Goal: Answer question/provide support: Share knowledge or assist other users

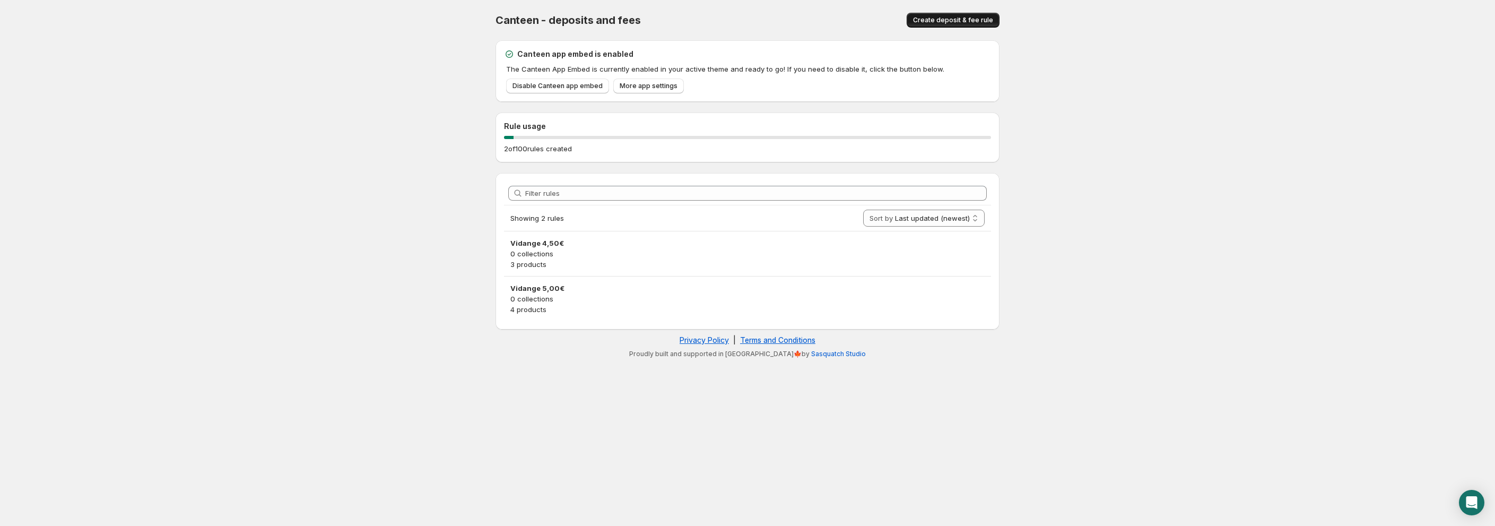
click at [945, 19] on span "Create deposit & fee rule" at bounding box center [953, 20] width 80 height 8
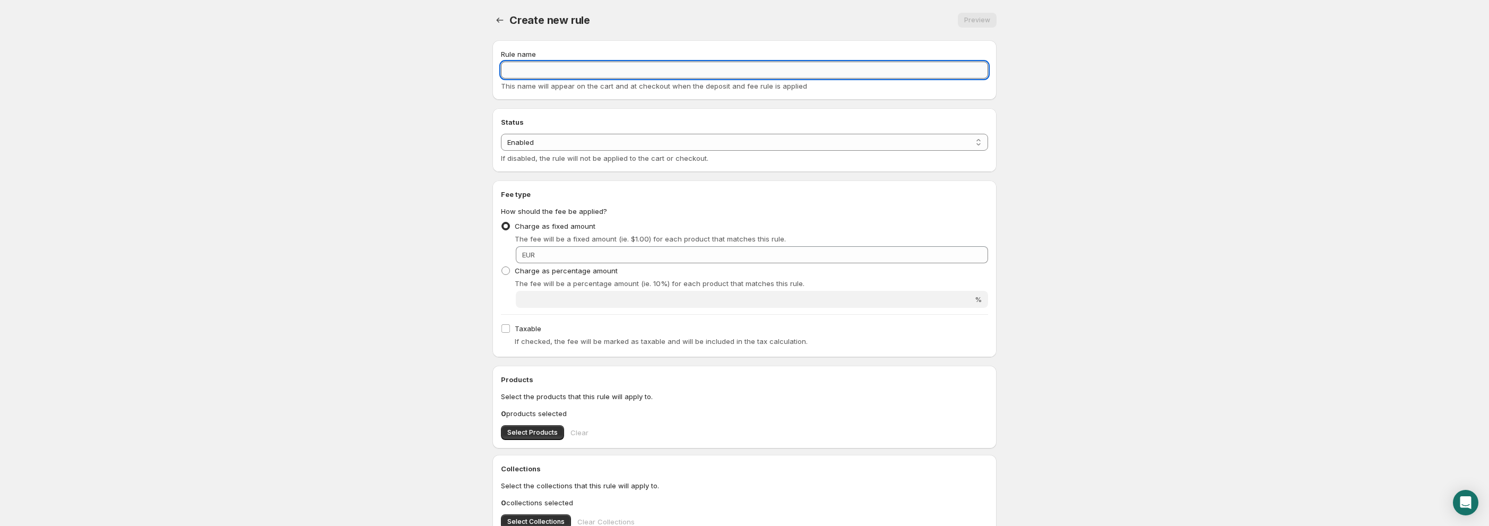
click at [592, 74] on input "Rule name" at bounding box center [744, 70] width 487 height 17
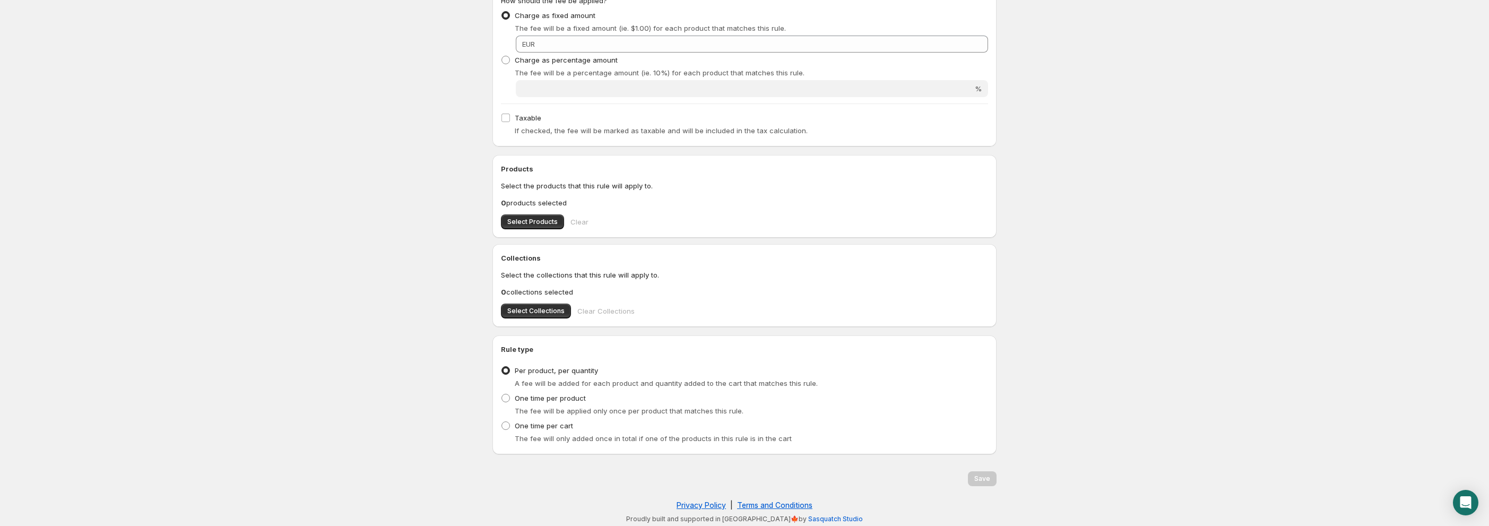
scroll to position [213, 0]
type input "Vidange 5,50€"
click at [641, 425] on div "One time per cart The fee will only added once in total if one of the products …" at bounding box center [744, 428] width 487 height 25
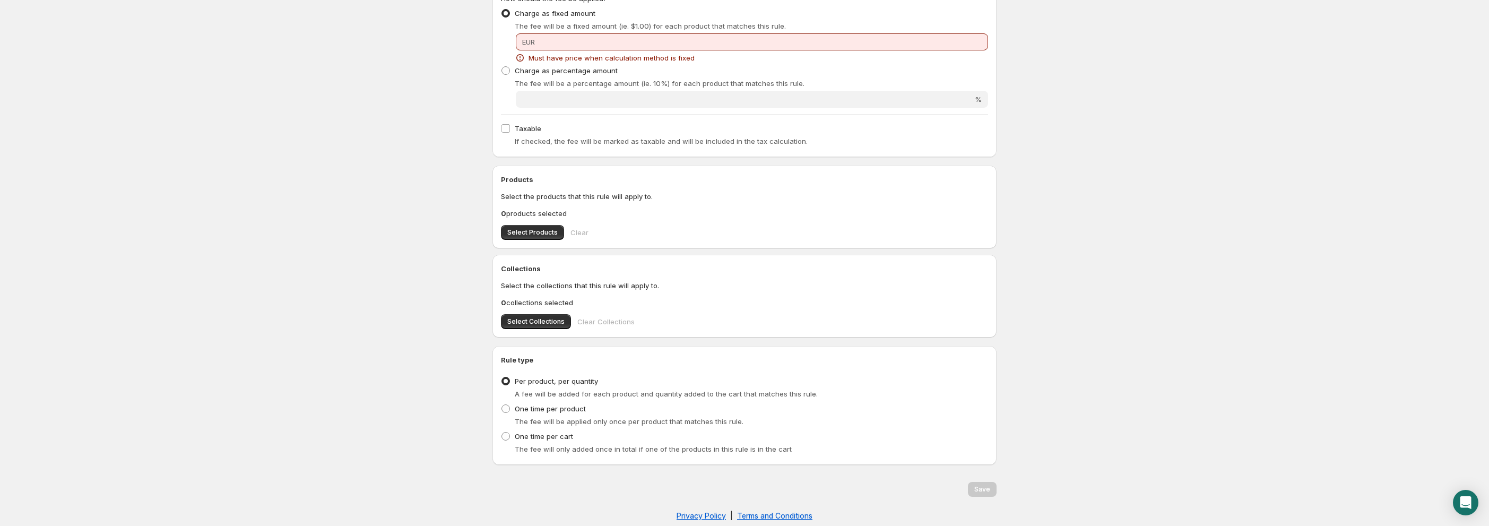
click at [1280, 85] on body "Home Help Create new rule. This page is ready Create new rule Preview More acti…" at bounding box center [744, 38] width 1489 height 526
drag, startPoint x: 1254, startPoint y: 153, endPoint x: 1298, endPoint y: 46, distance: 115.9
click at [1255, 151] on body "Home Help Create new rule. This page is ready Create new rule Preview More acti…" at bounding box center [744, 38] width 1489 height 526
click at [1227, 188] on body "Home Help Create new rule. This page is ready Create new rule Preview More acti…" at bounding box center [744, 38] width 1489 height 526
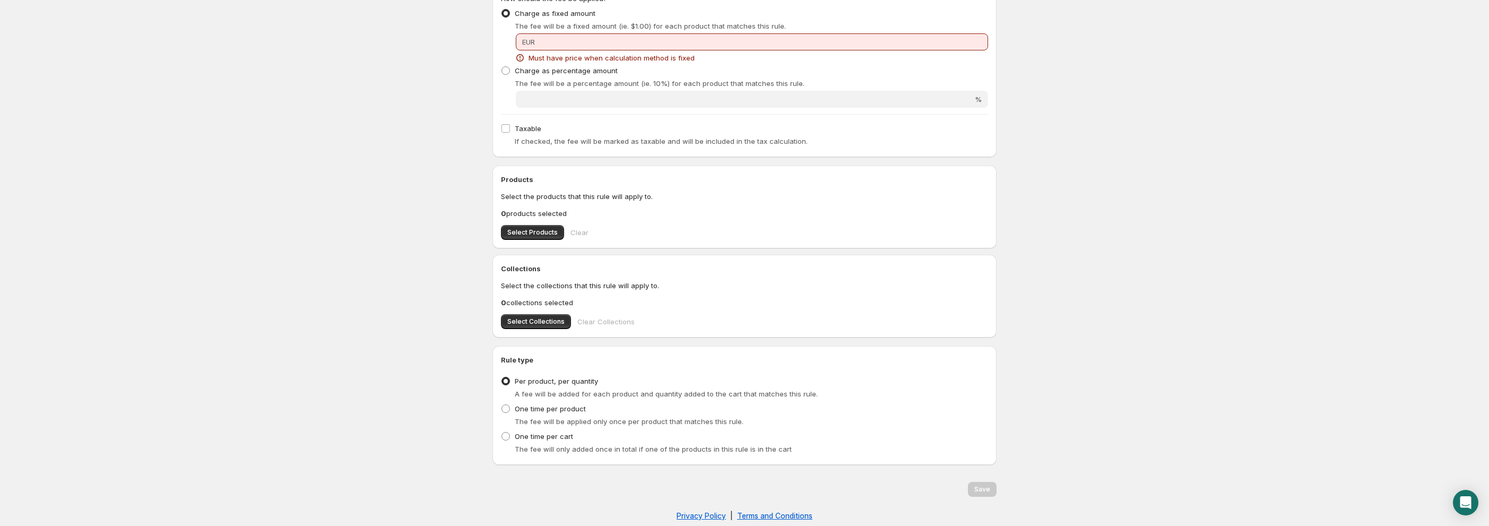
scroll to position [0, 0]
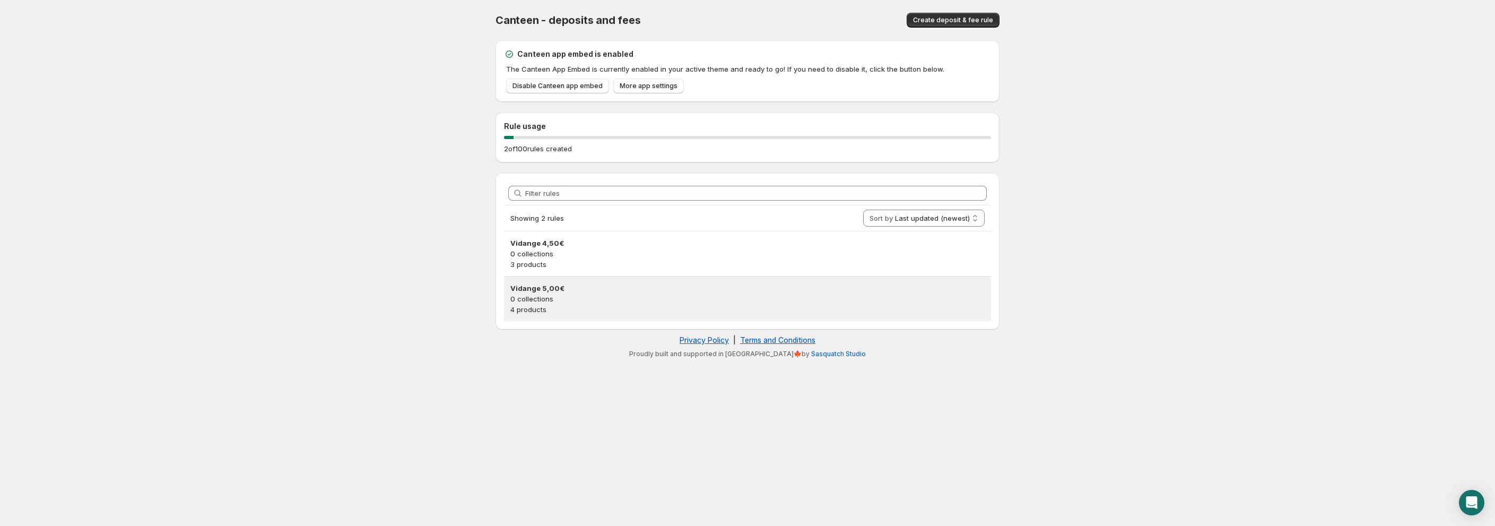
click at [563, 305] on p "4 products" at bounding box center [747, 309] width 474 height 11
click at [563, 305] on body "Home Help Canteen - deposits and fees. This page is ready Canteen - deposits an…" at bounding box center [747, 263] width 1495 height 526
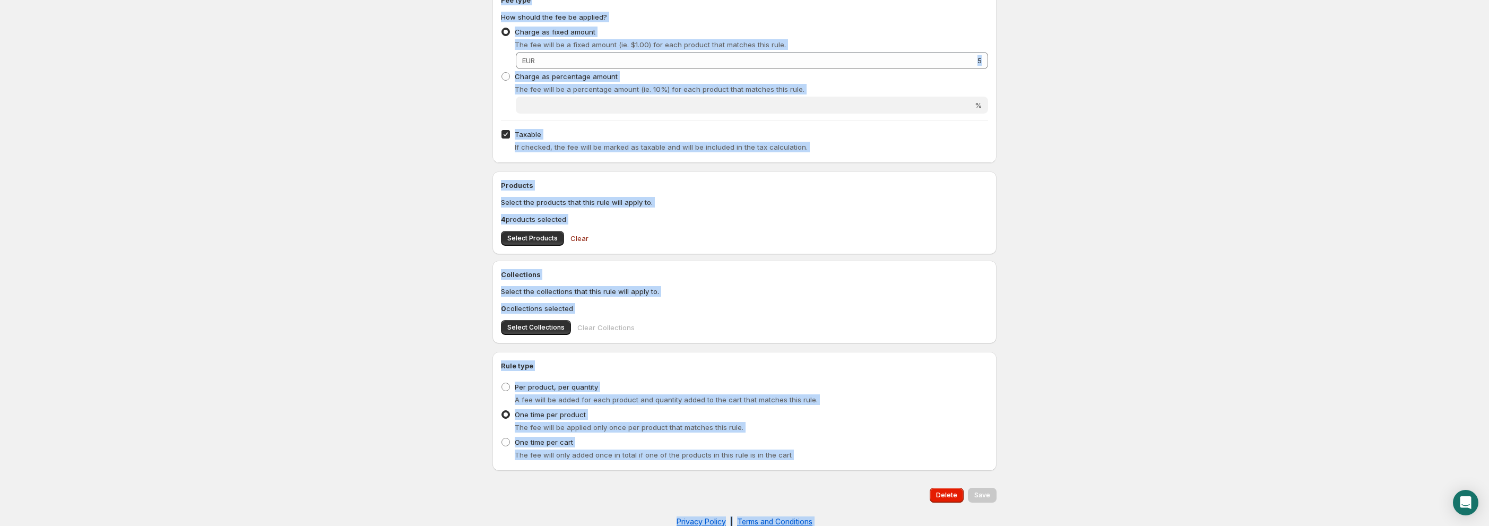
scroll to position [213, 0]
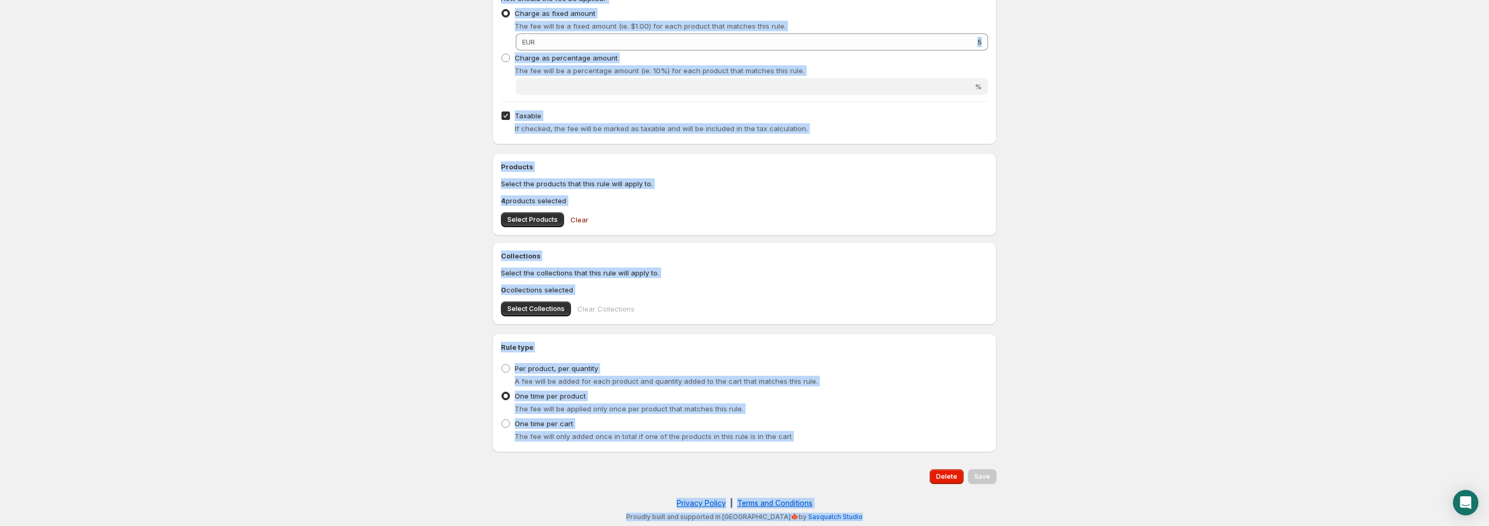
click at [459, 313] on html "Home Help Vidange 5,00€. This page is ready Vidange 5,00€ Preview More actions …" at bounding box center [744, 50] width 1489 height 526
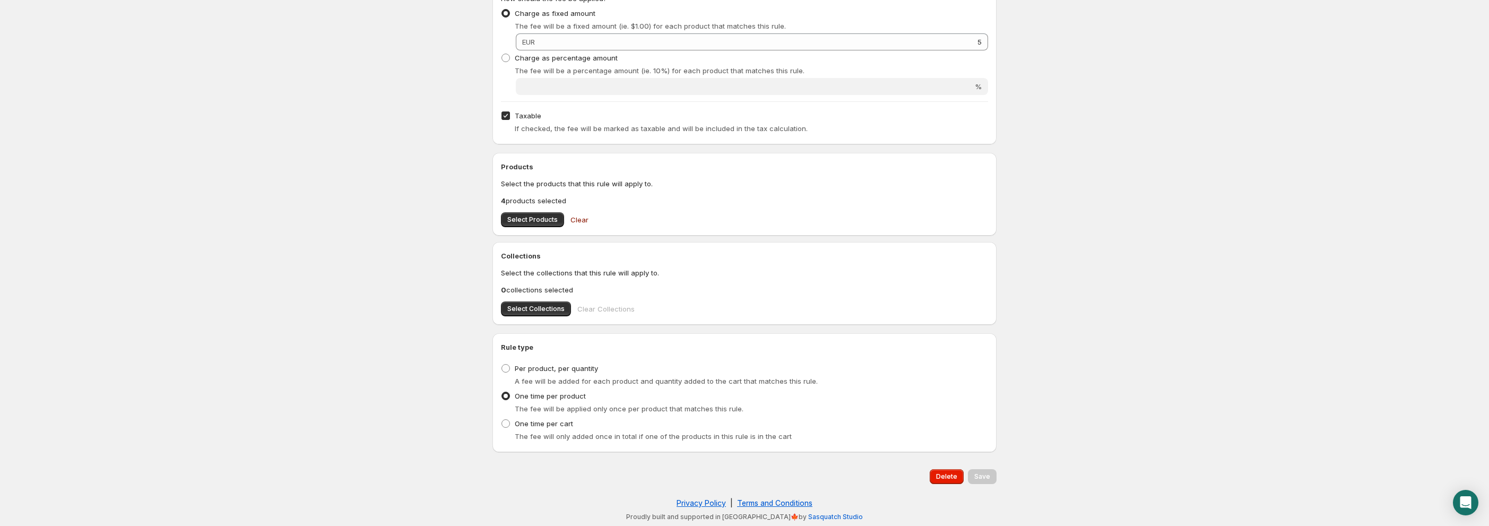
drag, startPoint x: 507, startPoint y: 423, endPoint x: 553, endPoint y: 432, distance: 46.9
click at [507, 423] on span at bounding box center [505, 423] width 8 height 8
click at [502, 420] on input "One time per cart" at bounding box center [501, 419] width 1 height 1
radio input "true"
click at [972, 480] on button "Save" at bounding box center [982, 476] width 29 height 15
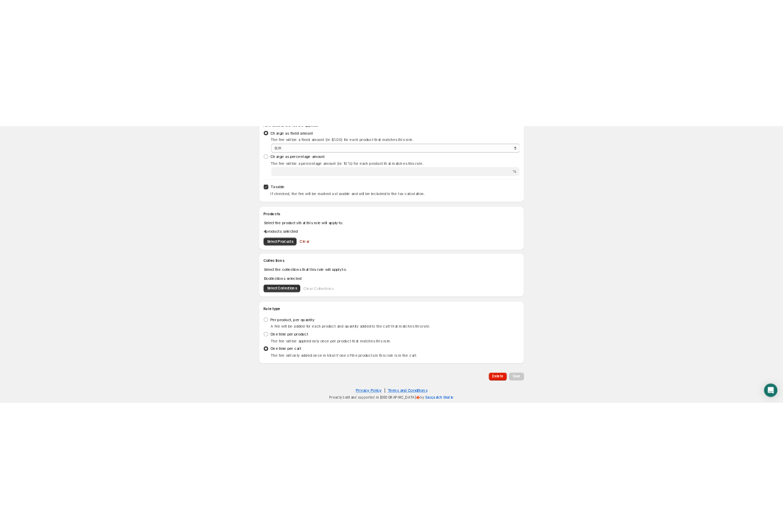
scroll to position [209, 0]
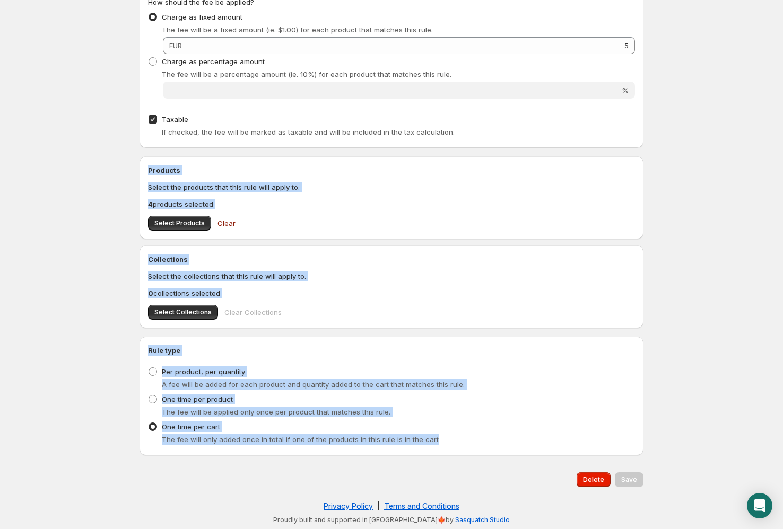
drag, startPoint x: 453, startPoint y: 447, endPoint x: 92, endPoint y: 387, distance: 365.6
click at [92, 320] on html "Home Help Vidange 5,00€. This page is ready Vidange 5,00€ Preview More actions …" at bounding box center [391, 55] width 783 height 529
click at [454, 407] on div "The fee will be applied only once per product that matches this rule." at bounding box center [398, 412] width 473 height 11
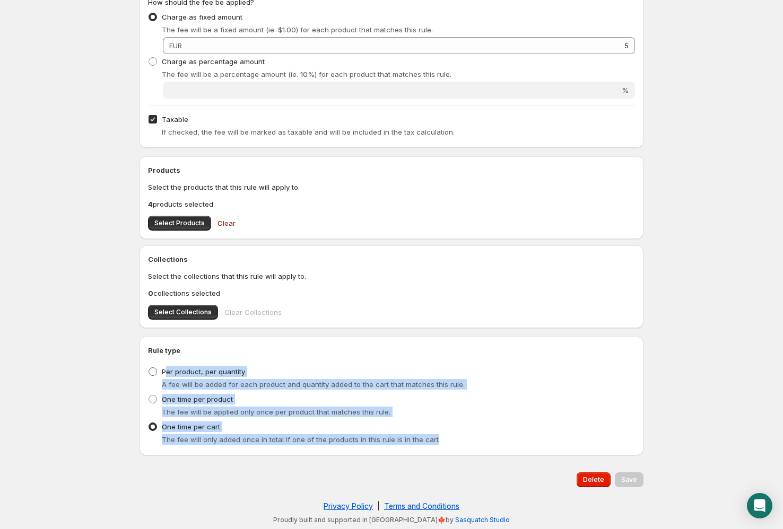
drag, startPoint x: 441, startPoint y: 444, endPoint x: 164, endPoint y: 369, distance: 287.0
click at [164, 369] on ul "Per product, per quantity A fee will be added for each product and quantity add…" at bounding box center [391, 405] width 487 height 83
copy ul "er product, per quantity A fee will be added for each product and quantity adde…"
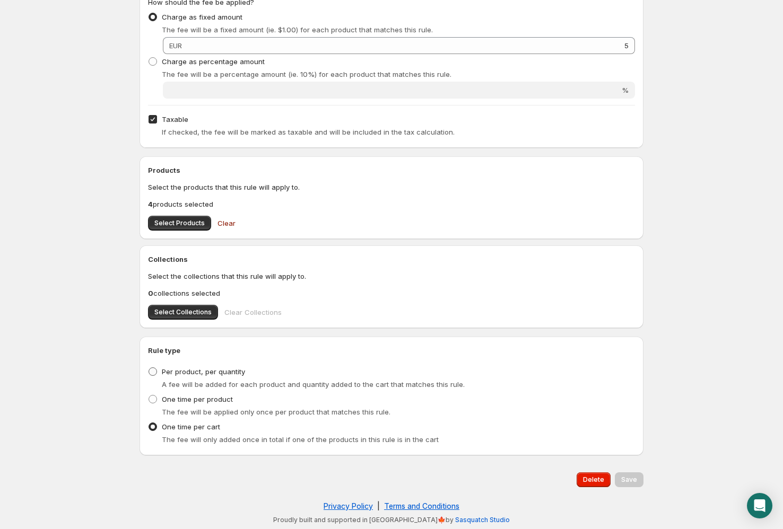
click at [156, 373] on span at bounding box center [153, 372] width 10 height 10
click at [149, 368] on input "Per product, per quantity" at bounding box center [149, 368] width 1 height 1
radio input "true"
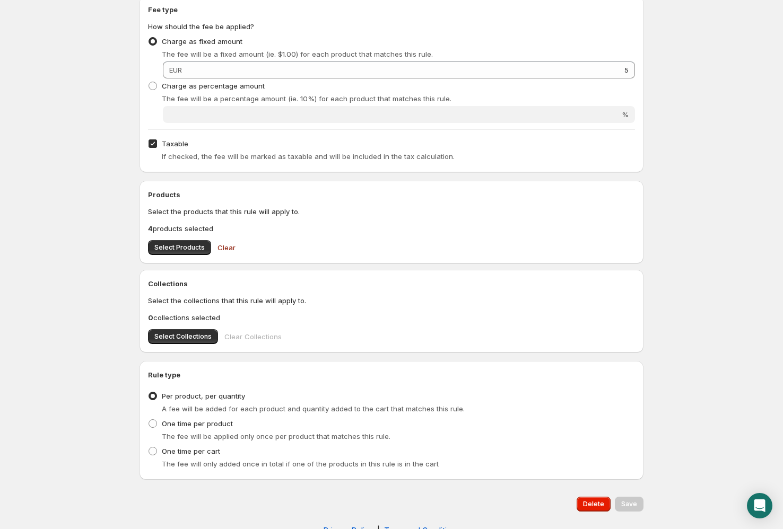
scroll to position [180, 0]
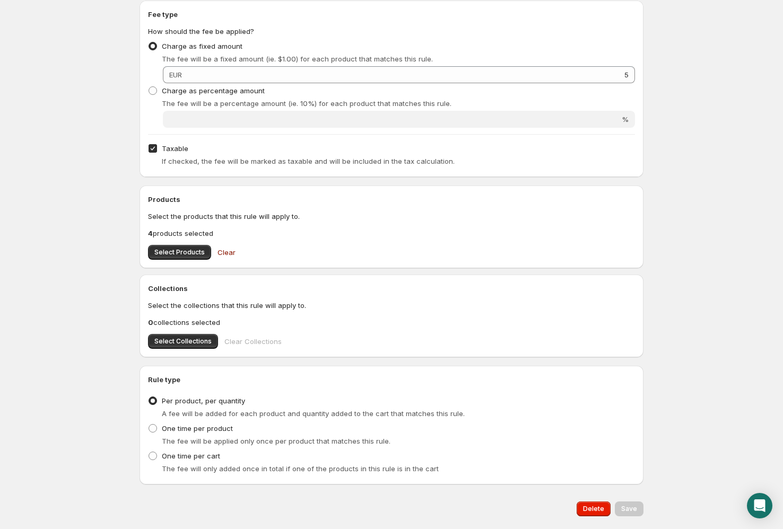
click at [336, 344] on div "Select Collections Clear Collections" at bounding box center [391, 341] width 487 height 15
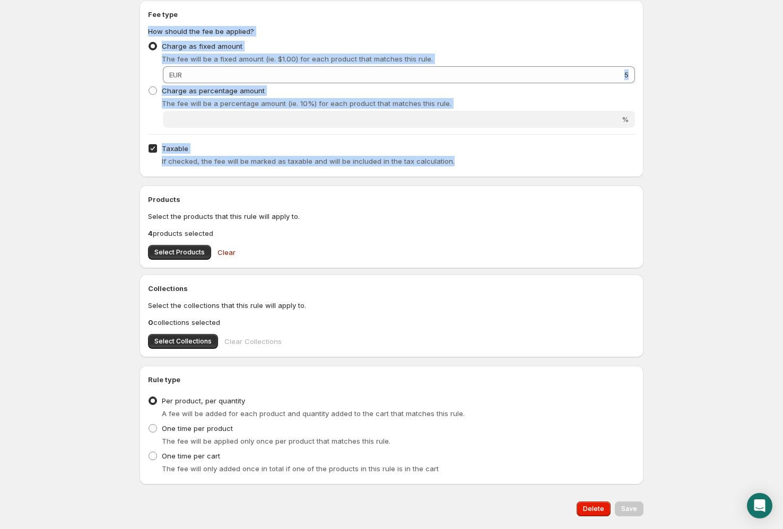
drag, startPoint x: 510, startPoint y: 166, endPoint x: 145, endPoint y: 29, distance: 389.8
click at [145, 29] on div "Fee type How should the fee be applied? Charge as fixed amount The fee will be …" at bounding box center [392, 89] width 504 height 177
copy div "How should the fee be applied? Charge as fixed amount The fee will be a fixed a…"
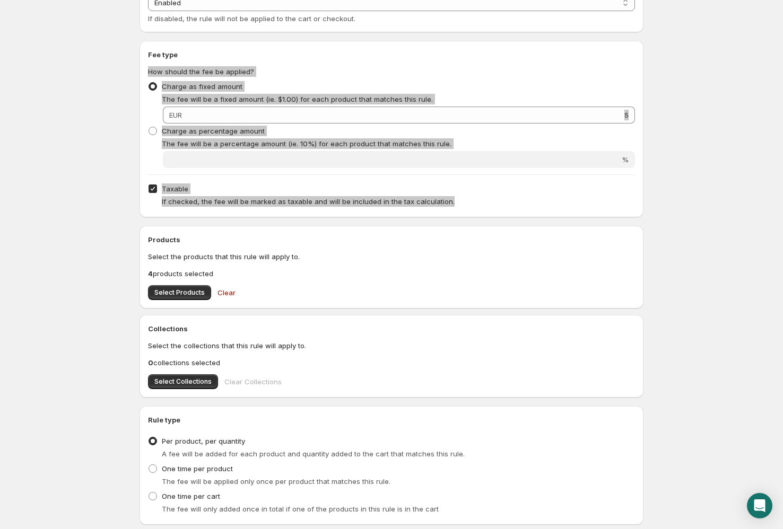
scroll to position [136, 0]
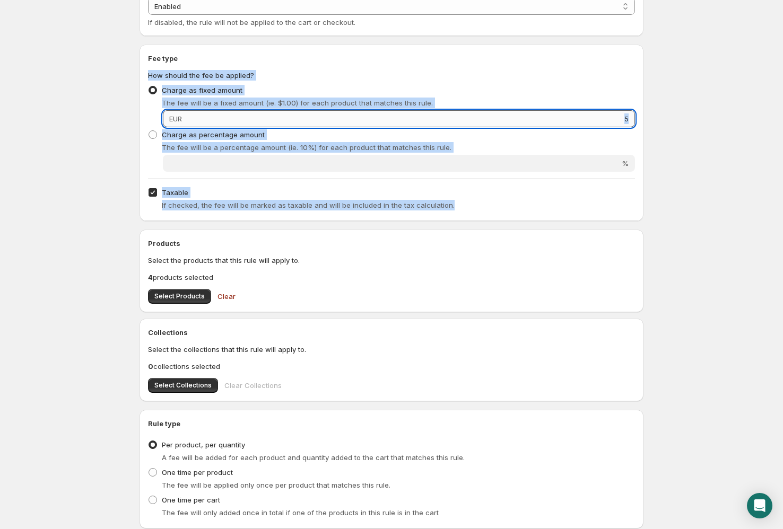
click at [358, 126] on input "5" at bounding box center [410, 118] width 450 height 17
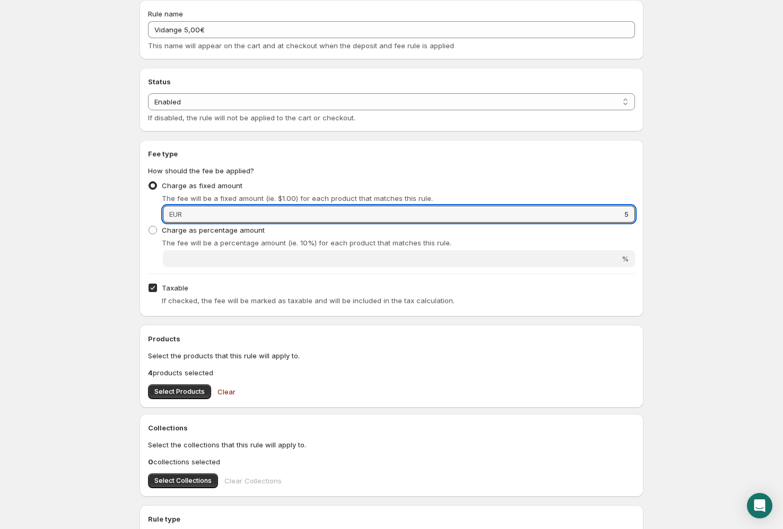
scroll to position [0, 0]
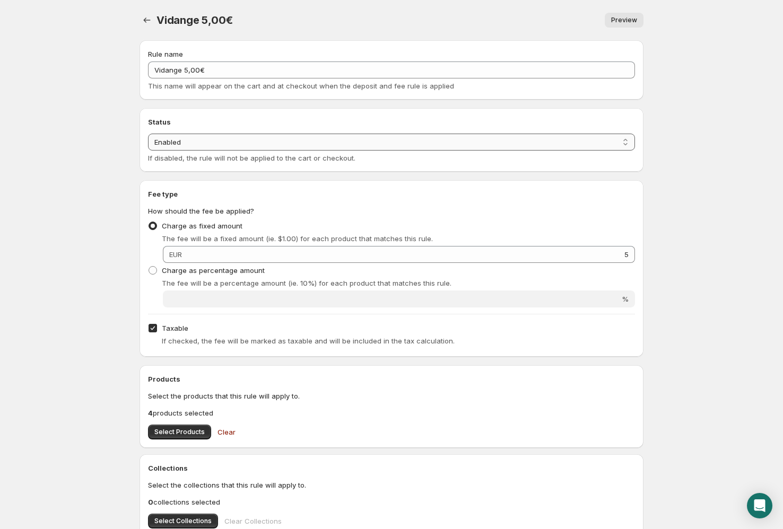
click at [272, 145] on select "Enabled Disabled" at bounding box center [391, 142] width 487 height 17
click at [94, 142] on body "Home Help Vidange 5,00€. This page is ready Vidange 5,00€ Preview More actions …" at bounding box center [391, 264] width 783 height 529
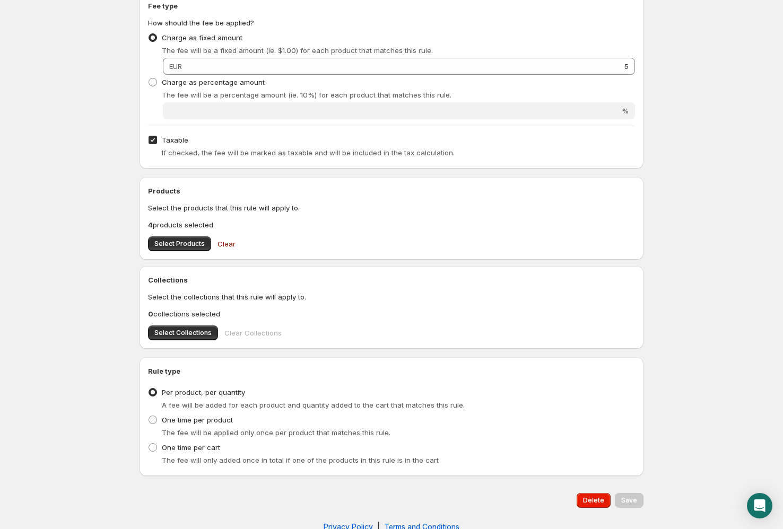
scroll to position [195, 0]
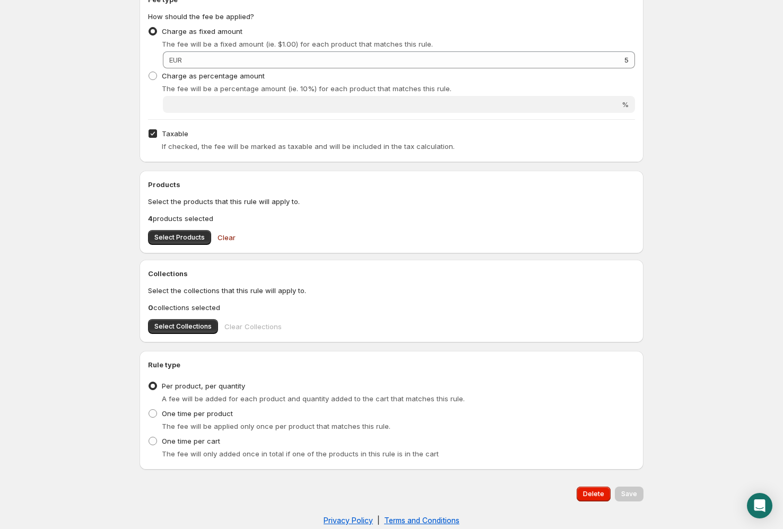
click at [634, 493] on div "Save" at bounding box center [629, 494] width 29 height 15
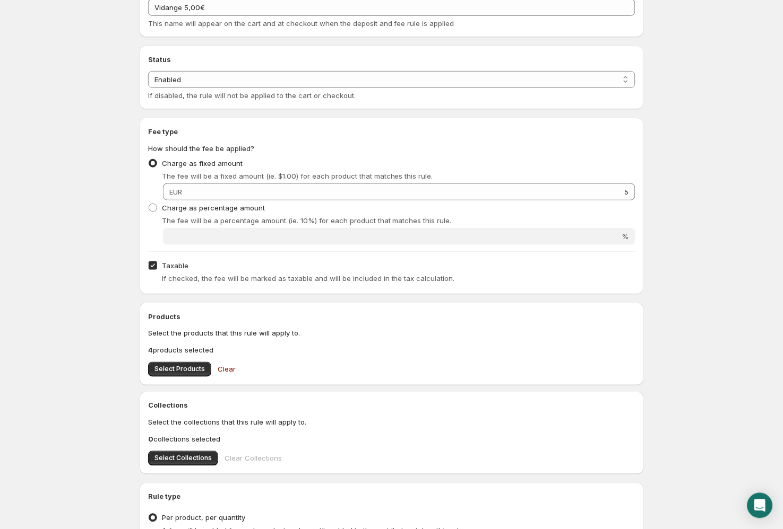
scroll to position [0, 0]
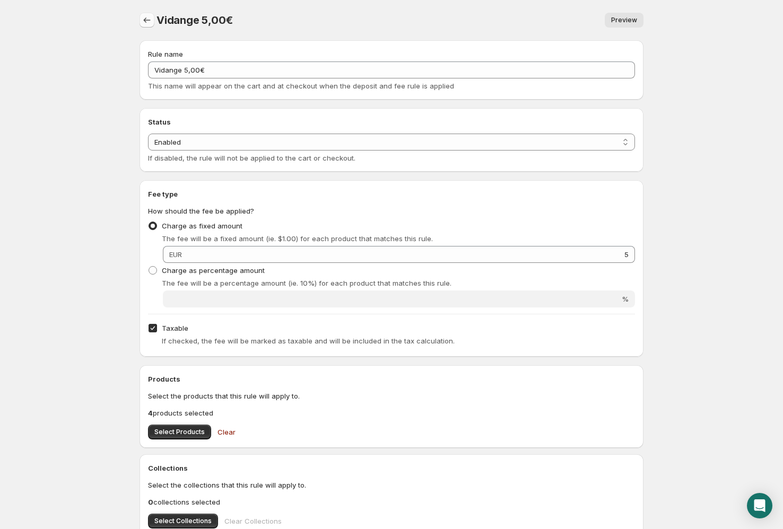
click at [145, 25] on button "Settings" at bounding box center [147, 20] width 15 height 15
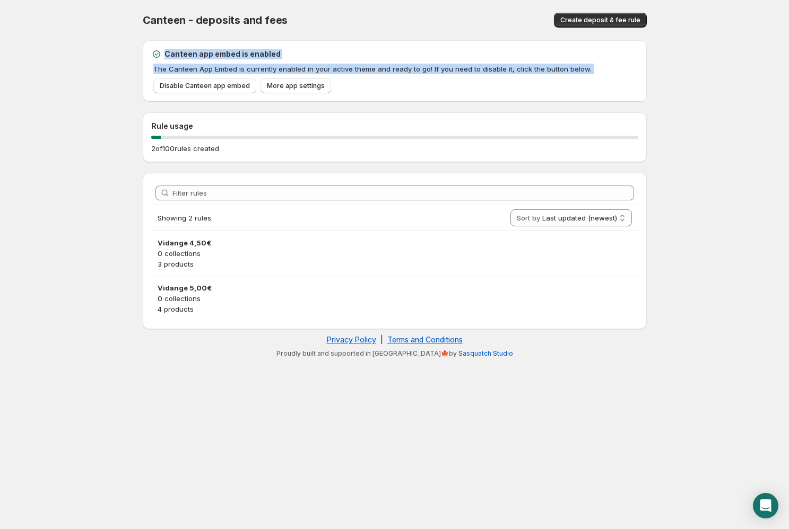
drag, startPoint x: 341, startPoint y: 84, endPoint x: 153, endPoint y: 56, distance: 190.4
click at [153, 56] on div "Canteen app embed is enabled The Canteen App Embed is currently enabled in your…" at bounding box center [394, 71] width 487 height 45
copy div "Canteen app embed is enabled The Canteen App Embed is currently enabled in your…"
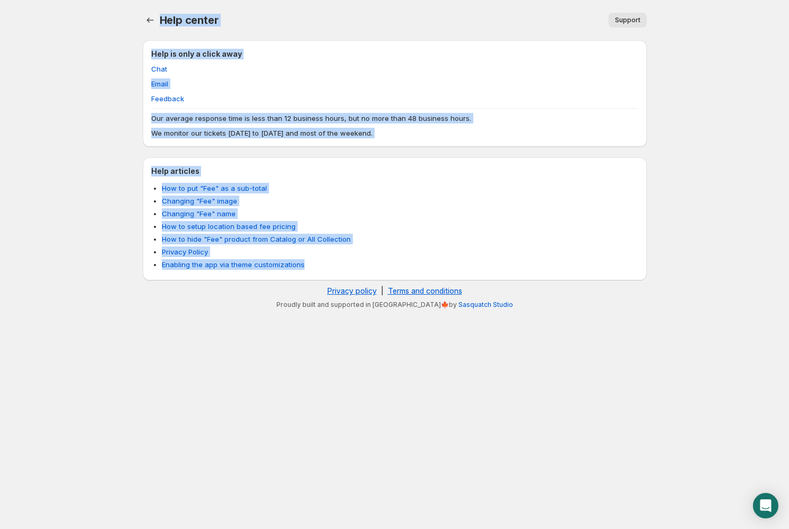
drag, startPoint x: 363, startPoint y: 271, endPoint x: 126, endPoint y: 37, distance: 332.8
click at [126, 37] on body "Home Help Help center. This page is ready Help center Support More actions Supp…" at bounding box center [394, 264] width 789 height 529
copy div "Help center Support More actions Support Help is only a click away Chat Email F…"
click at [460, 201] on li "Changing "Fee" image" at bounding box center [400, 201] width 476 height 11
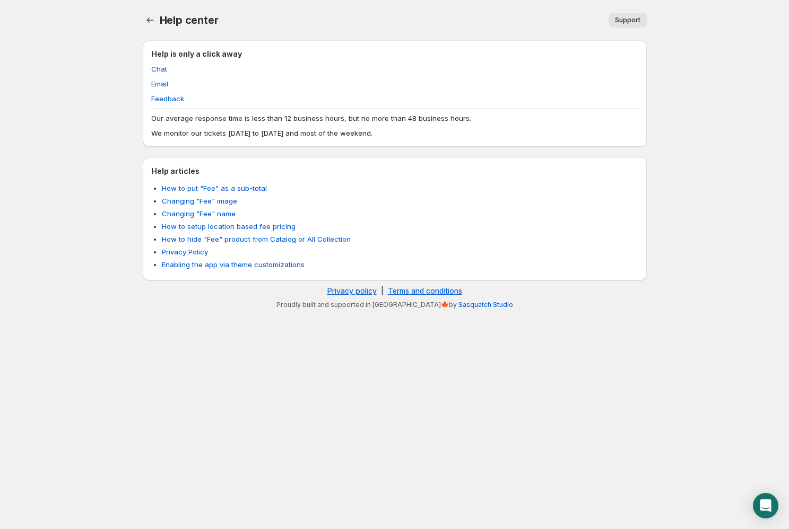
click at [624, 24] on button "Support" at bounding box center [628, 20] width 38 height 15
click at [625, 29] on div "Help center. This page is ready Help center Support More actions Support" at bounding box center [395, 20] width 504 height 40
click at [187, 77] on ul "Chat Email Feedback" at bounding box center [394, 84] width 487 height 40
click at [153, 66] on span "Chat" at bounding box center [159, 69] width 16 height 11
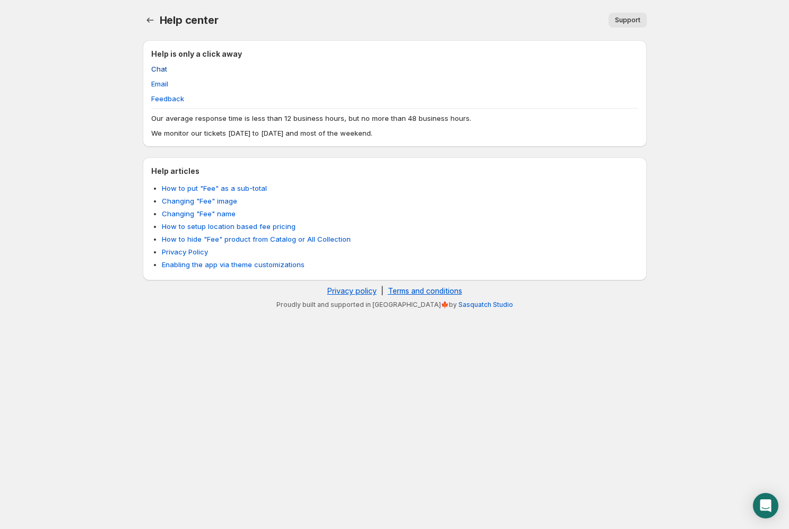
click at [154, 68] on span "Chat" at bounding box center [159, 69] width 16 height 11
click at [160, 20] on span "Help center" at bounding box center [189, 20] width 59 height 13
click at [153, 20] on icon "Home" at bounding box center [150, 20] width 11 height 11
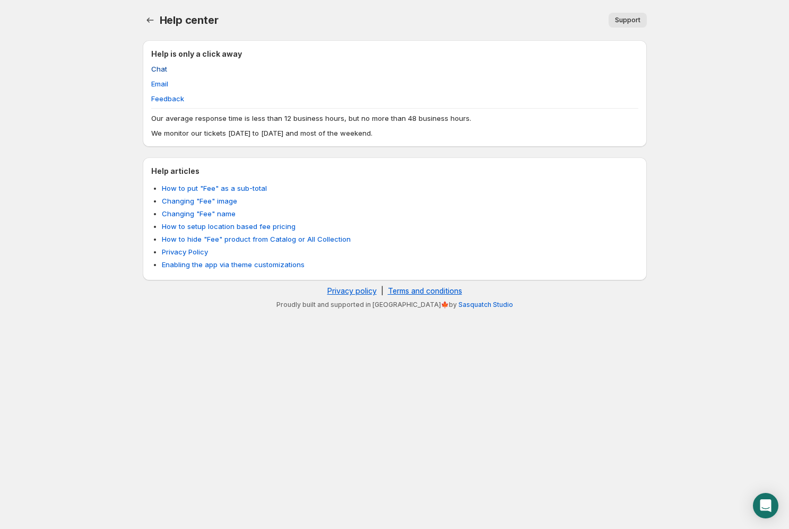
click at [163, 68] on span "Chat" at bounding box center [159, 69] width 16 height 11
click at [162, 68] on span "Chat" at bounding box center [159, 69] width 16 height 11
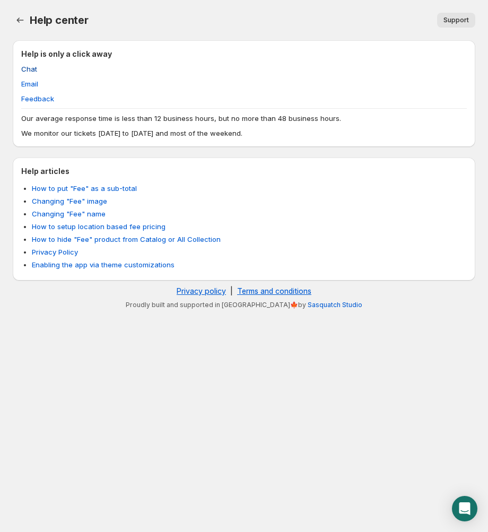
click at [37, 69] on button "Chat" at bounding box center [29, 68] width 29 height 17
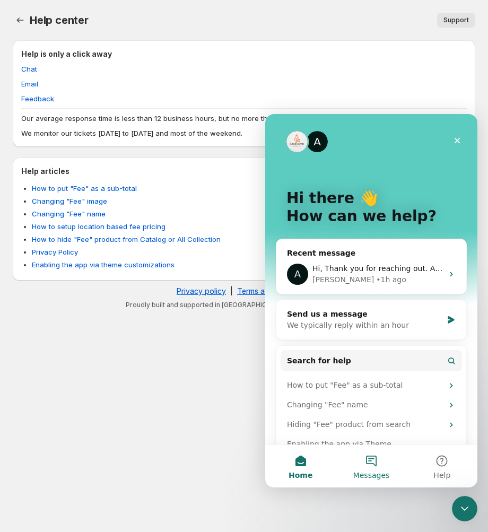
click at [382, 463] on button "Messages" at bounding box center [371, 466] width 71 height 42
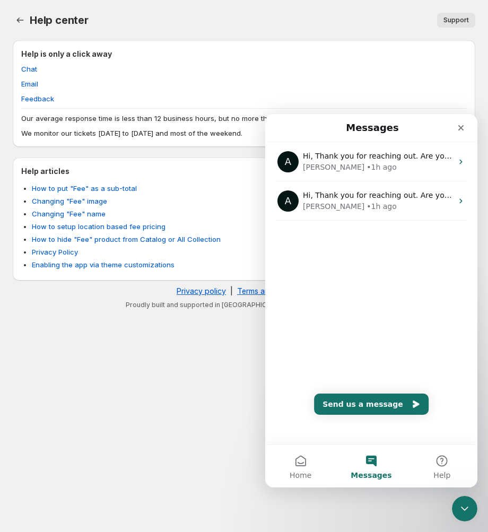
click at [361, 387] on div "A Hi, Thank you for reaching out. Are you facing this issue in the POS store or…" at bounding box center [371, 293] width 212 height 302
click at [378, 414] on button "Send us a message" at bounding box center [371, 404] width 115 height 21
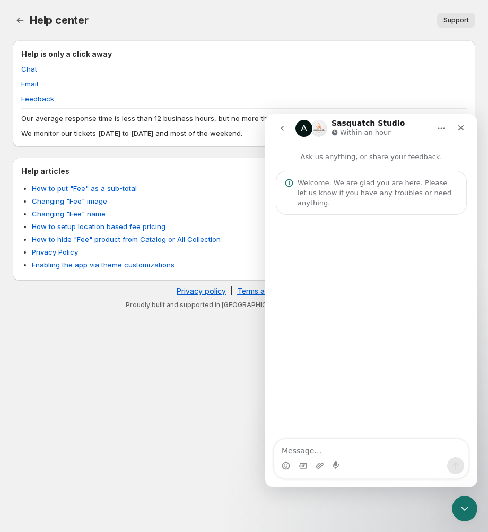
click at [376, 408] on div "Intercom messenger" at bounding box center [371, 327] width 212 height 225
click at [340, 444] on textarea "Message…" at bounding box center [371, 448] width 194 height 18
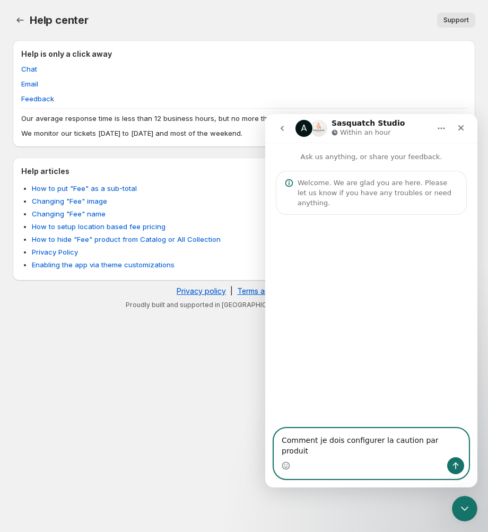
type textarea "Comment je dois configurer la caution par produit ?"
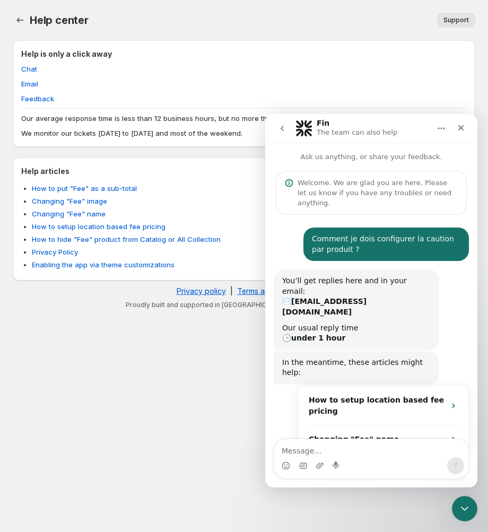
scroll to position [50, 0]
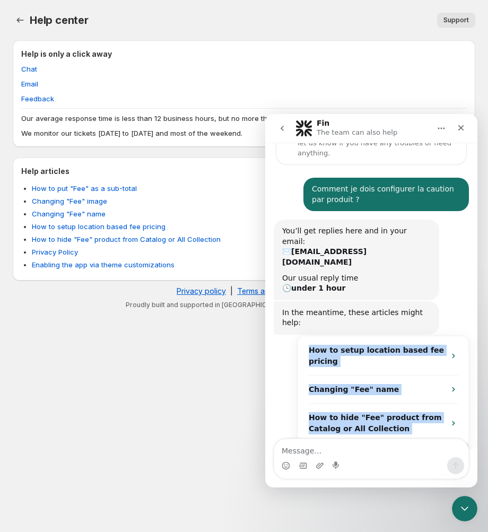
drag, startPoint x: 301, startPoint y: 296, endPoint x: 452, endPoint y: 413, distance: 190.6
click at [452, 413] on ul "How to setup location based fee pricing Changing "Fee" name How to hide "Fee" p…" at bounding box center [383, 402] width 170 height 133
copy ul "How to setup location based fee pricing Changing "Fee" name How to hide "Fee" p…"
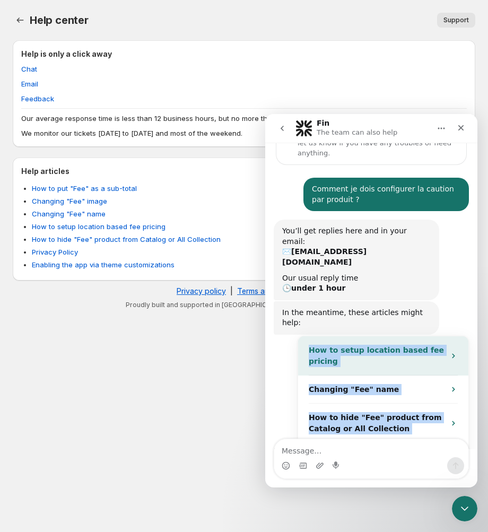
click at [386, 336] on div "How to setup location based fee pricing" at bounding box center [383, 355] width 170 height 39
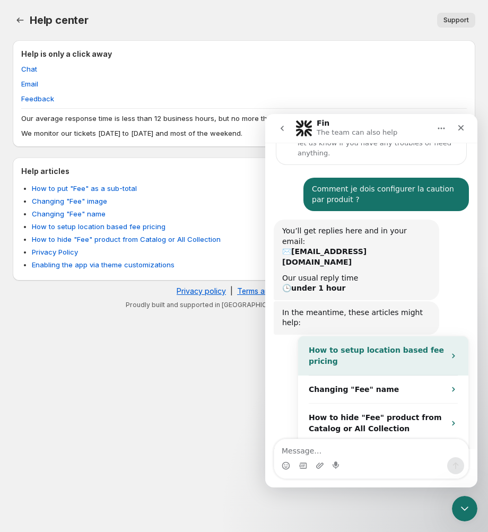
scroll to position [0, 0]
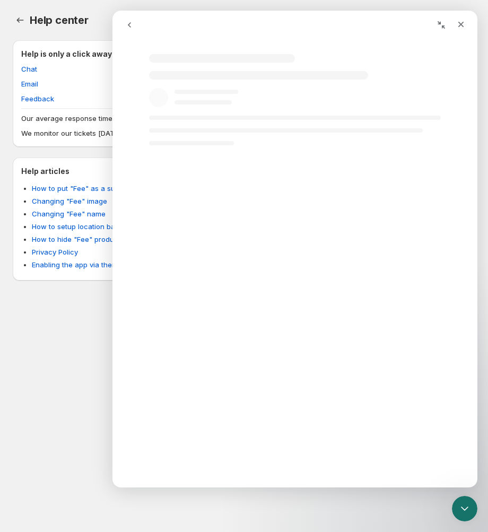
click at [384, 326] on div "Intercom messenger" at bounding box center [305, 339] width 365 height 282
click at [134, 28] on button "go back" at bounding box center [129, 25] width 20 height 20
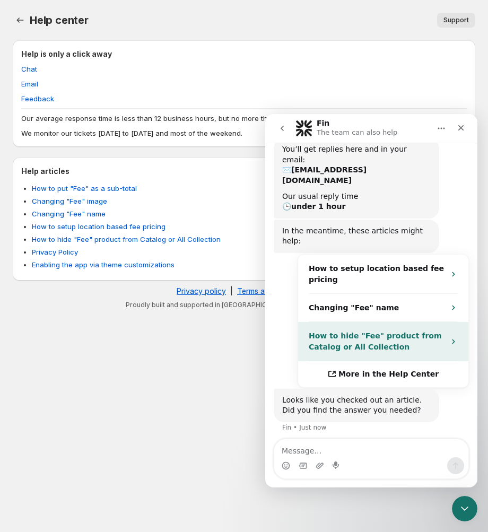
scroll to position [132, 0]
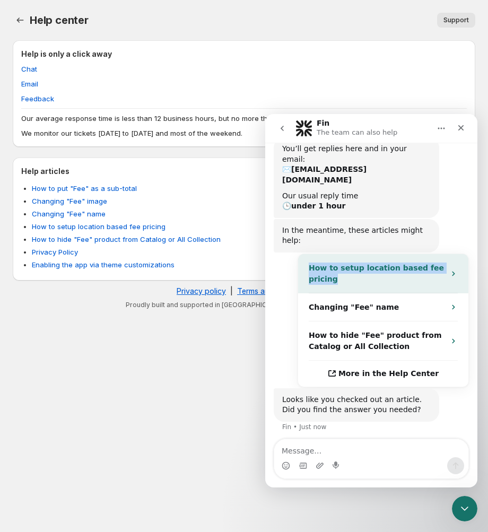
drag, startPoint x: 351, startPoint y: 247, endPoint x: 307, endPoint y: 229, distance: 47.6
click at [307, 254] on div "How to setup location based fee pricing" at bounding box center [383, 273] width 170 height 39
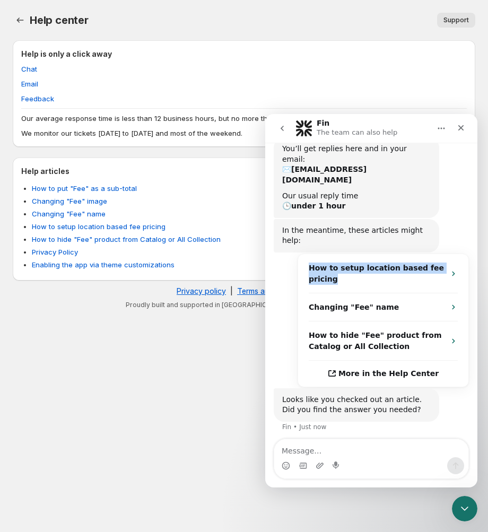
scroll to position [0, 0]
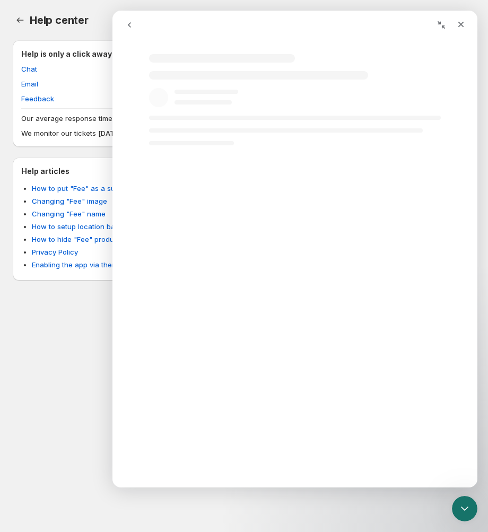
copy strong "How to setup location based fee pricing"
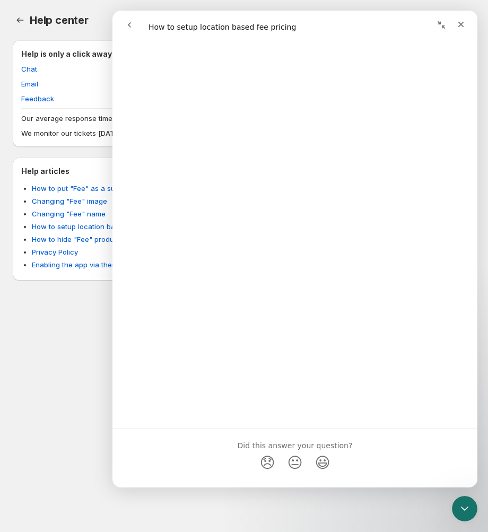
scroll to position [1071, 0]
click at [120, 24] on button "go back" at bounding box center [129, 25] width 20 height 20
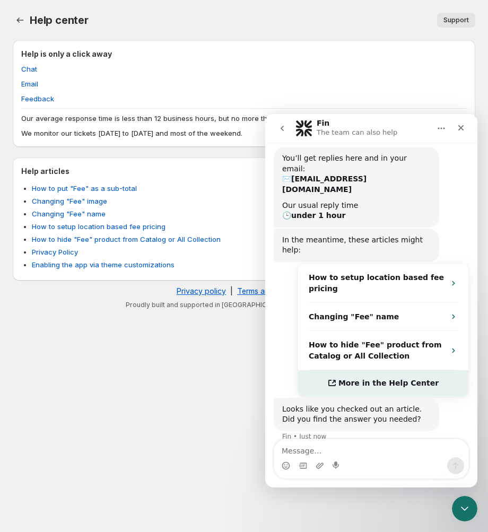
scroll to position [132, 0]
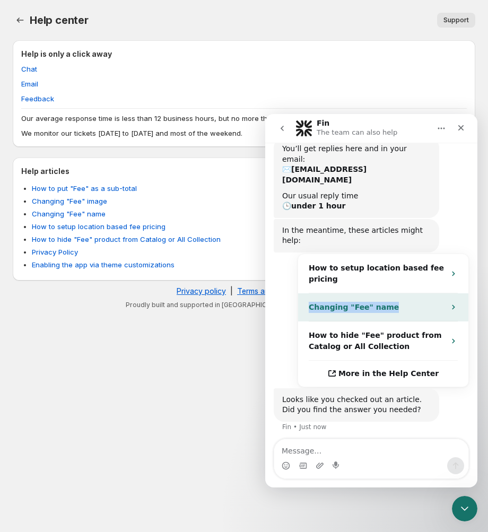
drag, startPoint x: 397, startPoint y: 270, endPoint x: 305, endPoint y: 253, distance: 94.5
click at [305, 293] on div "Changing "Fee" name" at bounding box center [383, 307] width 170 height 28
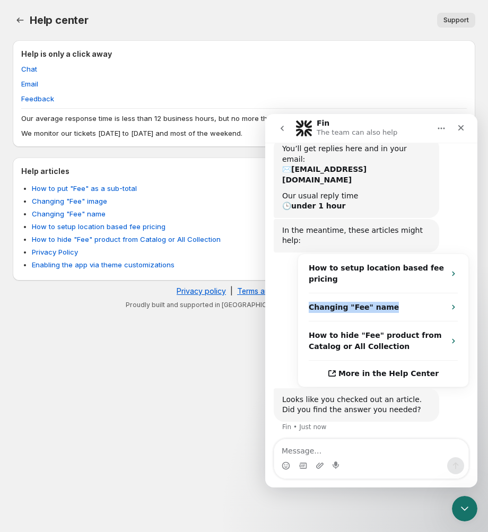
scroll to position [0, 0]
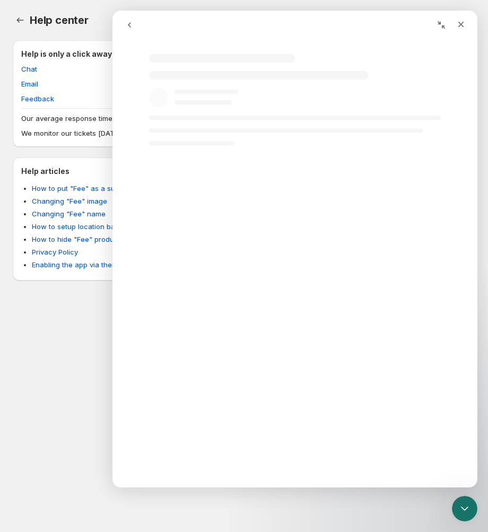
copy strong "Changing "Fee" name"
click at [122, 16] on button "go back" at bounding box center [129, 25] width 20 height 20
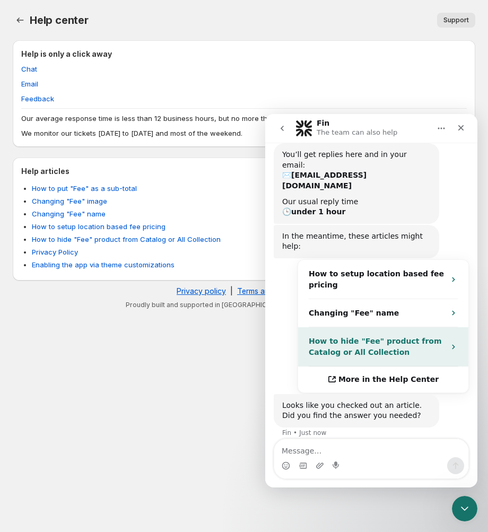
scroll to position [132, 0]
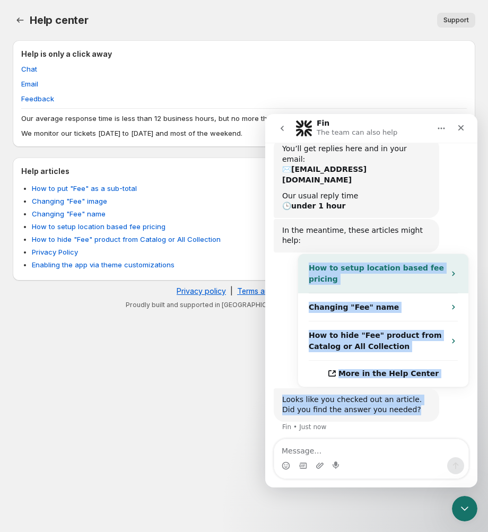
drag, startPoint x: 461, startPoint y: 384, endPoint x: 311, endPoint y: 224, distance: 219.6
click at [311, 224] on div "Comment je dois configurer la caution par produit ? • 1m ago You’ll get replies…" at bounding box center [371, 270] width 195 height 350
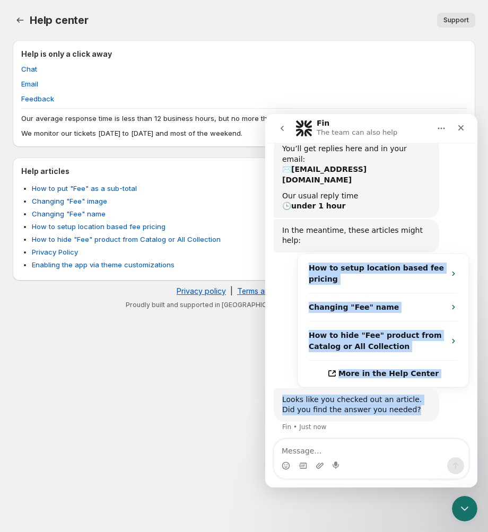
copy div "How to setup location based fee pricing Changing "Fee" name How to hide "Fee" p…"
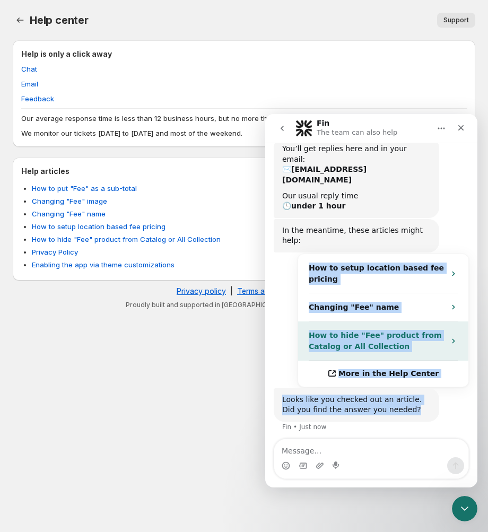
click at [377, 331] on strong "How to hide "Fee" product from Catalog or All Collection" at bounding box center [375, 341] width 133 height 20
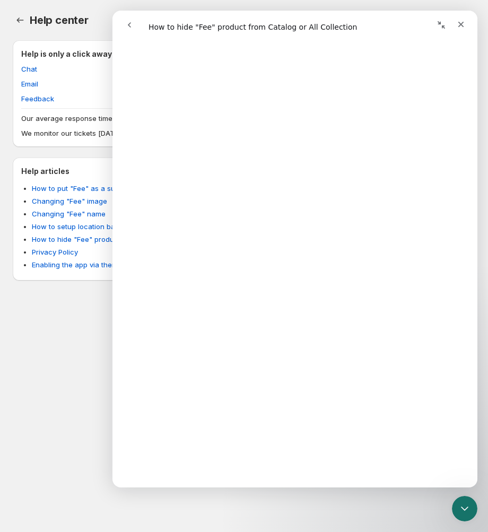
scroll to position [589, 0]
click at [460, 21] on icon "Close" at bounding box center [461, 24] width 8 height 8
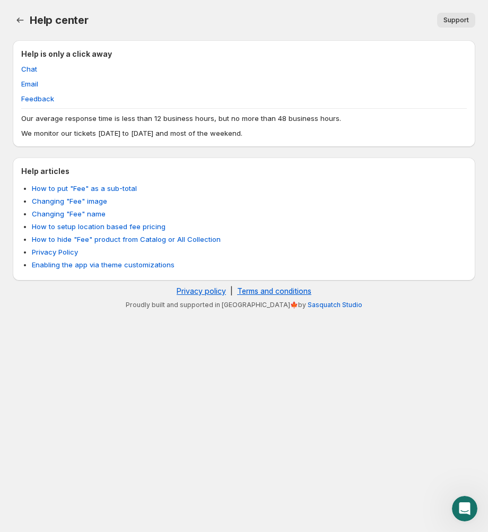
scroll to position [0, 0]
click at [32, 64] on span "Chat" at bounding box center [29, 69] width 16 height 11
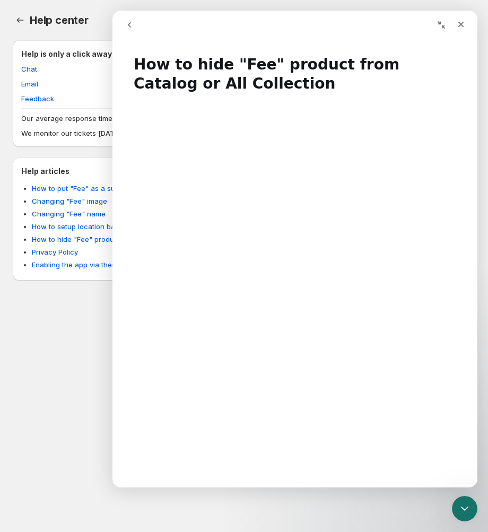
click at [124, 23] on button "go back" at bounding box center [129, 25] width 20 height 20
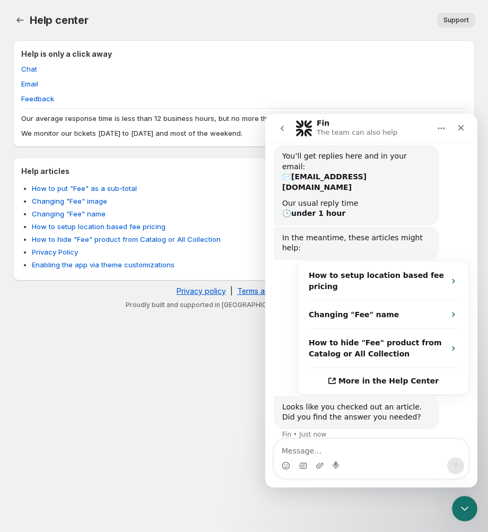
scroll to position [132, 0]
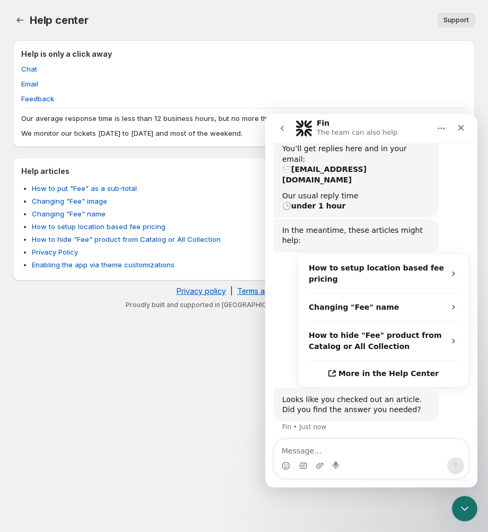
type textarea "C"
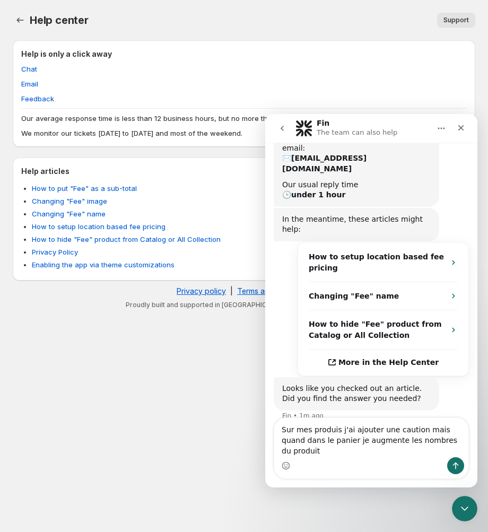
click at [335, 452] on textarea "Sur mes produis j'ai ajouter une caution mais quand dans le panier je augmente …" at bounding box center [371, 437] width 194 height 39
click at [450, 450] on textarea "Sur mes produis j'ai ajouter une caution mais quand dans le panier j'augmente l…" at bounding box center [371, 437] width 194 height 39
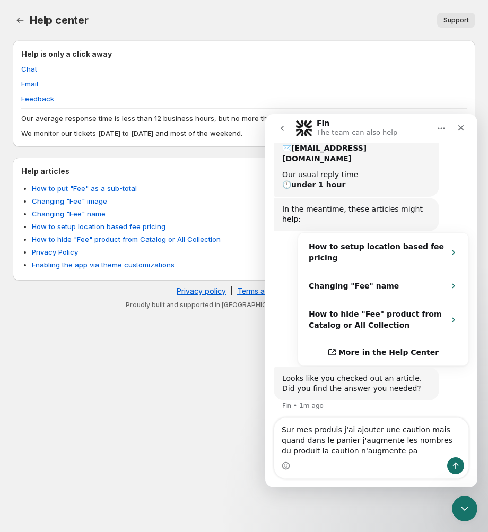
type textarea "Sur mes produis j'ai ajouter une caution mais quand dans le panier j'augmente l…"
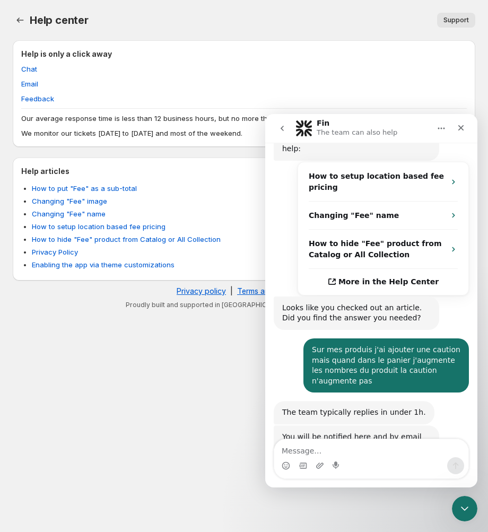
scroll to position [224, 0]
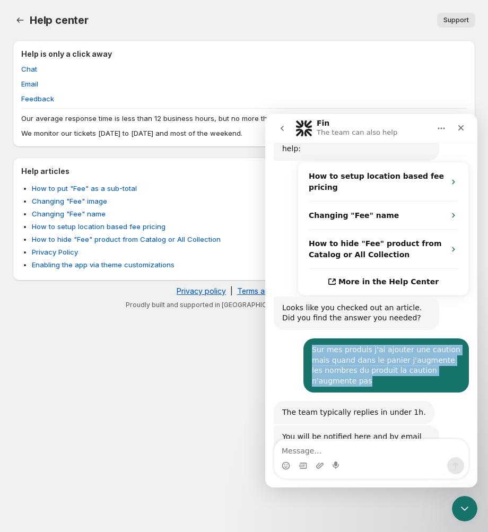
drag, startPoint x: 431, startPoint y: 342, endPoint x: 306, endPoint y: 308, distance: 129.2
click at [312, 345] on div "Sur mes produis j'ai ajouter une caution mais quand dans le panier j'augmente l…" at bounding box center [386, 365] width 149 height 41
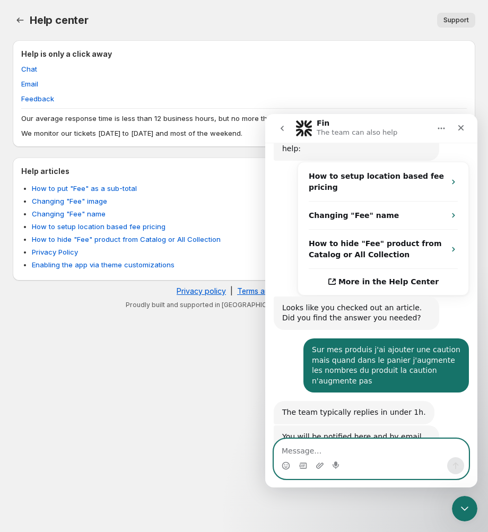
click at [352, 450] on textarea "Message…" at bounding box center [371, 448] width 194 height 18
click at [352, 446] on textarea "Message…" at bounding box center [371, 448] width 194 height 18
paste textarea "How to setup location based fee pricing Changing "Fee" name How to hide "Fee" p…"
type textarea "How to setup location based fee pricing Changing "Fee" name How to hide "Fee" p…"
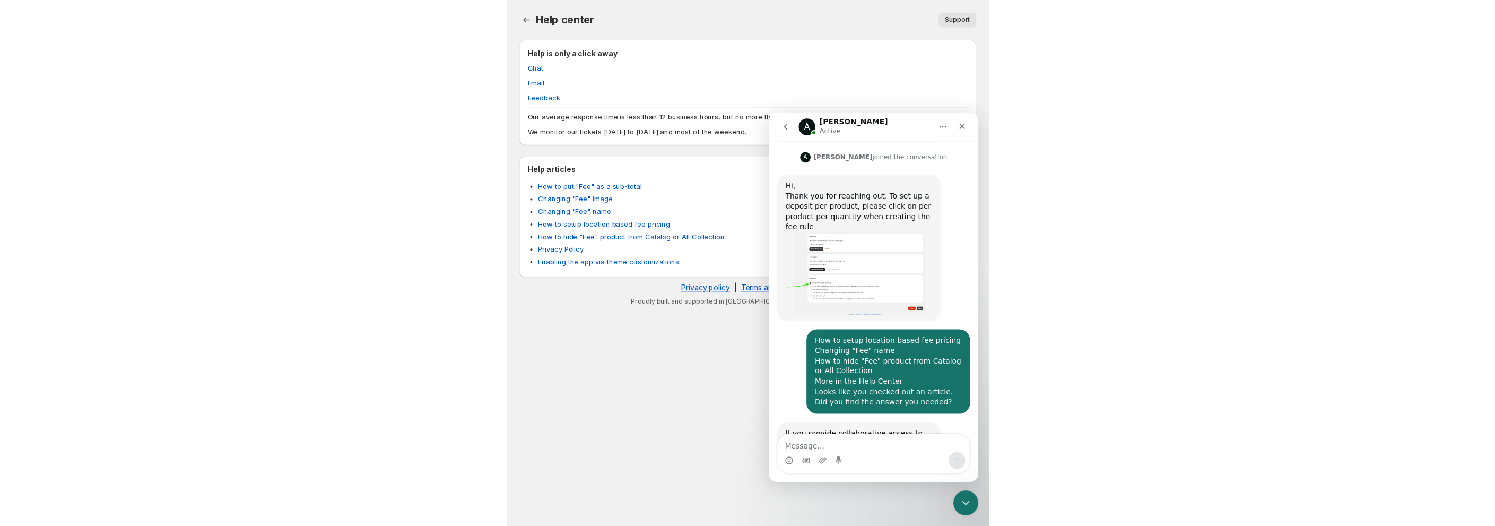
scroll to position [551, 0]
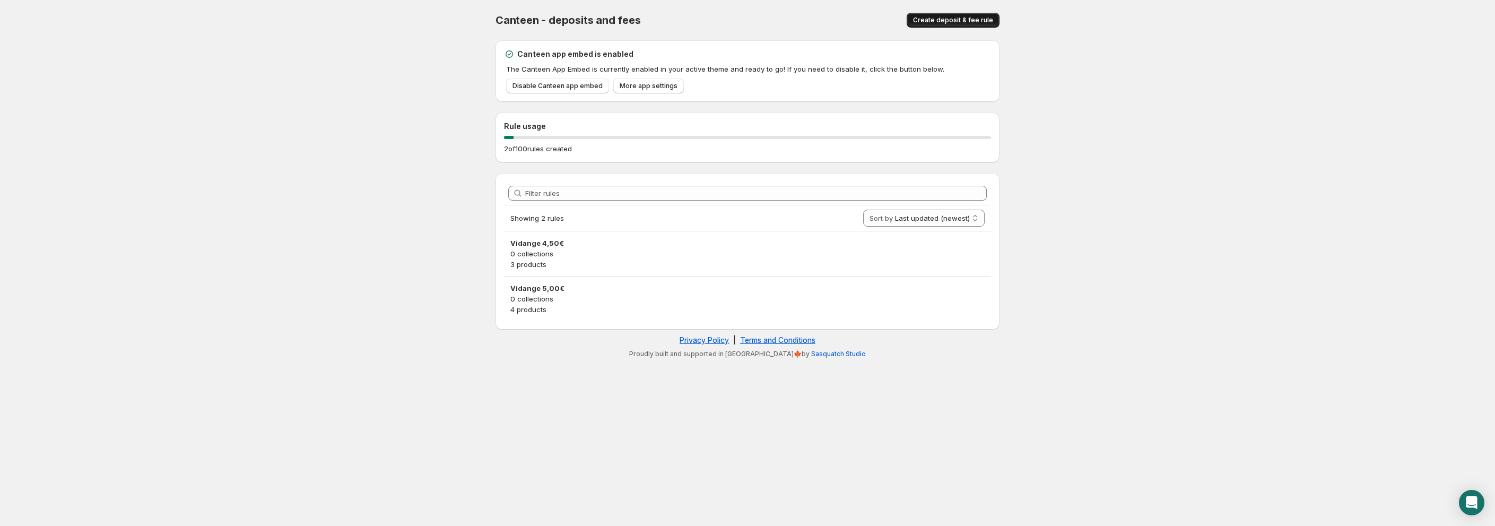
click at [981, 19] on span "Create deposit & fee rule" at bounding box center [953, 20] width 80 height 8
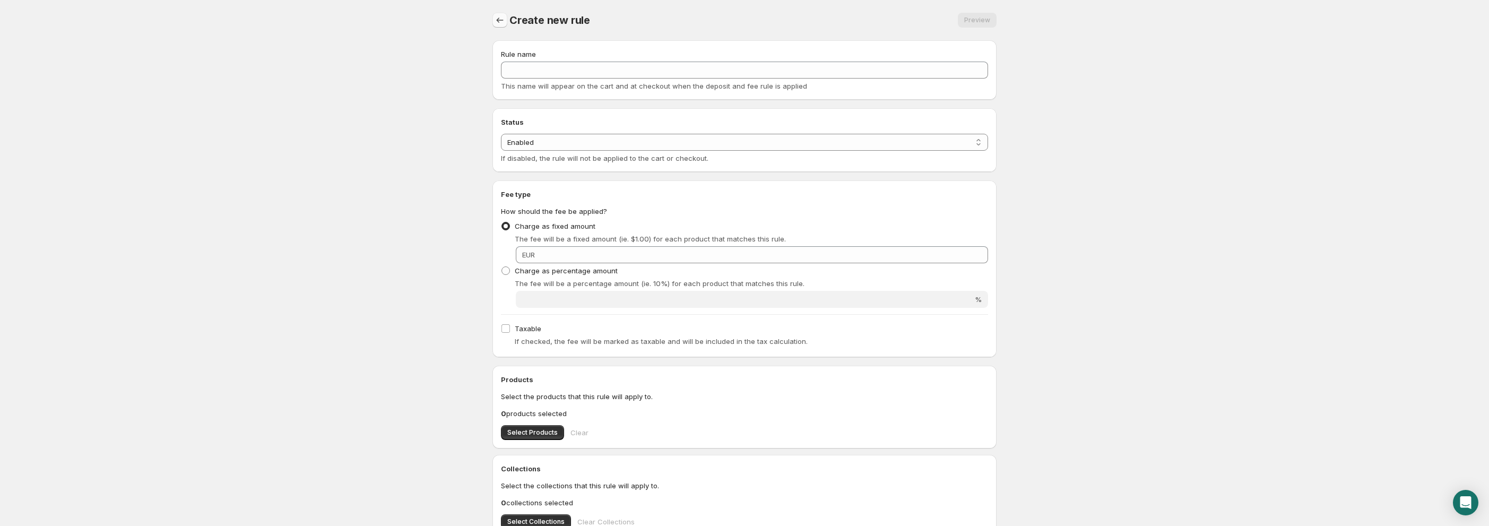
click at [507, 21] on div "Create new rule Preview More actions Preview" at bounding box center [744, 20] width 504 height 15
click at [504, 20] on icon "Settings" at bounding box center [499, 20] width 11 height 11
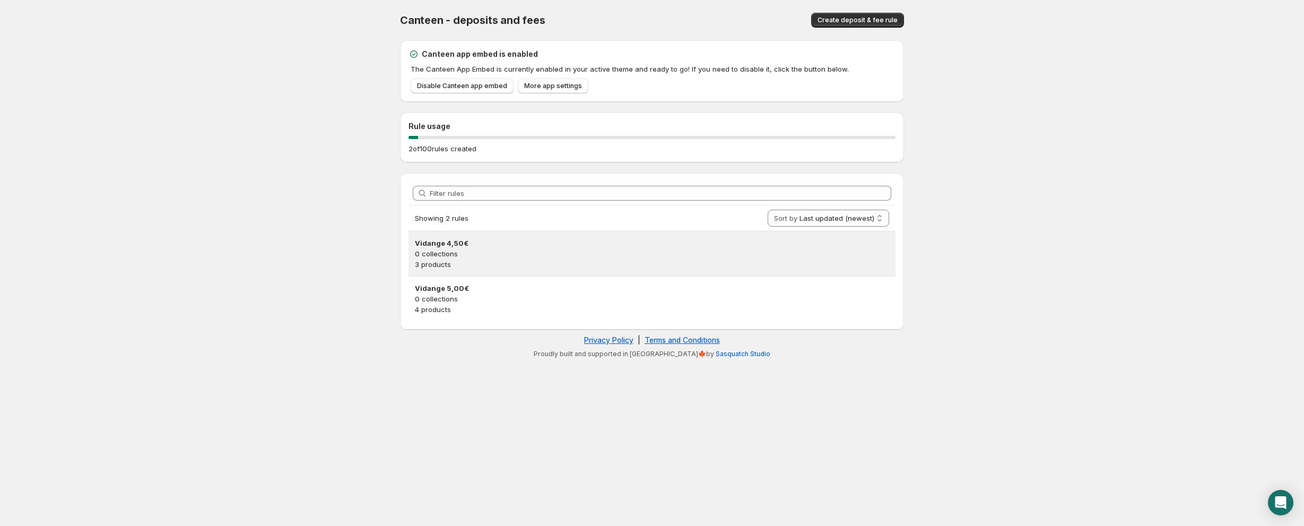
click at [468, 255] on p "0 collections" at bounding box center [652, 253] width 474 height 11
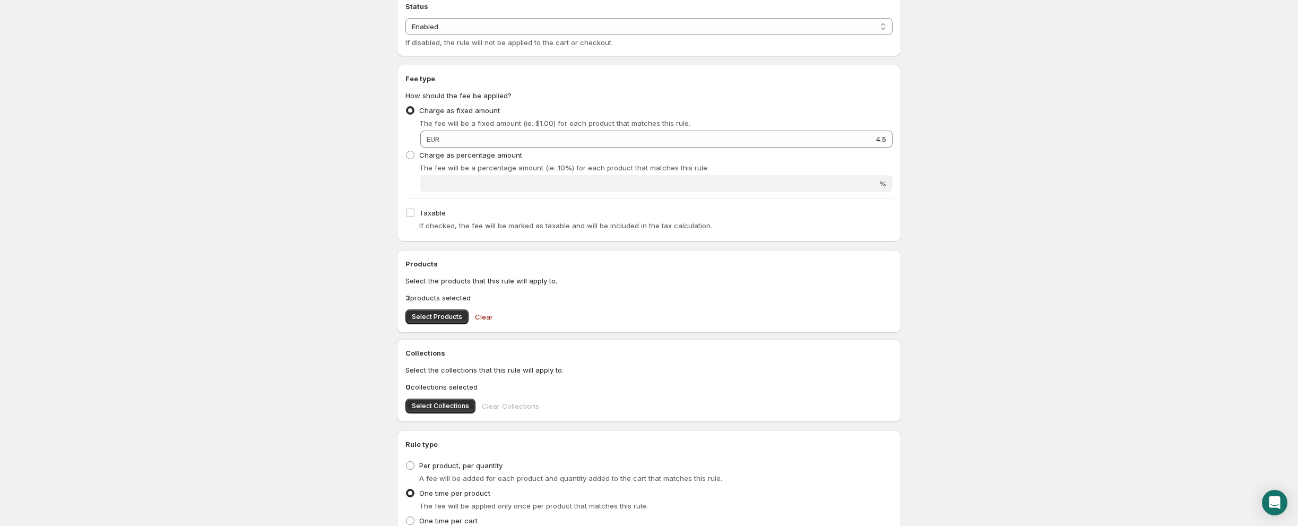
scroll to position [162, 0]
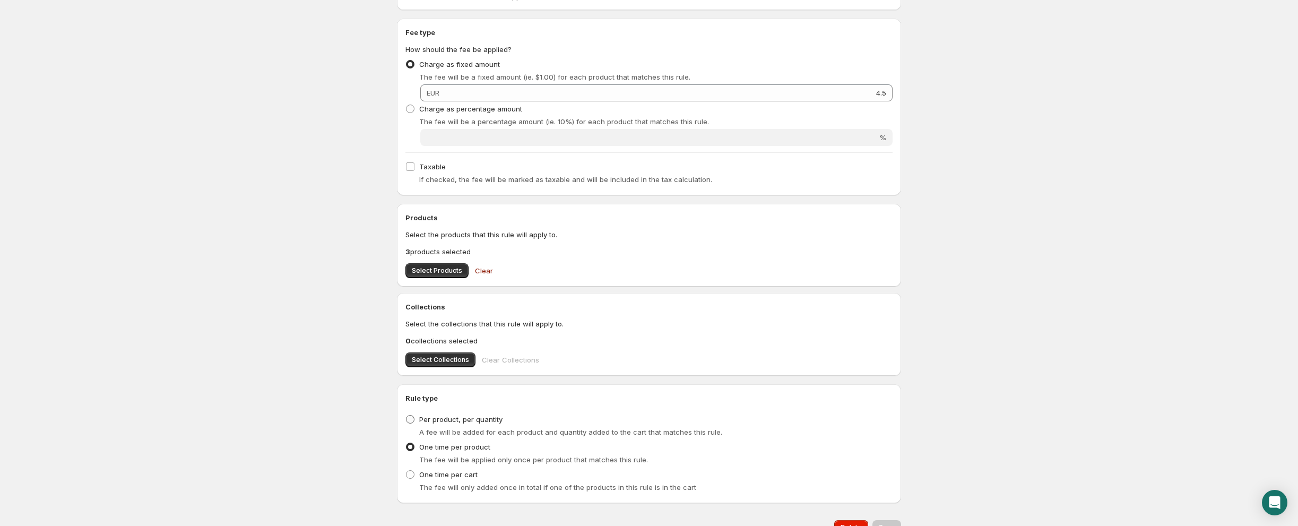
click at [485, 425] on label "Per product, per quantity" at bounding box center [453, 419] width 97 height 15
click at [406, 415] on input "Per product, per quantity" at bounding box center [406, 415] width 1 height 1
radio input "true"
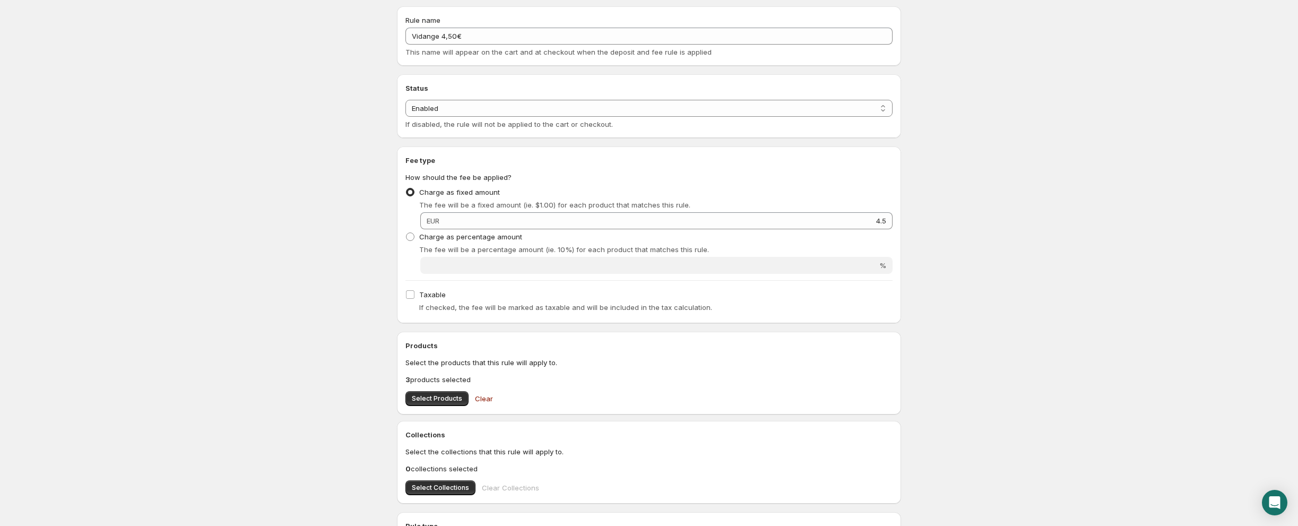
scroll to position [132, 0]
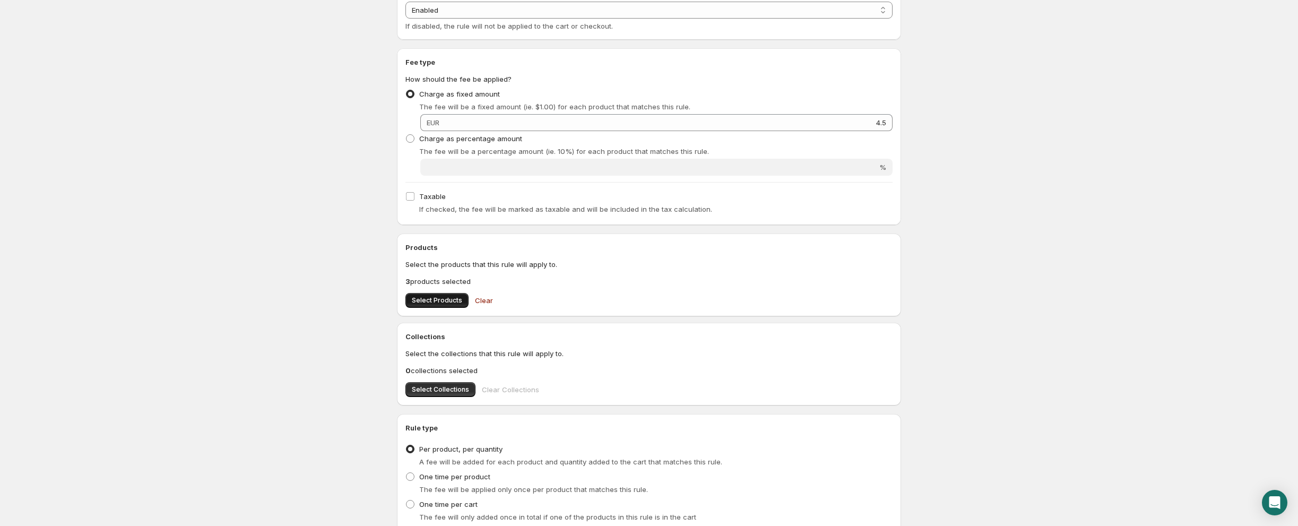
click at [440, 301] on span "Select Products" at bounding box center [437, 300] width 50 height 8
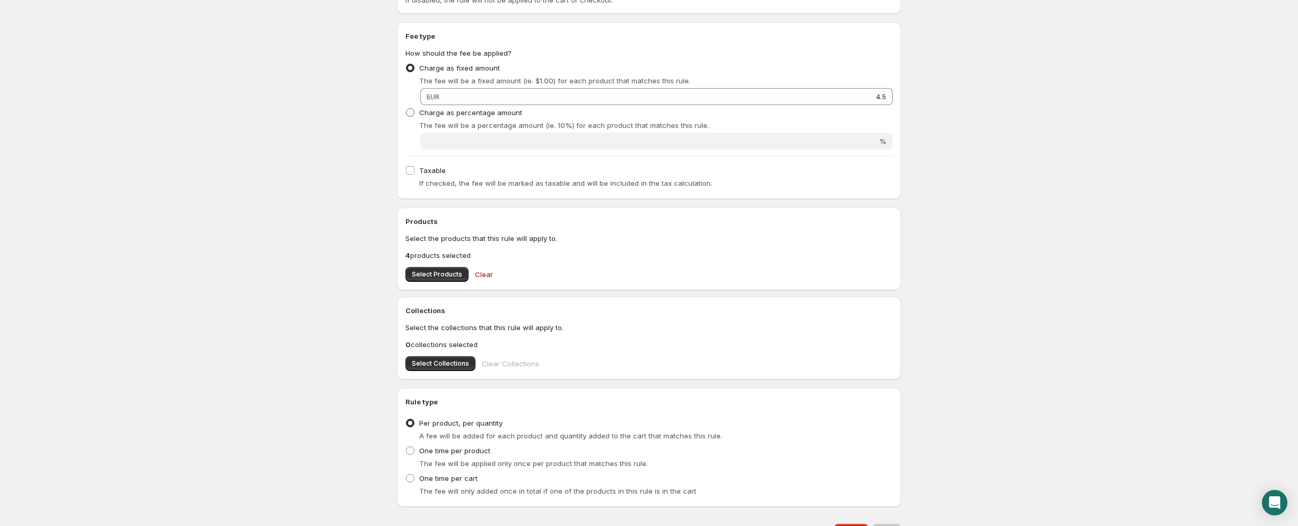
scroll to position [162, 0]
click at [452, 451] on label "One time per product" at bounding box center [447, 446] width 85 height 15
click at [406, 443] on input "One time per product" at bounding box center [406, 442] width 1 height 1
radio input "true"
click at [888, 520] on button "Save" at bounding box center [886, 527] width 29 height 15
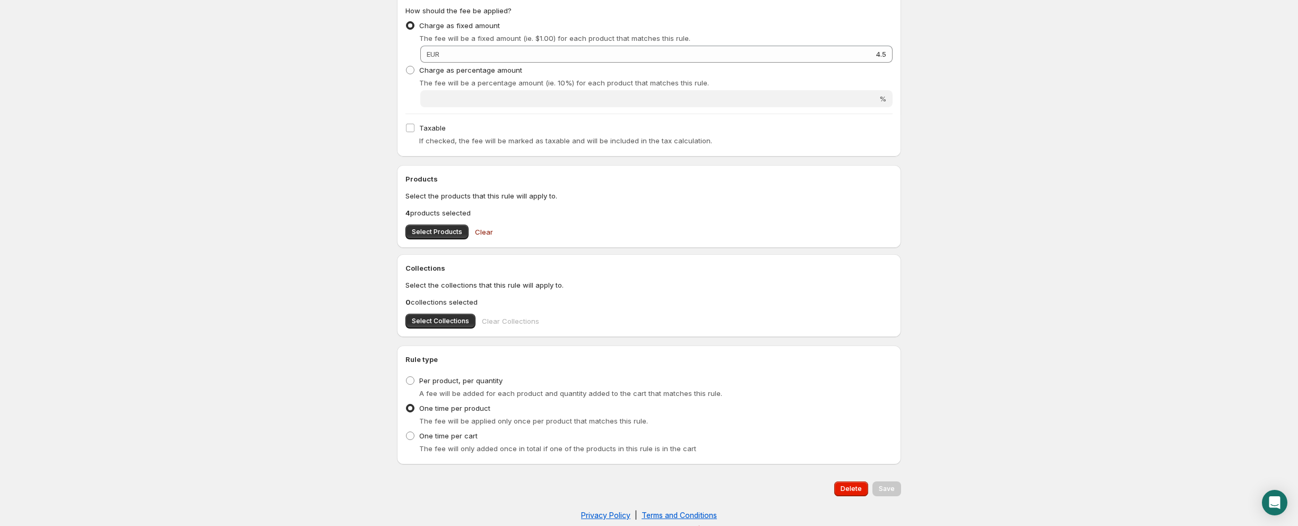
scroll to position [213, 0]
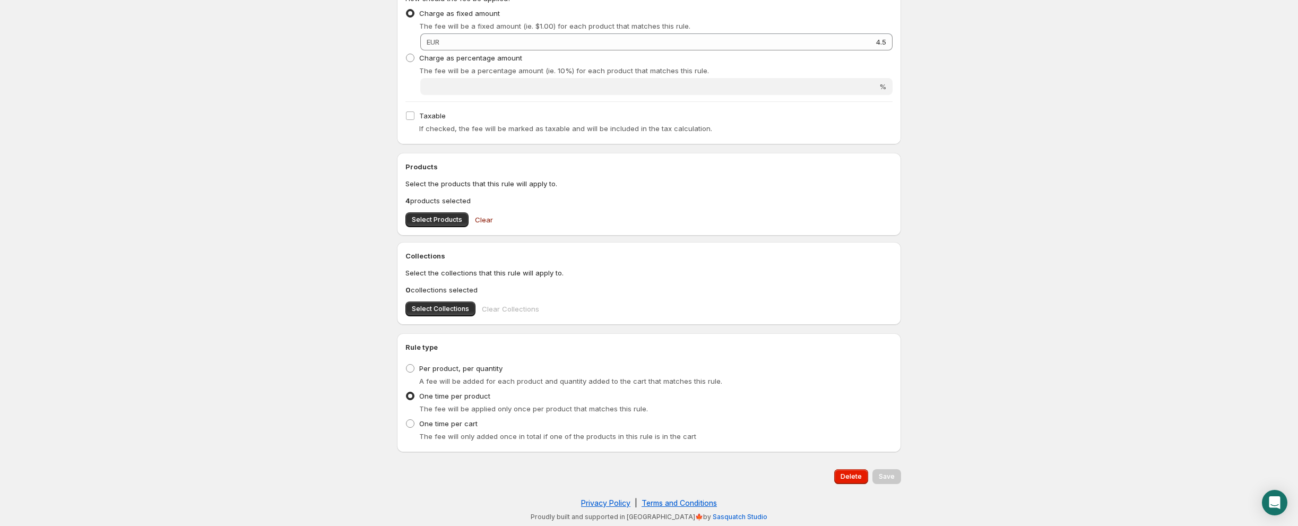
click at [451, 437] on span "The fee will only added once in total if one of the products in this rule is in…" at bounding box center [557, 436] width 277 height 8
click at [451, 425] on span "One time per cart" at bounding box center [448, 423] width 58 height 8
click at [406, 420] on input "One time per cart" at bounding box center [406, 419] width 1 height 1
radio input "true"
click at [887, 481] on button "Save" at bounding box center [886, 476] width 29 height 15
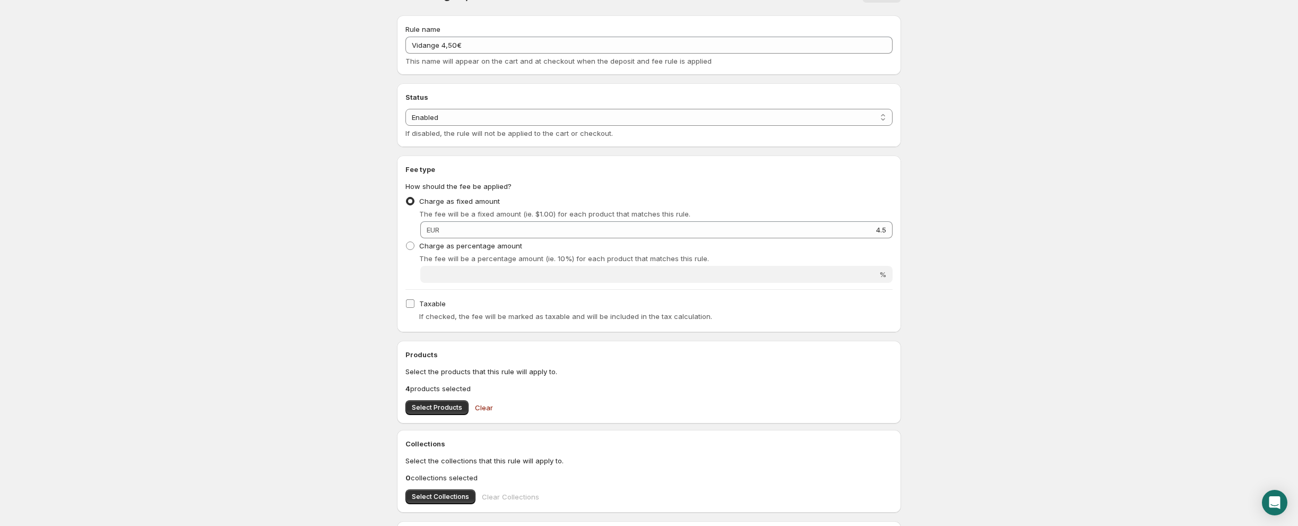
scroll to position [30, 0]
click at [410, 296] on input "Taxable" at bounding box center [410, 298] width 8 height 8
checkbox input "true"
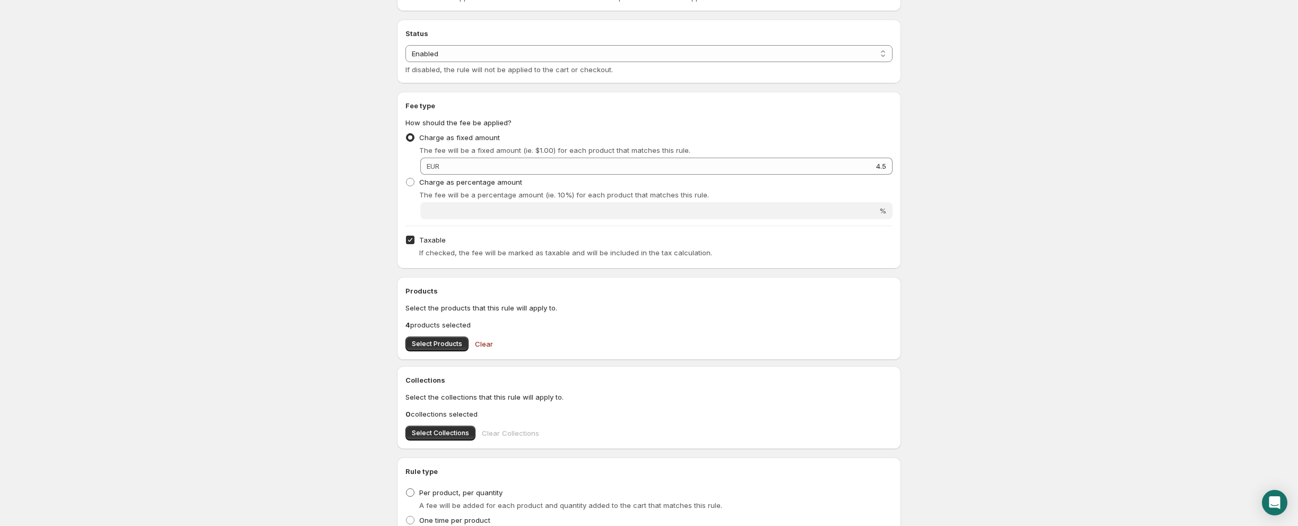
click at [416, 496] on label "Per product, per quantity" at bounding box center [453, 492] width 97 height 15
click at [406, 489] on input "Per product, per quantity" at bounding box center [406, 488] width 1 height 1
radio input "true"
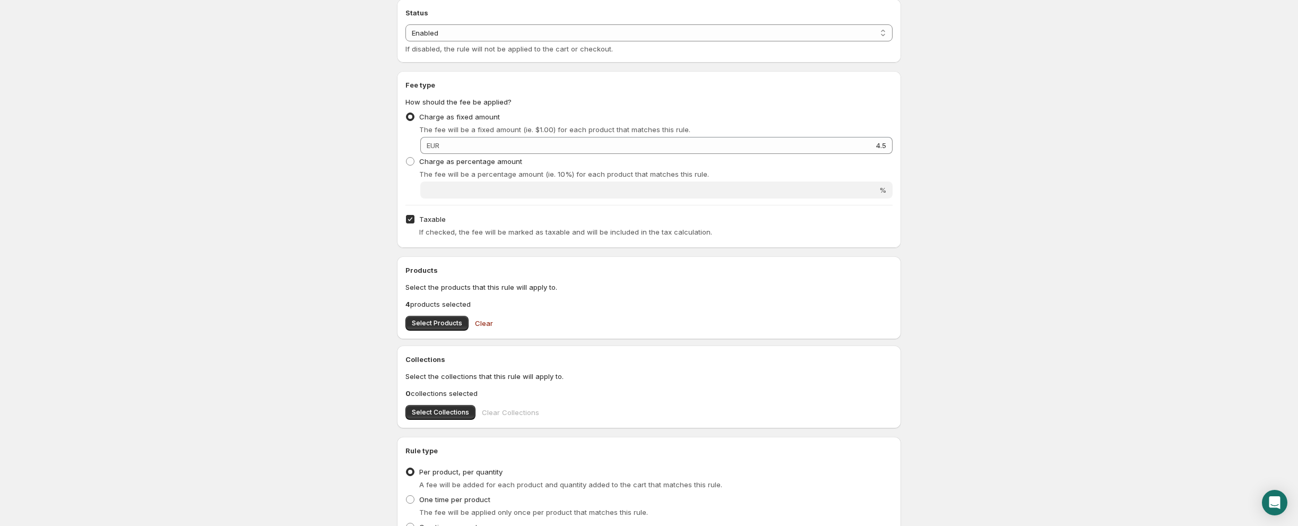
scroll to position [66, 0]
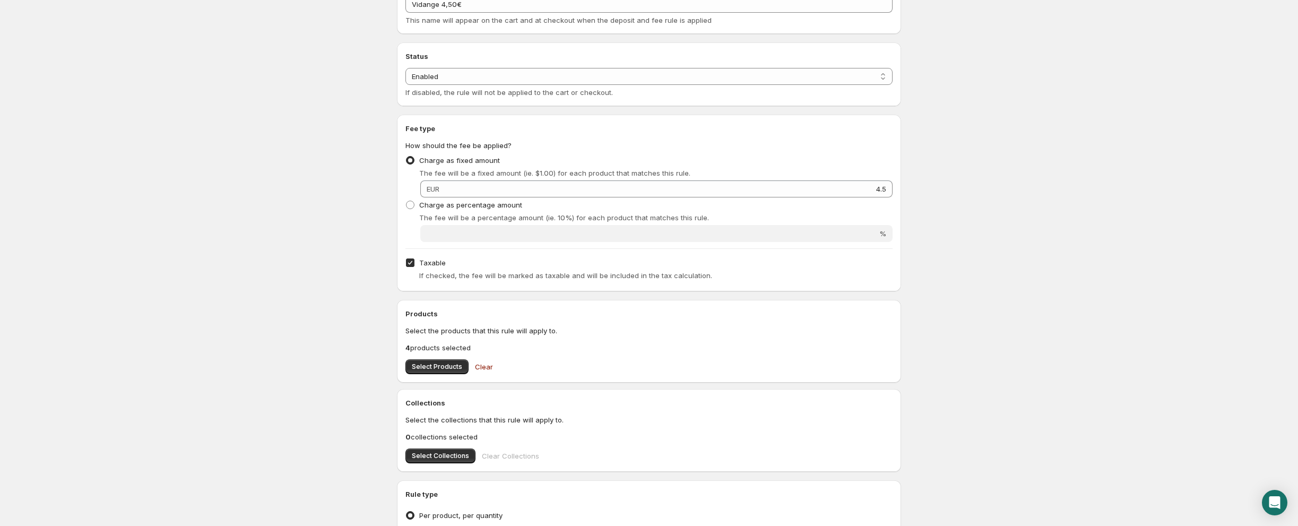
click at [426, 264] on span "Taxable" at bounding box center [432, 262] width 27 height 8
click at [414, 264] on input "Taxable" at bounding box center [410, 262] width 8 height 8
checkbox input "false"
click at [411, 202] on span at bounding box center [410, 205] width 8 height 8
click at [406, 201] on input "Charge as percentage amount" at bounding box center [406, 201] width 1 height 1
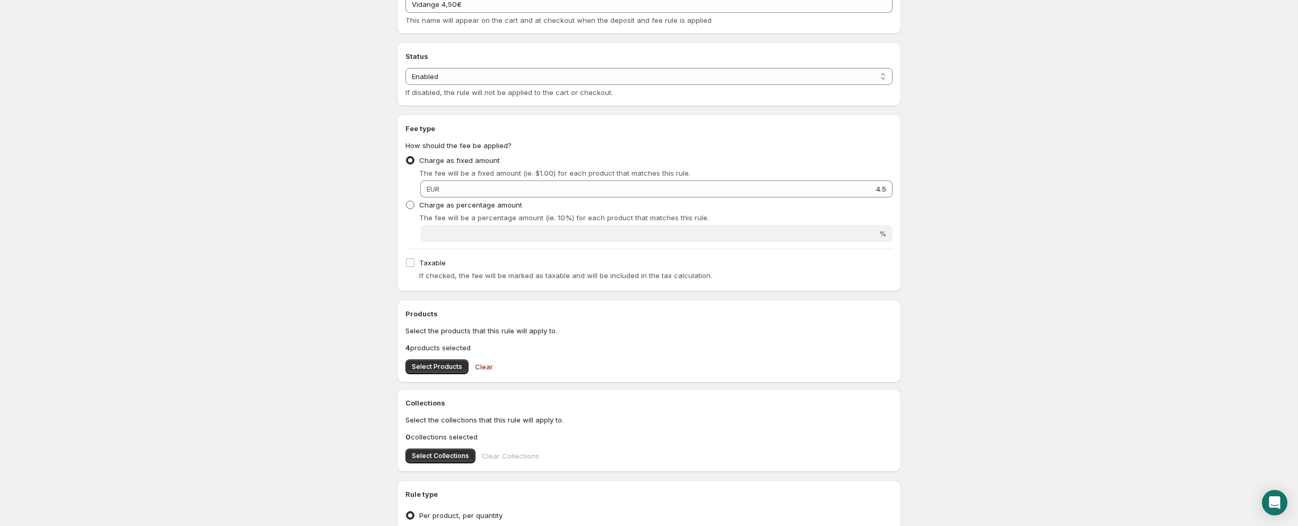
radio input "true"
click at [413, 164] on label "Charge as fixed amount" at bounding box center [452, 160] width 94 height 15
click at [406, 157] on input "Charge as fixed amount" at bounding box center [406, 156] width 1 height 1
radio input "true"
checkbox input "true"
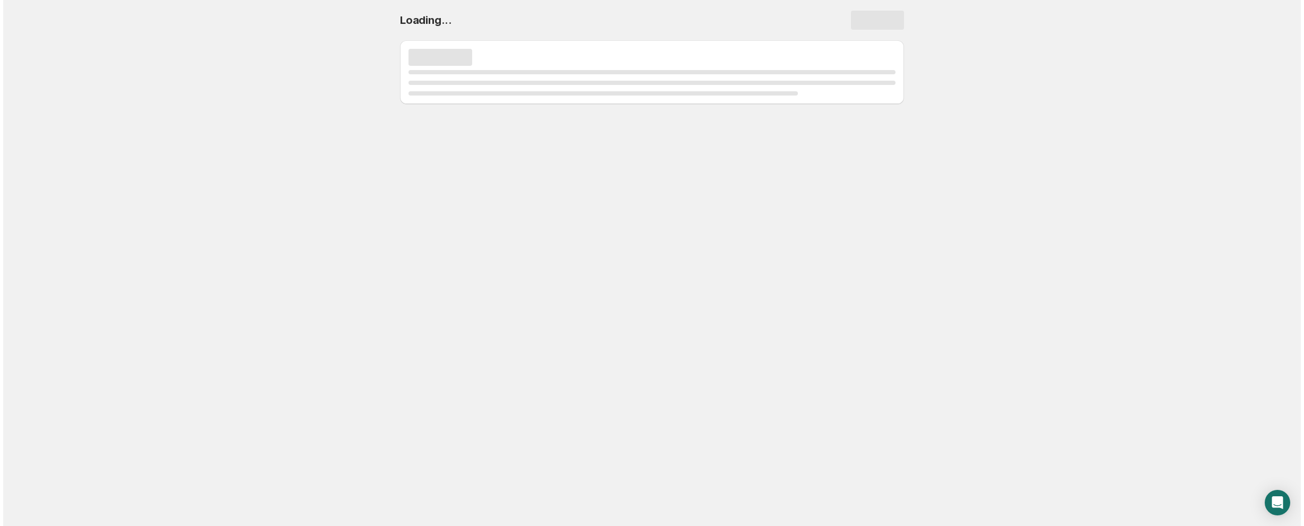
scroll to position [0, 0]
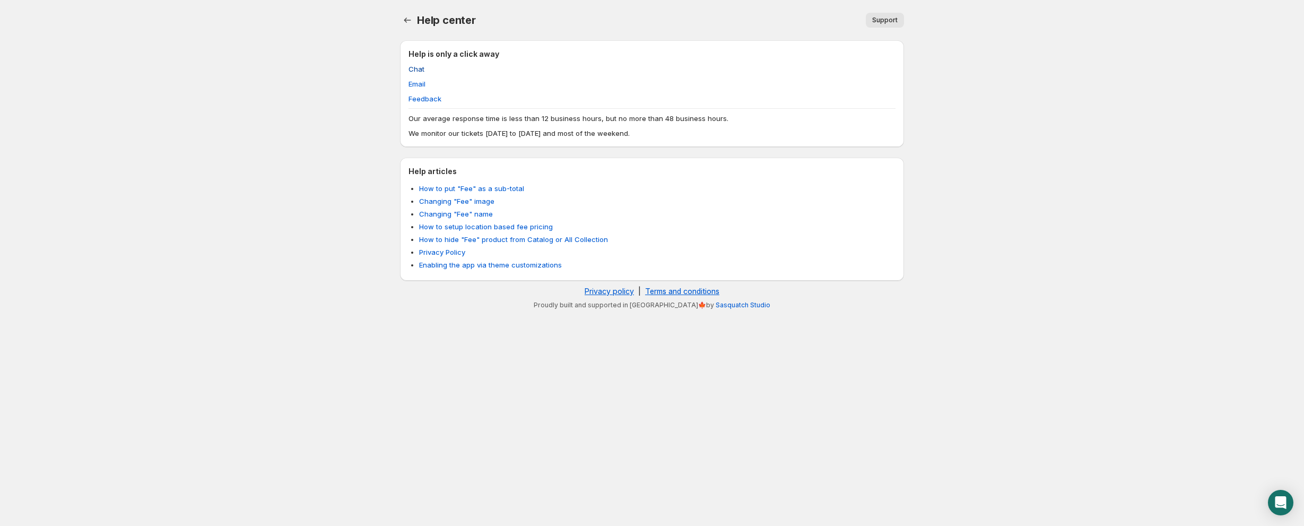
click at [421, 70] on span "Chat" at bounding box center [417, 69] width 16 height 11
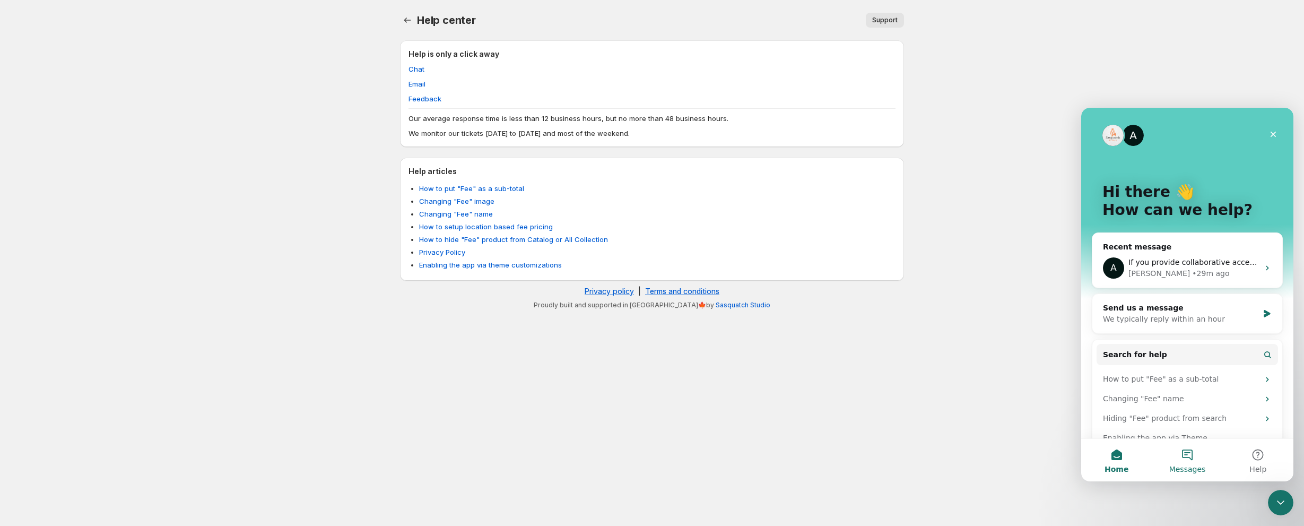
click at [1207, 450] on button "Messages" at bounding box center [1187, 460] width 71 height 42
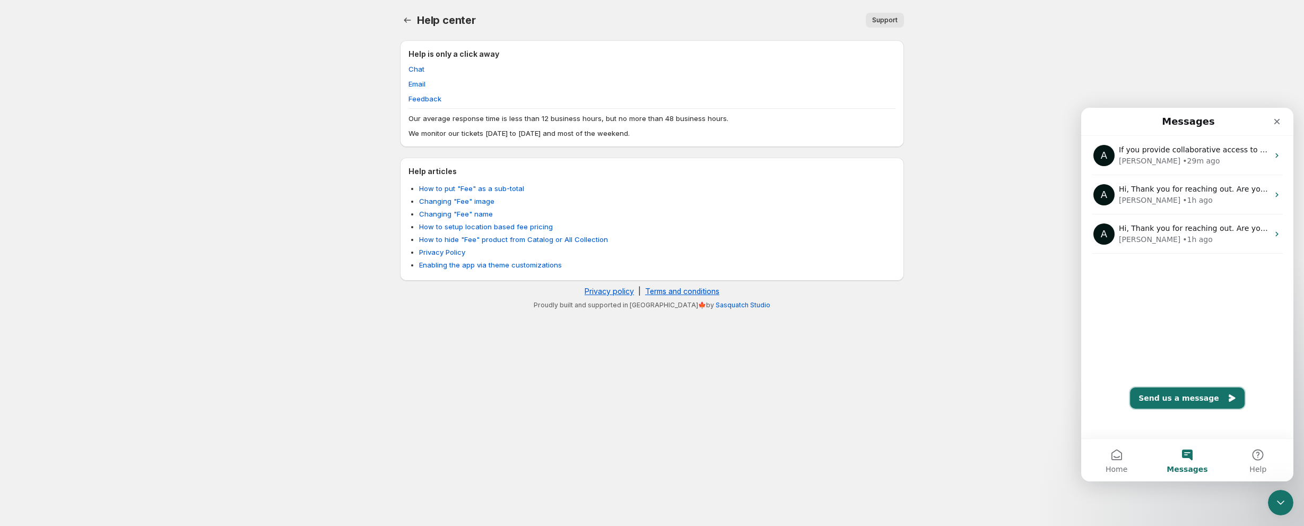
click at [1187, 402] on button "Send us a message" at bounding box center [1187, 397] width 115 height 21
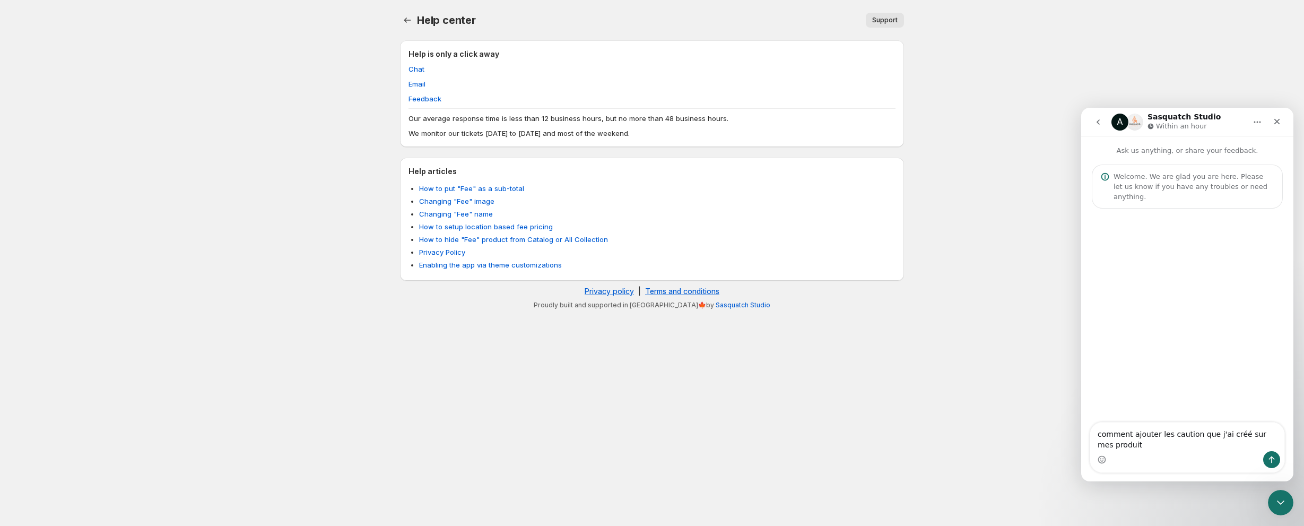
type textarea "comment ajouter les caution que j'ai créé sur mes produits"
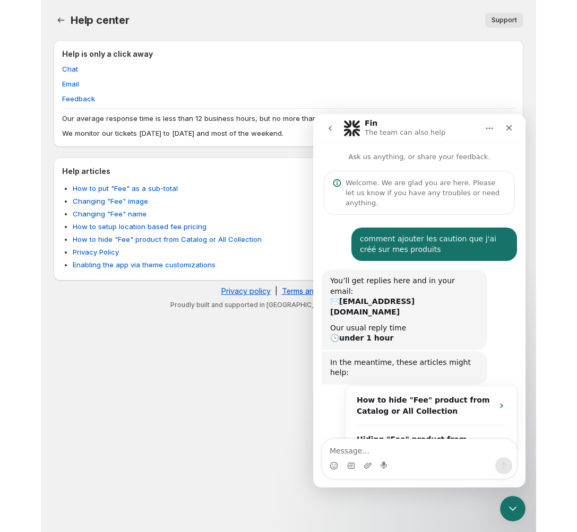
scroll to position [50, 0]
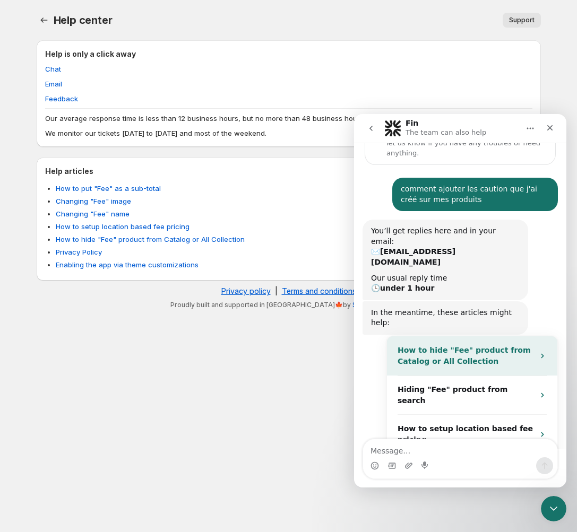
click at [423, 345] on div "How to hide "Fee" product from Catalog or All Collection" at bounding box center [465, 356] width 136 height 22
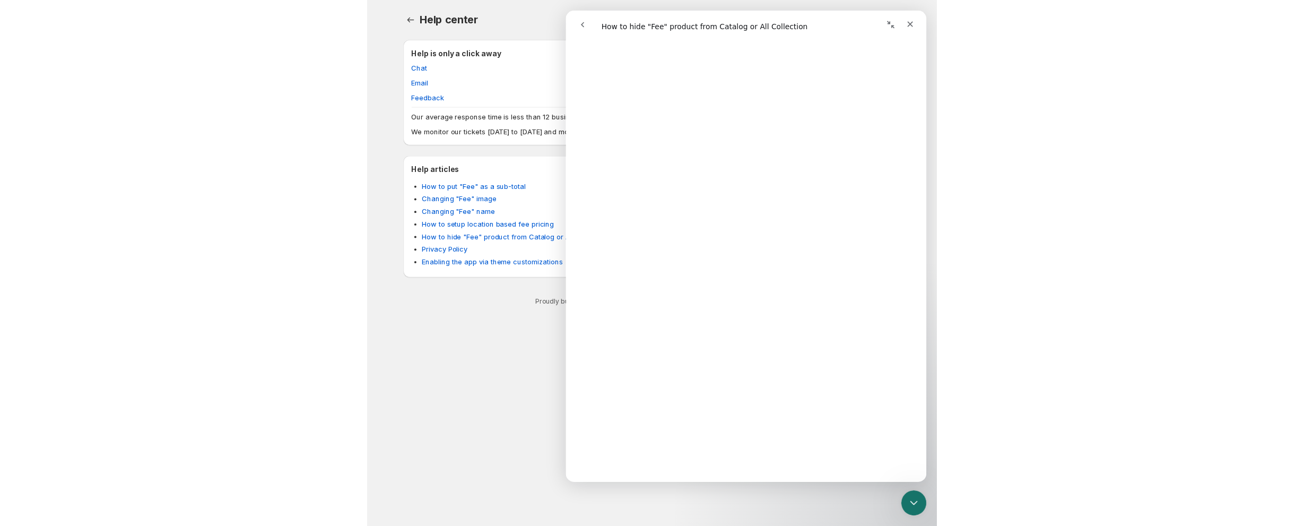
scroll to position [286, 0]
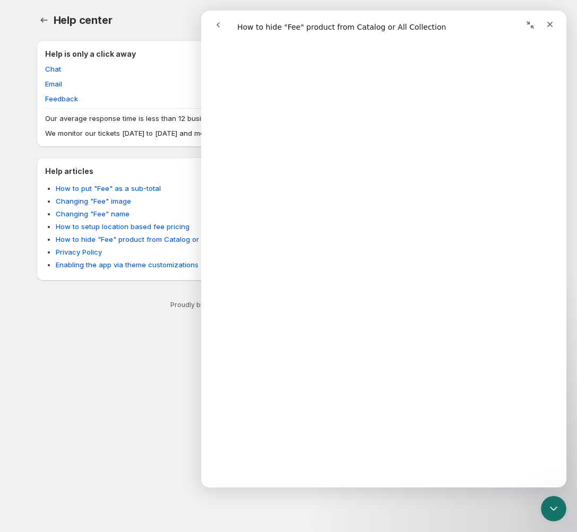
click at [181, 347] on body "Home Help Help center. This page is ready Help center Support More actions Supp…" at bounding box center [288, 266] width 577 height 532
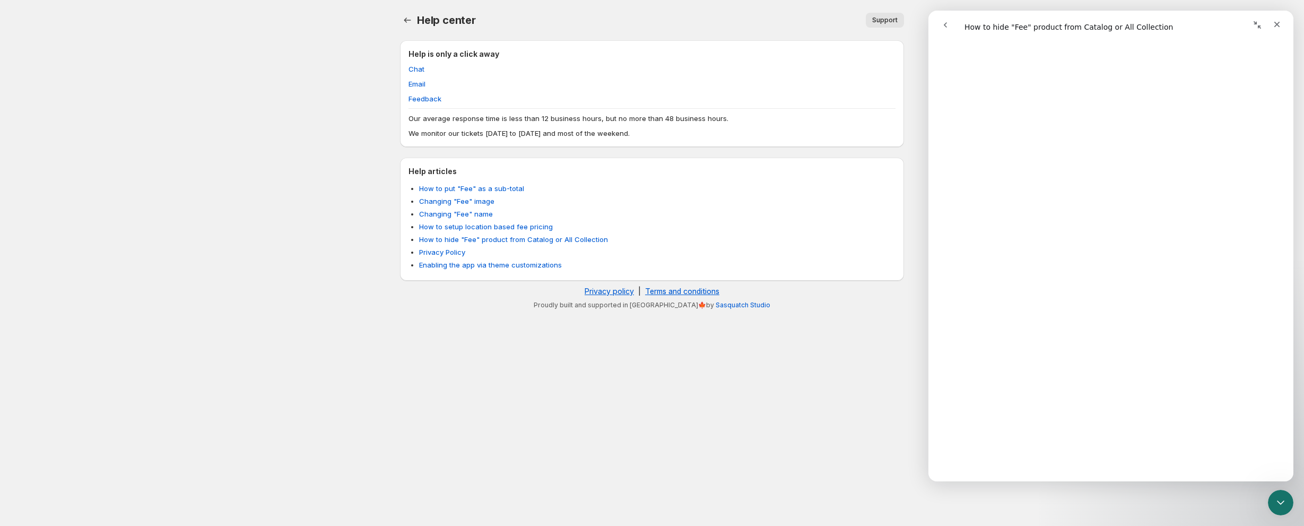
scroll to position [611, 0]
click at [416, 67] on span "Chat" at bounding box center [417, 69] width 16 height 11
click at [417, 70] on span "Chat" at bounding box center [417, 69] width 16 height 11
click at [417, 69] on span "Chat" at bounding box center [417, 69] width 16 height 11
drag, startPoint x: 2228, startPoint y: 43, endPoint x: 1283, endPoint y: 30, distance: 945.0
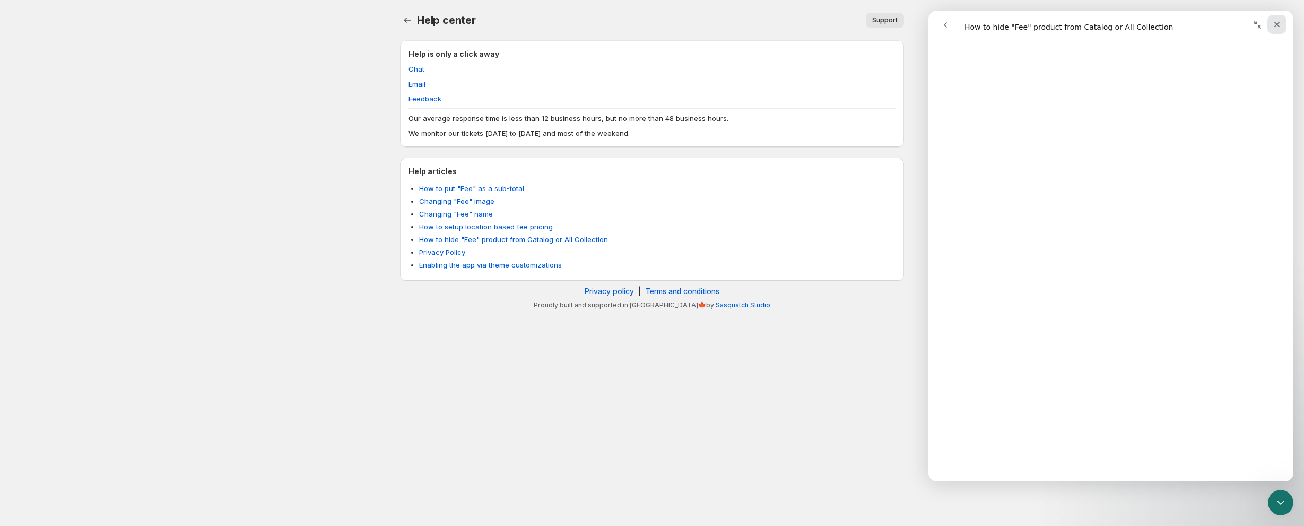
click at [1283, 30] on div "Close" at bounding box center [1276, 24] width 19 height 19
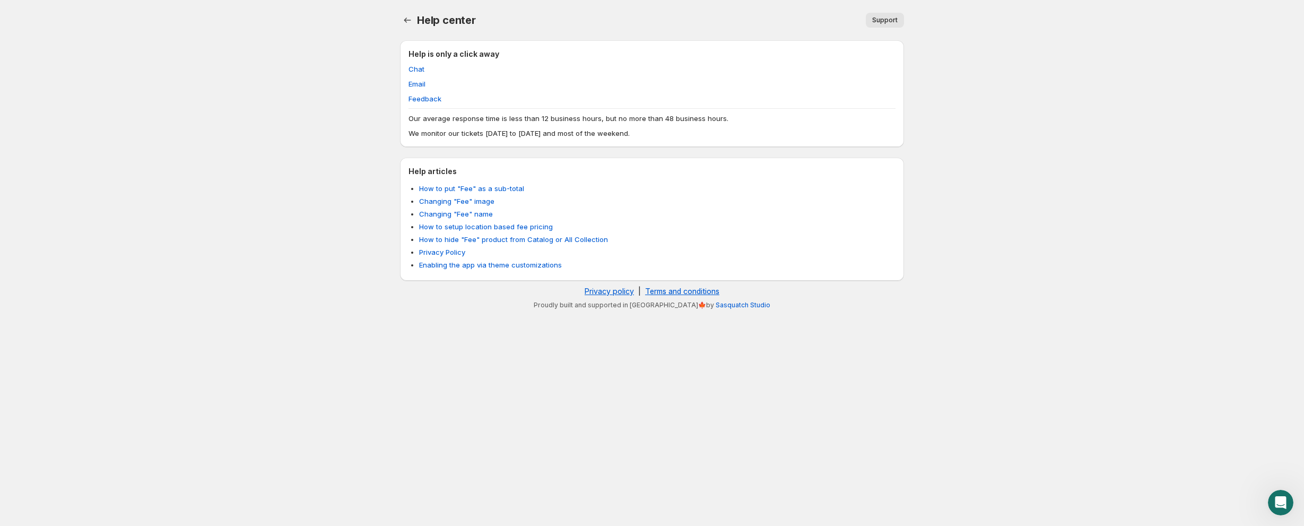
scroll to position [0, 0]
click at [1275, 25] on body "Home Help Help center. This page is ready Help center Support More actions Supp…" at bounding box center [652, 263] width 1304 height 526
click at [1289, 511] on div "Open Intercom Messenger" at bounding box center [1278, 500] width 25 height 25
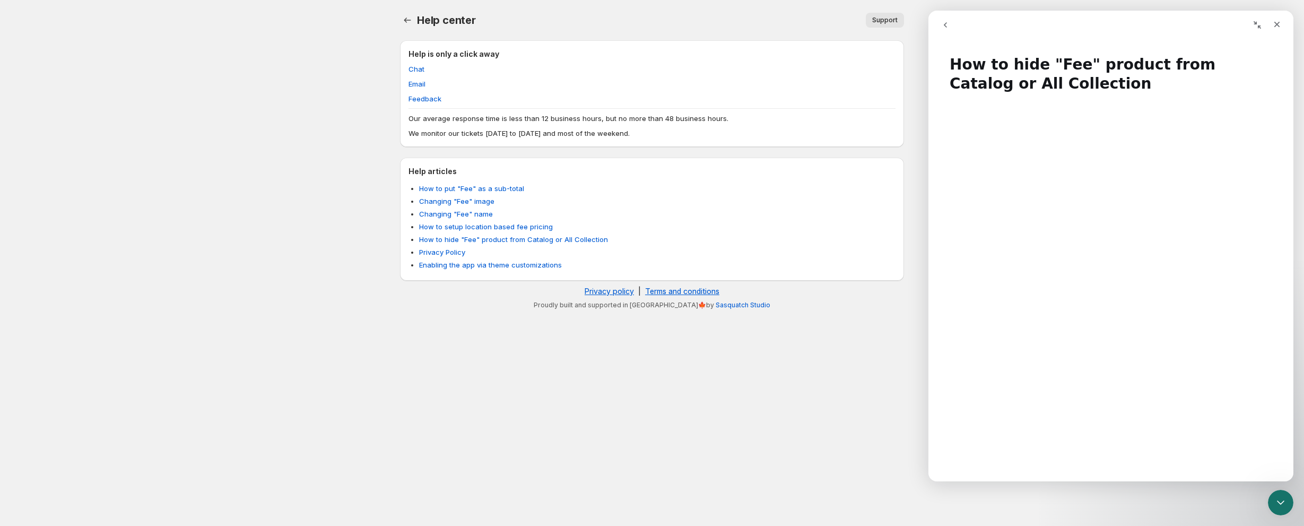
click at [948, 32] on button "go back" at bounding box center [945, 25] width 20 height 20
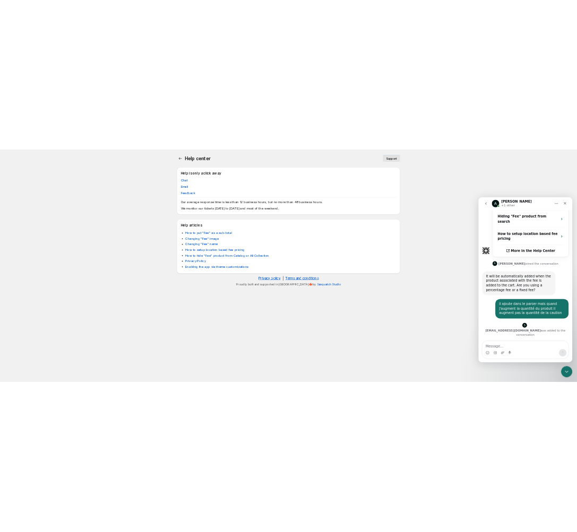
scroll to position [289, 0]
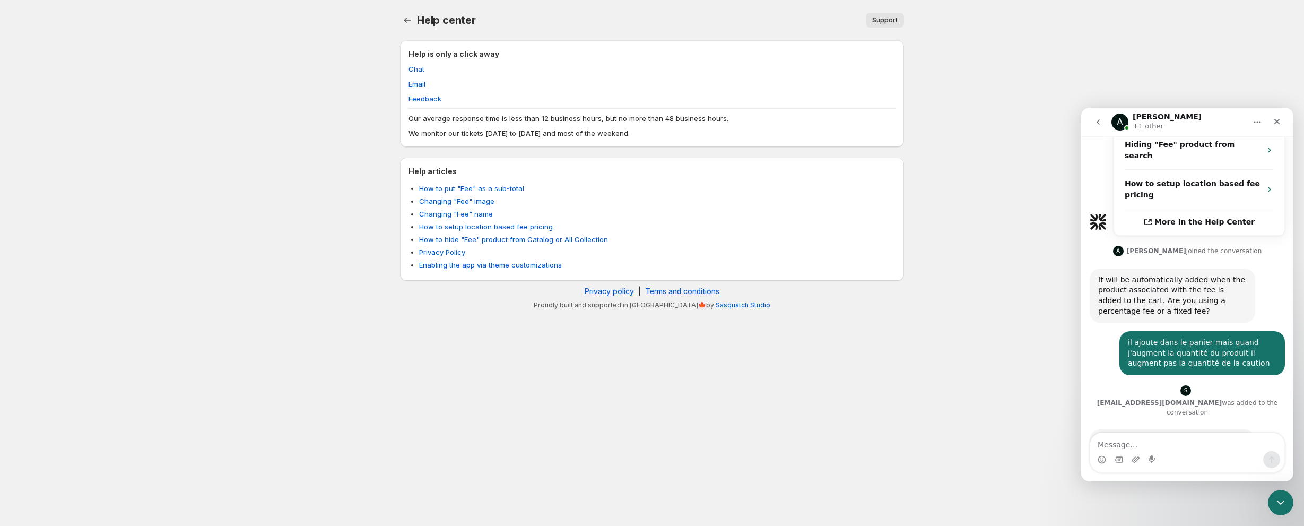
click at [1170, 436] on div "Ok, I can look into it. Could you grant us store access so we can begin trouble…" at bounding box center [1172, 451] width 149 height 31
drag, startPoint x: 1169, startPoint y: 398, endPoint x: 1091, endPoint y: 376, distance: 81.1
click at [1091, 429] on div "Ok, I can look into it. Could you grant us store access so we can begin trouble…" at bounding box center [1173, 451] width 166 height 44
copy div "Ok, I can look into it. Could you grant us store access so we can begin trouble…"
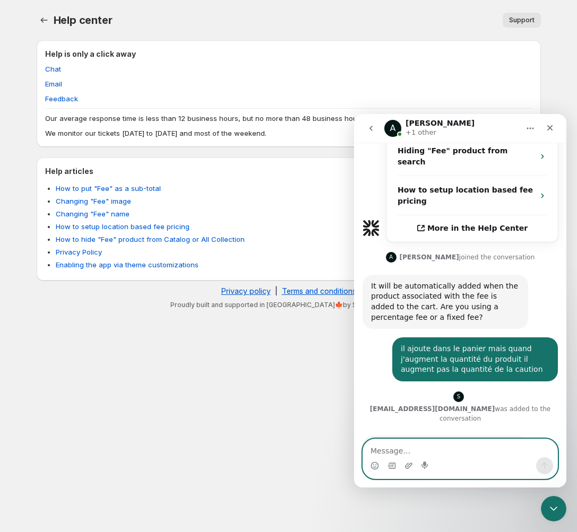
click at [457, 452] on textarea "Message…" at bounding box center [460, 448] width 194 height 18
type textarea "Je savais pas que c'était vous"
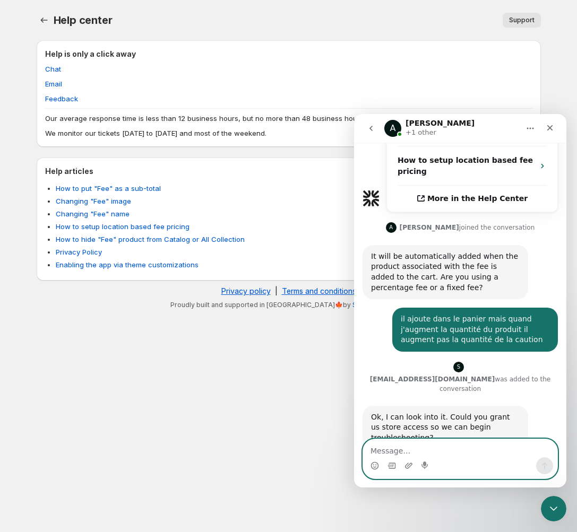
scroll to position [320, 0]
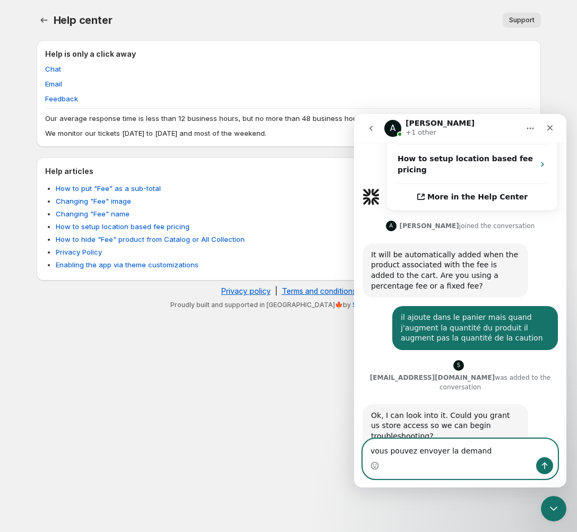
type textarea "vous pouvez envoyer la demande"
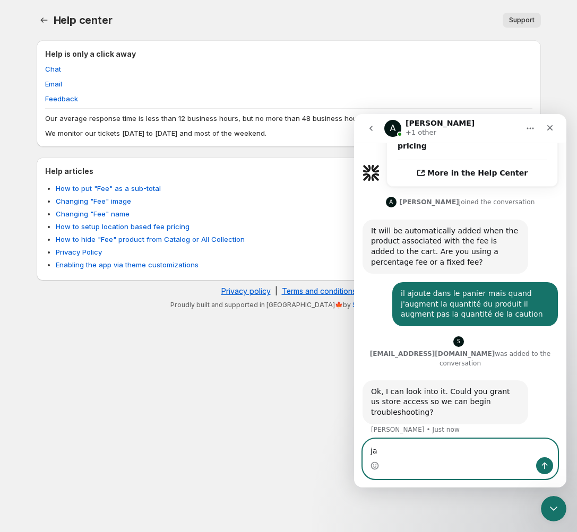
type textarea "j"
type textarea "javais supprimer"
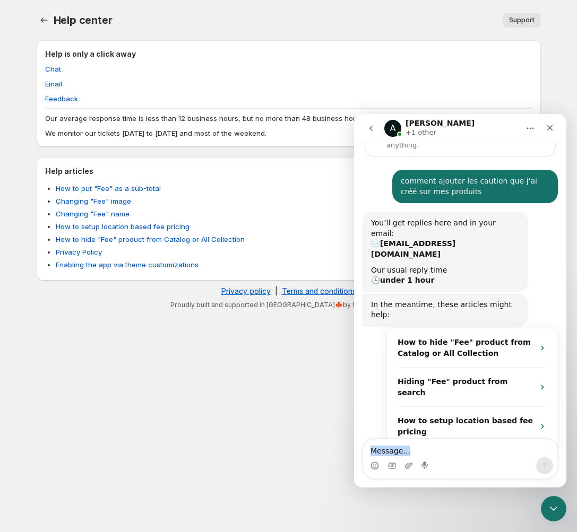
scroll to position [368, 0]
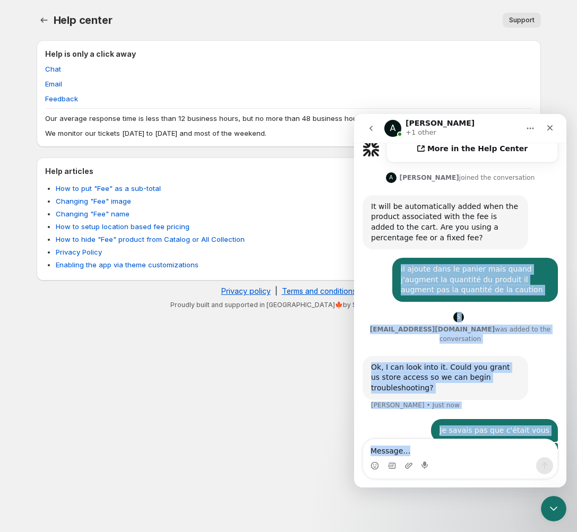
drag, startPoint x: 417, startPoint y: 188, endPoint x: 398, endPoint y: 315, distance: 127.7
click at [411, 488] on html "A Anupam +1 other Ask us anything, or share your feedback. Welcome. We are glad…" at bounding box center [460, 300] width 212 height 373
click at [429, 356] on div "Ok, I can look into it. Could you grant us store access so we can begin trouble…" at bounding box center [459, 387] width 195 height 63
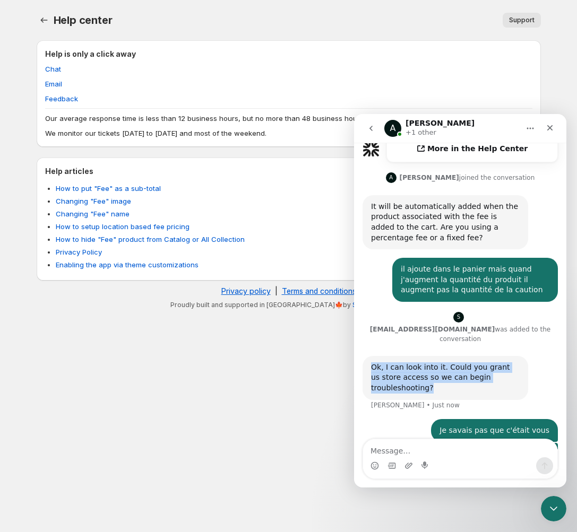
drag, startPoint x: 373, startPoint y: 305, endPoint x: 438, endPoint y: 336, distance: 71.2
click at [438, 356] on div "Ok, I can look into it. Could you grant us store access so we can begin trouble…" at bounding box center [445, 378] width 166 height 44
copy div "Ok, I can look into it. Could you grant us store access so we can begin trouble…"
click at [426, 419] on div "Je savais pas que c'était vous • Just now" at bounding box center [459, 431] width 195 height 24
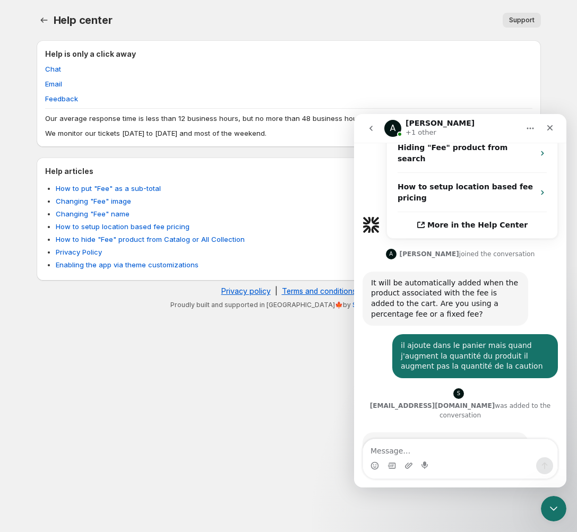
scroll to position [280, 0]
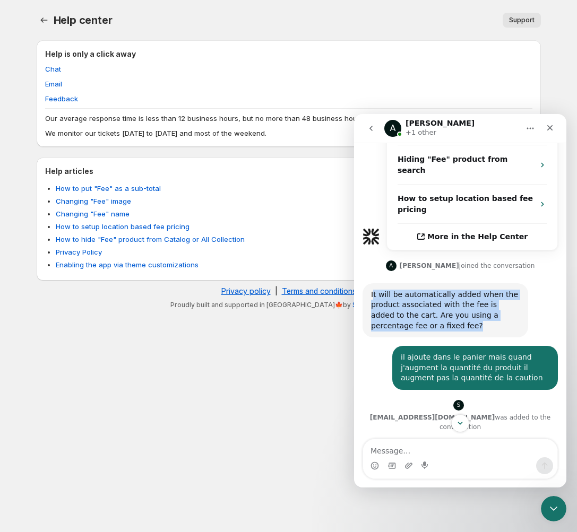
drag, startPoint x: 432, startPoint y: 272, endPoint x: 373, endPoint y: 245, distance: 65.0
click at [373, 290] on div "It will be automatically added when the product associated with the fee is adde…" at bounding box center [445, 310] width 149 height 41
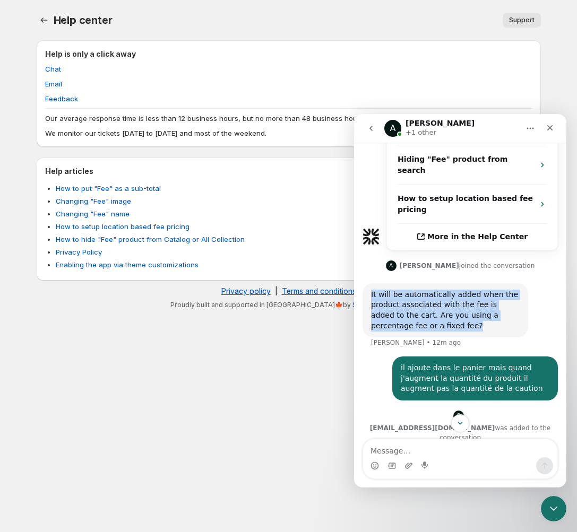
drag, startPoint x: 371, startPoint y: 242, endPoint x: 404, endPoint y: 272, distance: 44.0
click at [404, 290] on div "It will be automatically added when the product associated with the fee is adde…" at bounding box center [445, 310] width 149 height 41
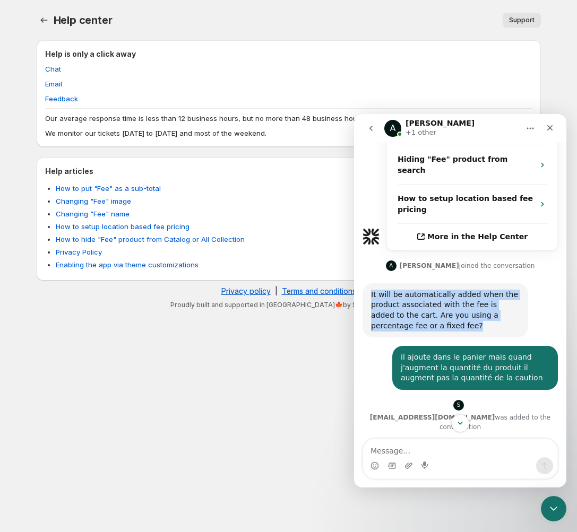
copy div "It will be automatically added when the product associated with the fee is adde…"
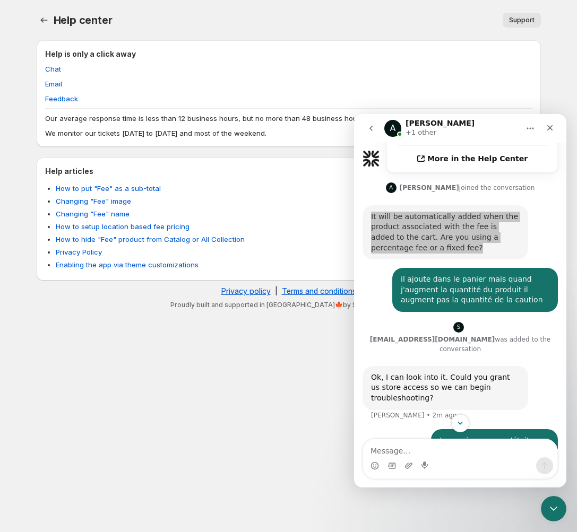
scroll to position [368, 0]
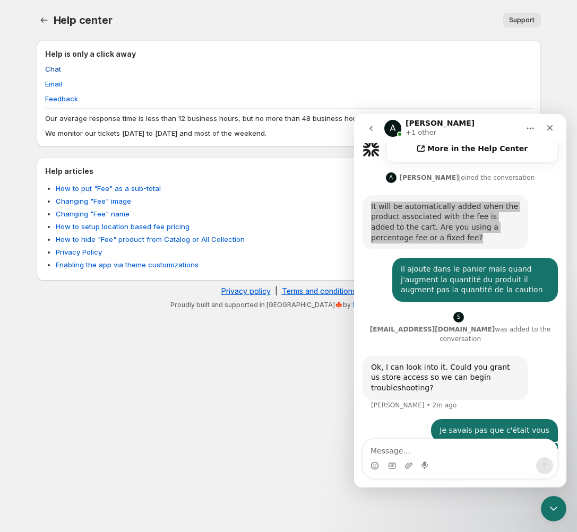
click at [49, 68] on span "Chat" at bounding box center [53, 69] width 16 height 11
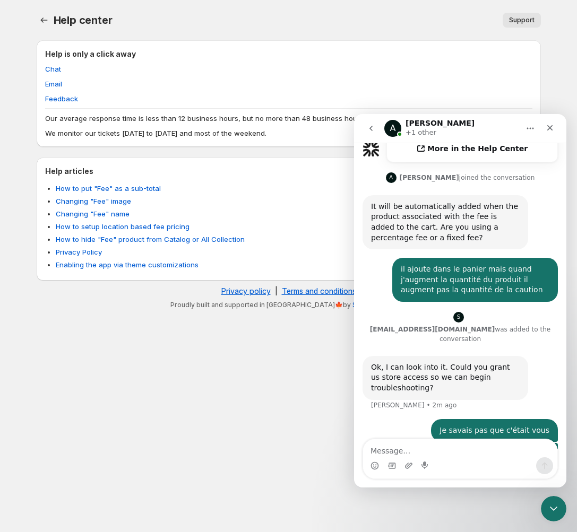
click at [424, 131] on p "+1 other" at bounding box center [420, 132] width 31 height 11
click at [420, 128] on p "+1 other" at bounding box center [420, 132] width 31 height 11
click at [418, 124] on h1 "[PERSON_NAME]" at bounding box center [439, 123] width 69 height 8
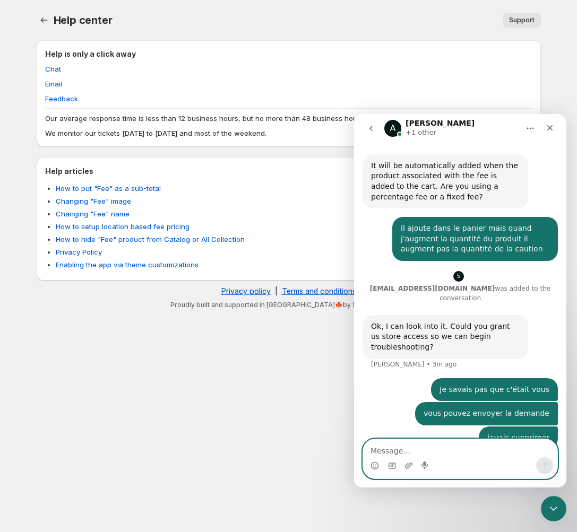
click at [495, 450] on textarea "Message…" at bounding box center [460, 448] width 194 height 18
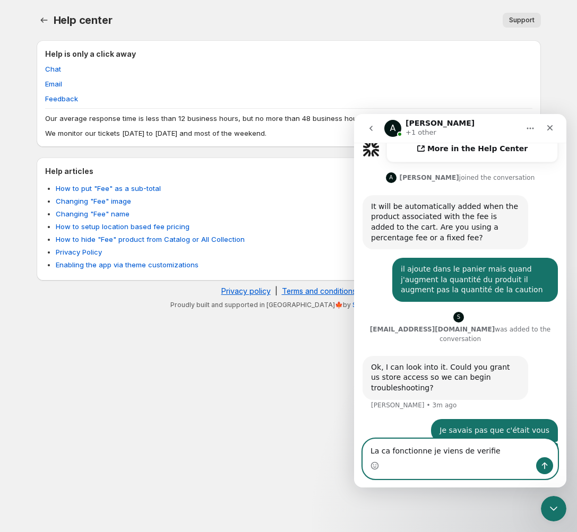
type textarea "La ca fonctionne je viens de verifier"
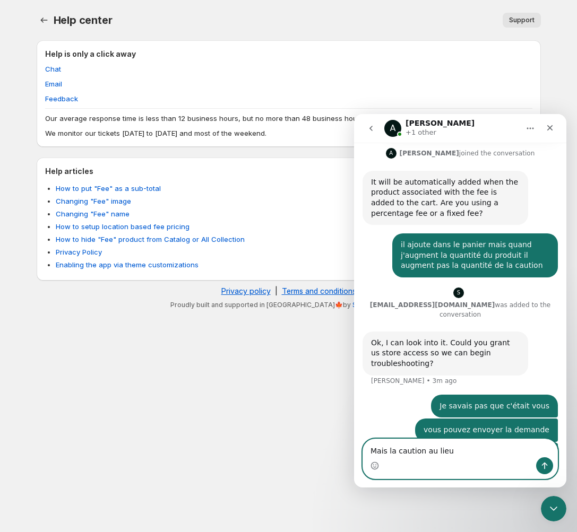
drag, startPoint x: 496, startPoint y: 450, endPoint x: 196, endPoint y: 407, distance: 303.4
click at [354, 407] on html "A Anupam +1 other Ask us anything, or share your feedback. Welcome. We are glad…" at bounding box center [460, 300] width 212 height 373
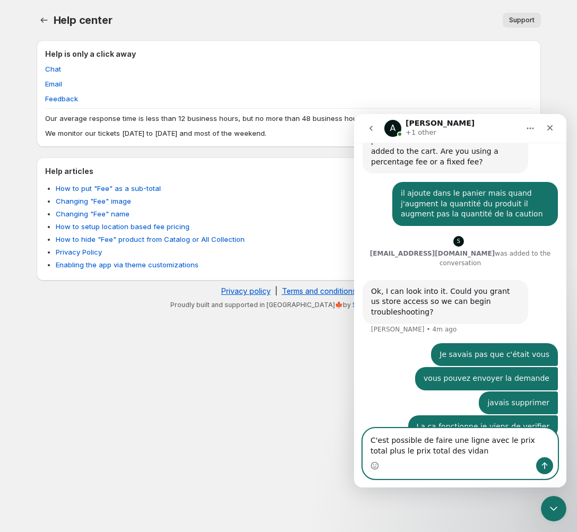
scroll to position [403, 0]
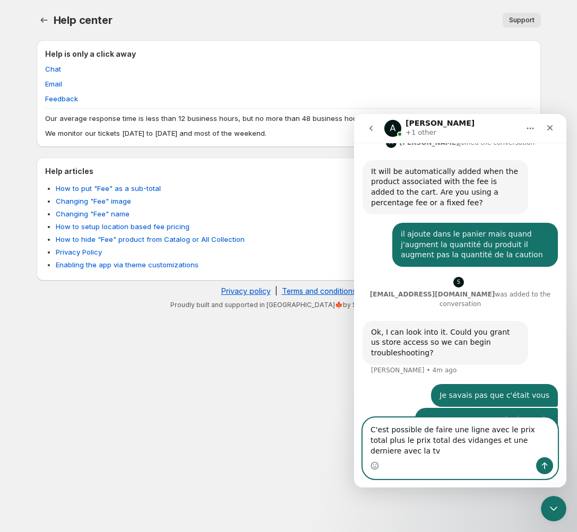
type textarea "C'est possible de faire une ligne avec le prix total plus le prix total des vid…"
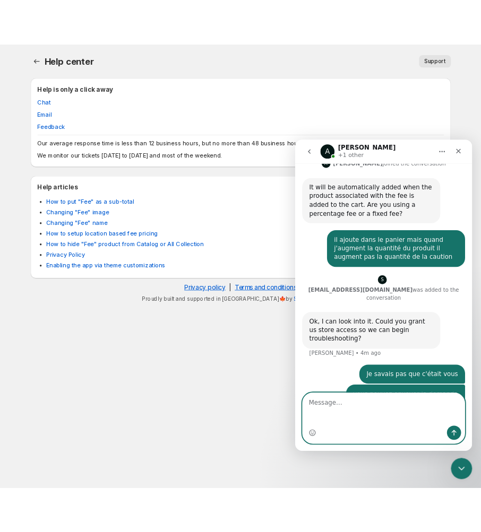
scroll to position [437, 0]
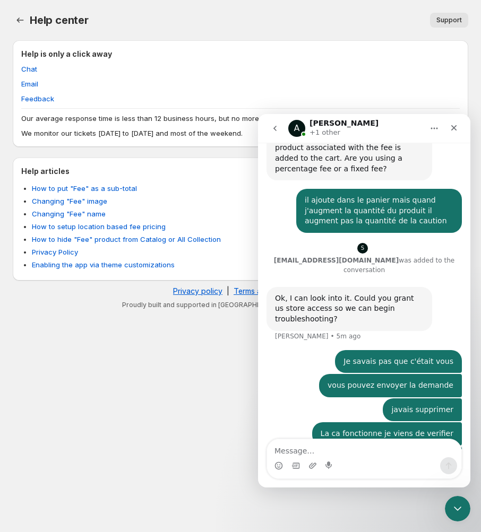
drag, startPoint x: 377, startPoint y: 421, endPoint x: 294, endPoint y: 393, distance: 87.7
click at [296, 447] on div "C'est possible de faire une ligne avec le prix total plus le prix total des vid…" at bounding box center [379, 469] width 166 height 44
copy div "C'est possible de faire une ligne avec le prix total plus le prix total des vid…"
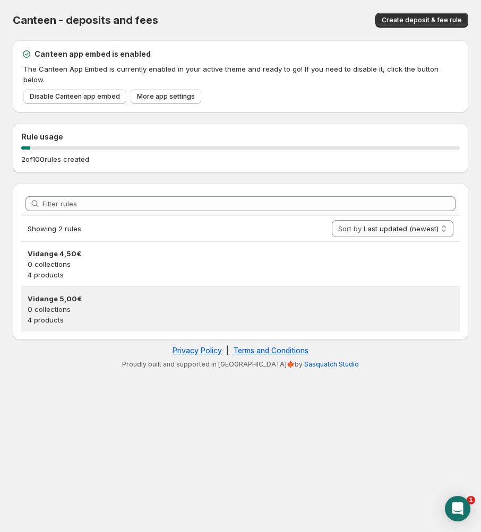
click at [90, 293] on h3 "Vidange 5,00€" at bounding box center [240, 298] width 425 height 11
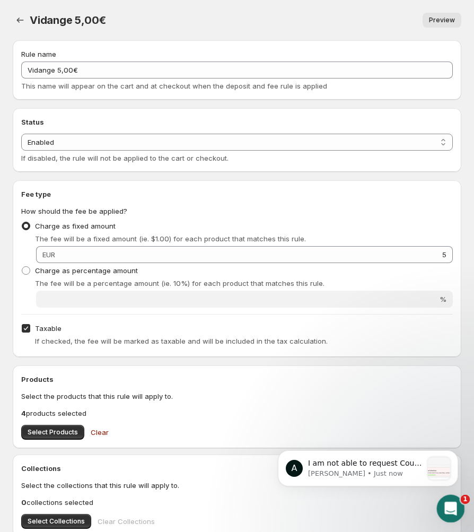
click at [447, 503] on icon "Open Intercom Messenger" at bounding box center [450, 508] width 18 height 18
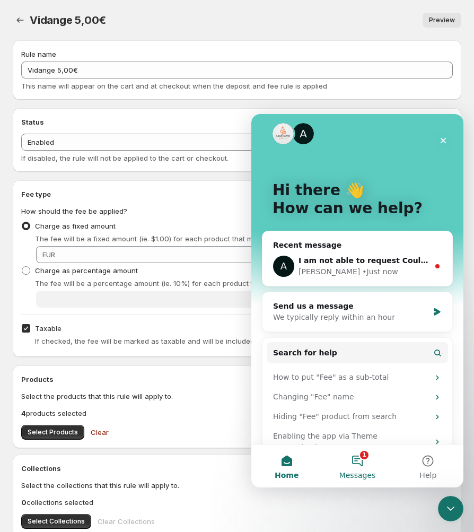
scroll to position [19, 0]
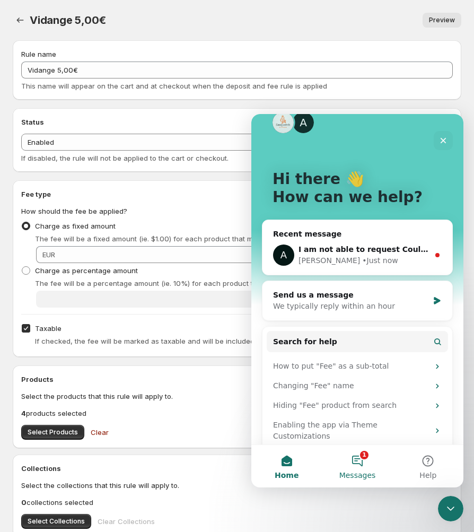
click at [361, 467] on button "1 Messages" at bounding box center [357, 466] width 71 height 42
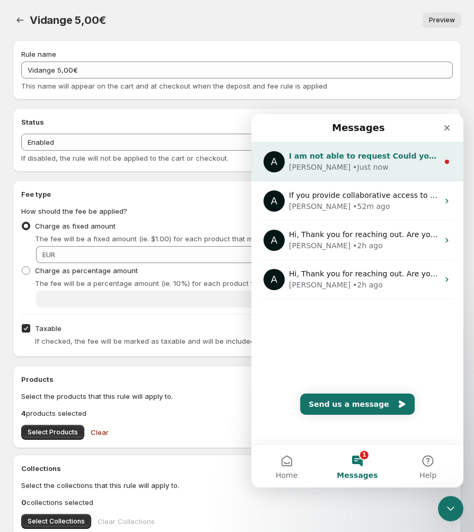
click at [353, 166] on div "• Just now" at bounding box center [371, 167] width 36 height 11
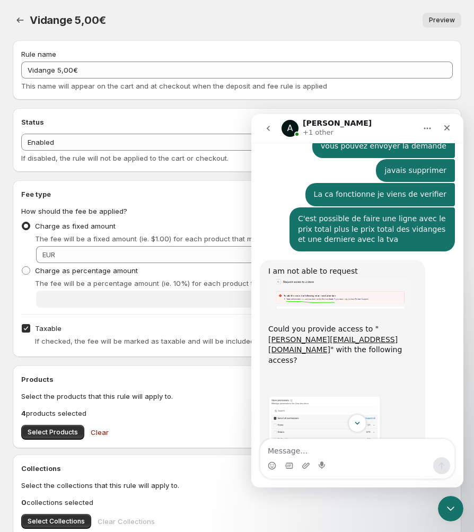
scroll to position [662, 0]
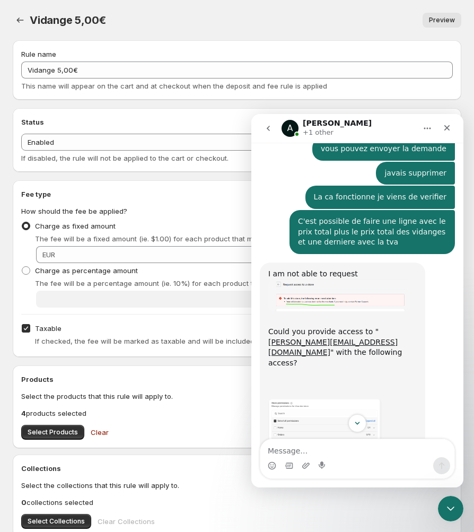
click at [313, 279] on img "Anupam says…" at bounding box center [339, 295] width 142 height 32
click at [314, 245] on img "Close" at bounding box center [237, 276] width 427 height 95
click at [317, 279] on img "Anupam says…" at bounding box center [339, 295] width 142 height 32
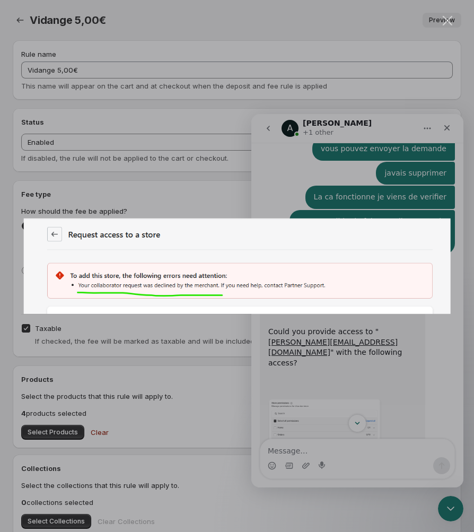
click at [324, 377] on div "Intercom messenger" at bounding box center [237, 266] width 474 height 532
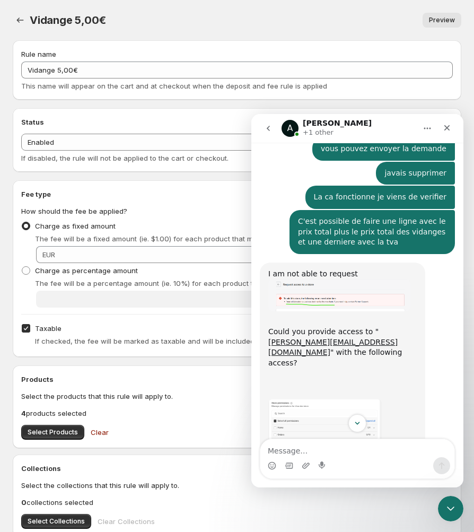
click at [317, 399] on img "Anupam says…" at bounding box center [325, 470] width 114 height 142
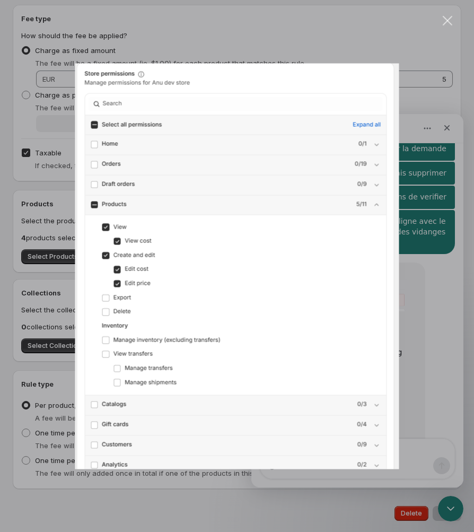
scroll to position [207, 0]
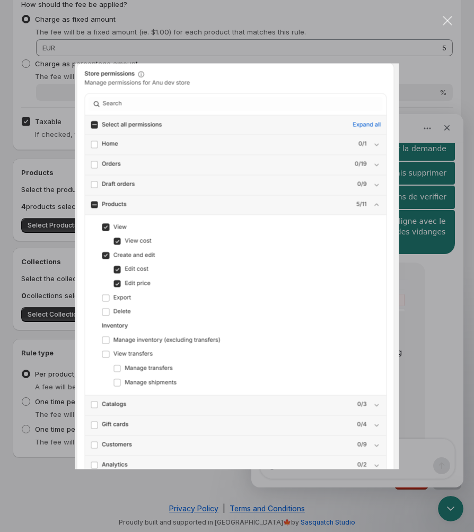
click at [436, 358] on div "Intercom messenger" at bounding box center [237, 266] width 474 height 532
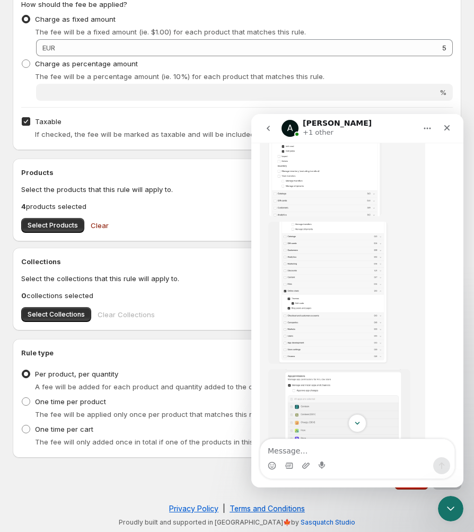
scroll to position [1001, 0]
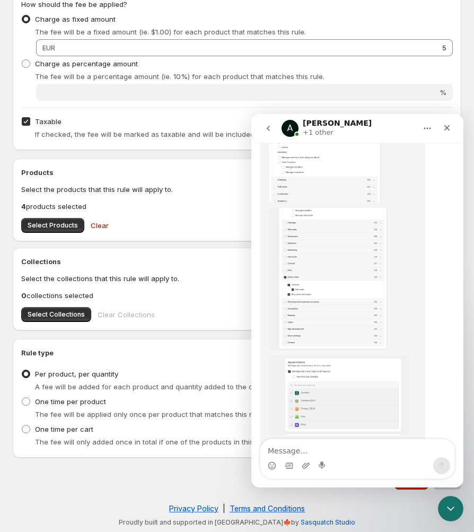
click at [354, 355] on img "Anupam says…" at bounding box center [339, 395] width 142 height 80
click at [331, 334] on img "Close" at bounding box center [238, 277] width 388 height 219
click at [300, 355] on img "Anupam says…" at bounding box center [339, 395] width 142 height 80
click at [301, 311] on body at bounding box center [237, 266] width 466 height 524
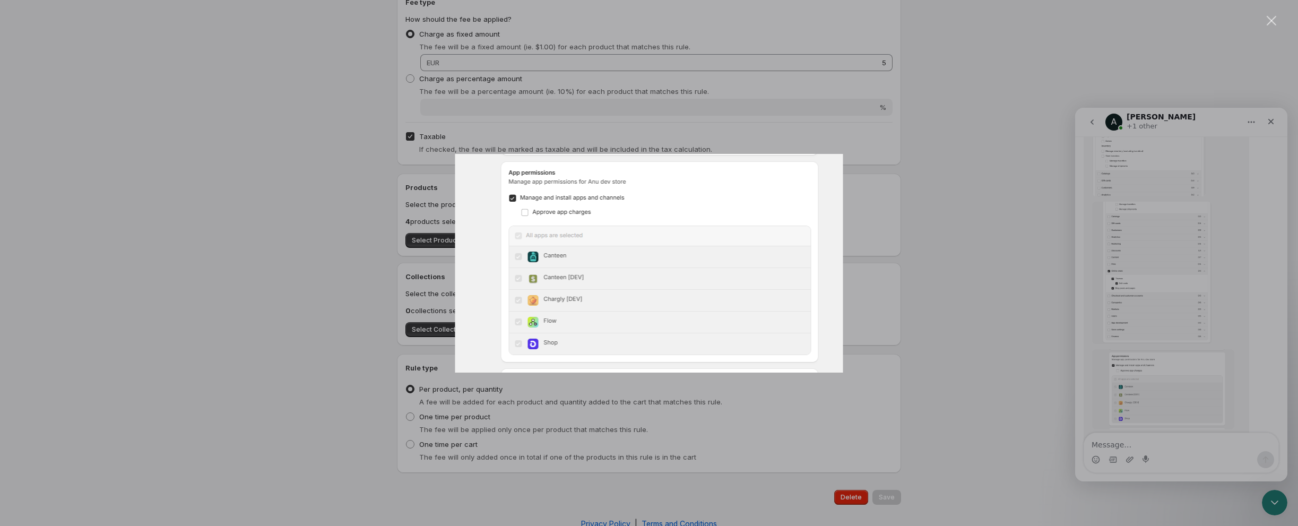
scroll to position [178, 0]
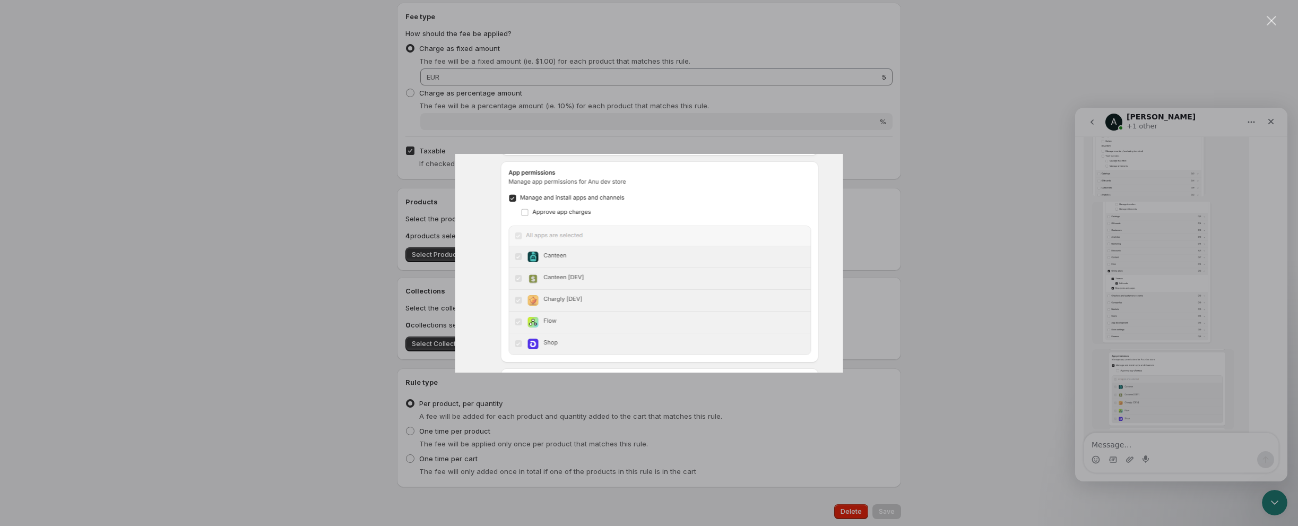
click at [480, 308] on div "Intercom messenger" at bounding box center [649, 263] width 1298 height 526
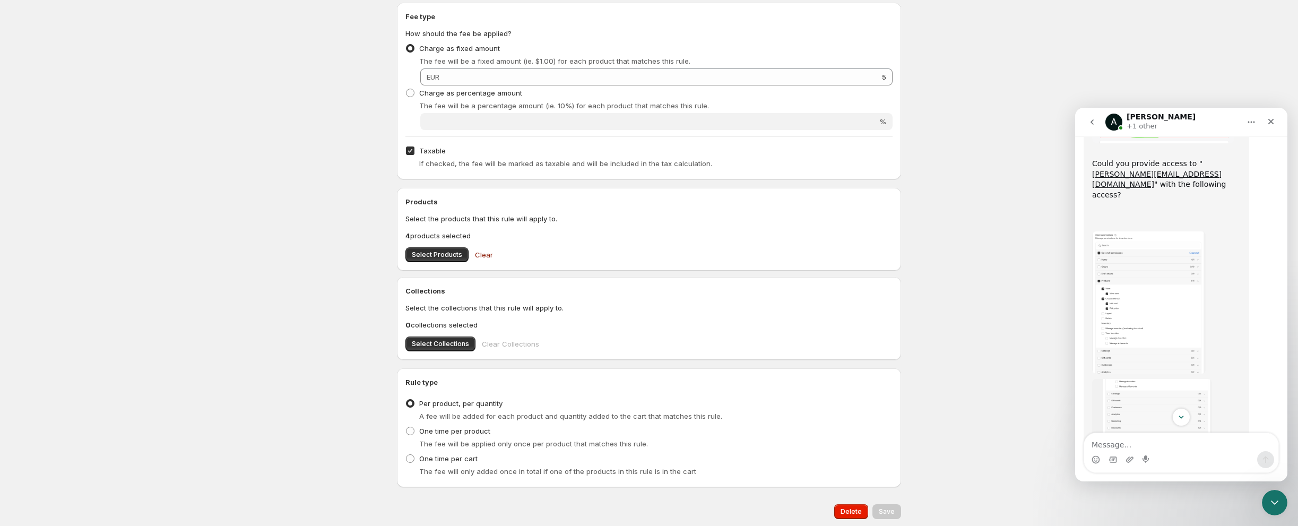
scroll to position [605, 0]
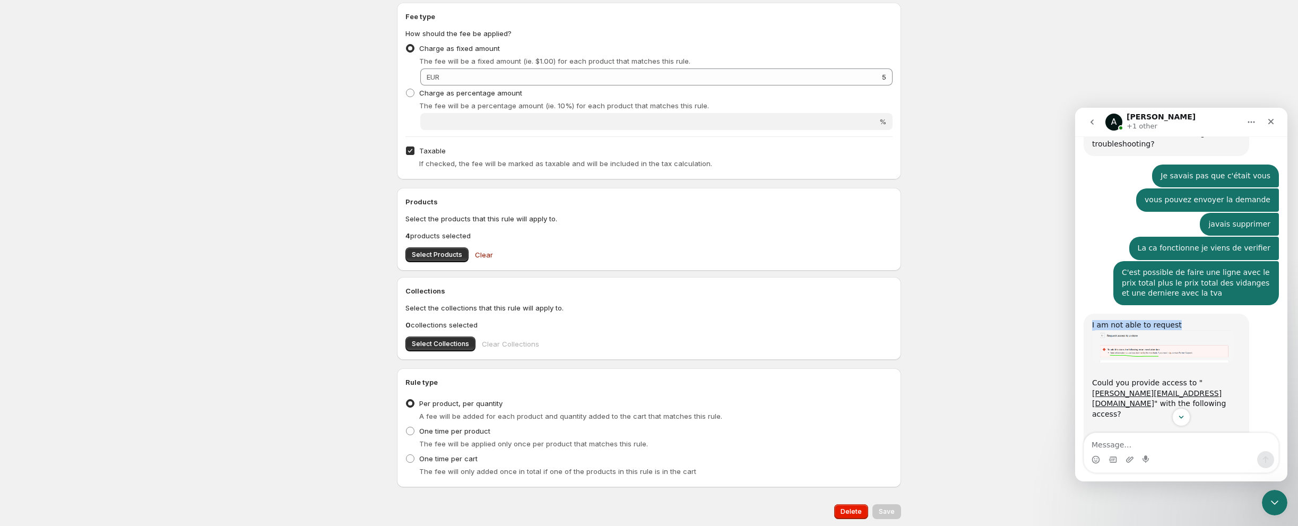
drag, startPoint x: 1185, startPoint y: 265, endPoint x: 1088, endPoint y: 257, distance: 97.4
copy div "I am not able to request"
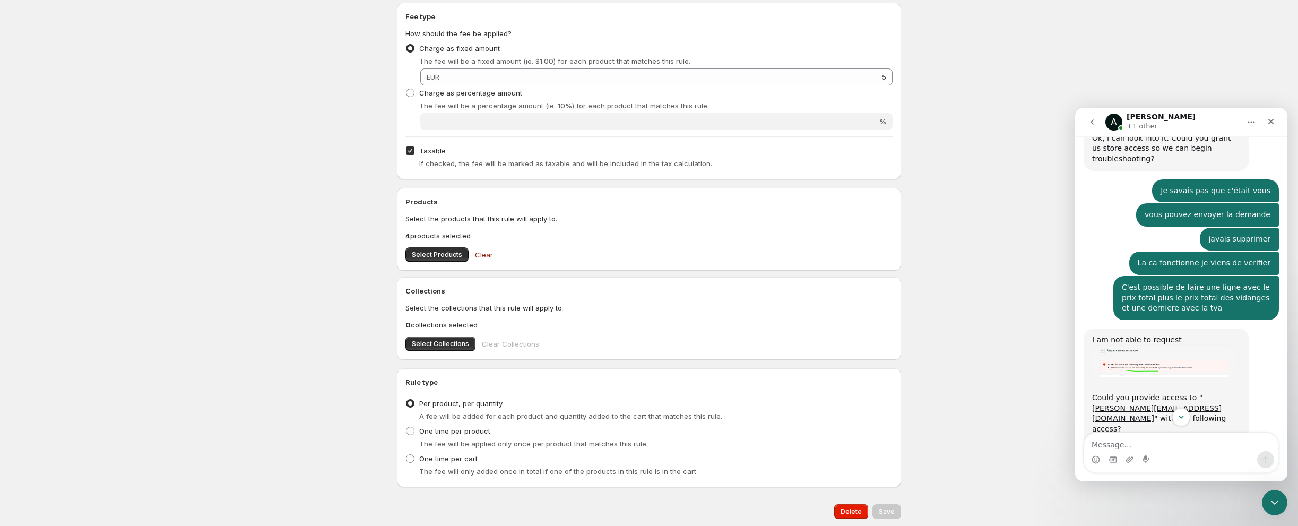
scroll to position [634, 0]
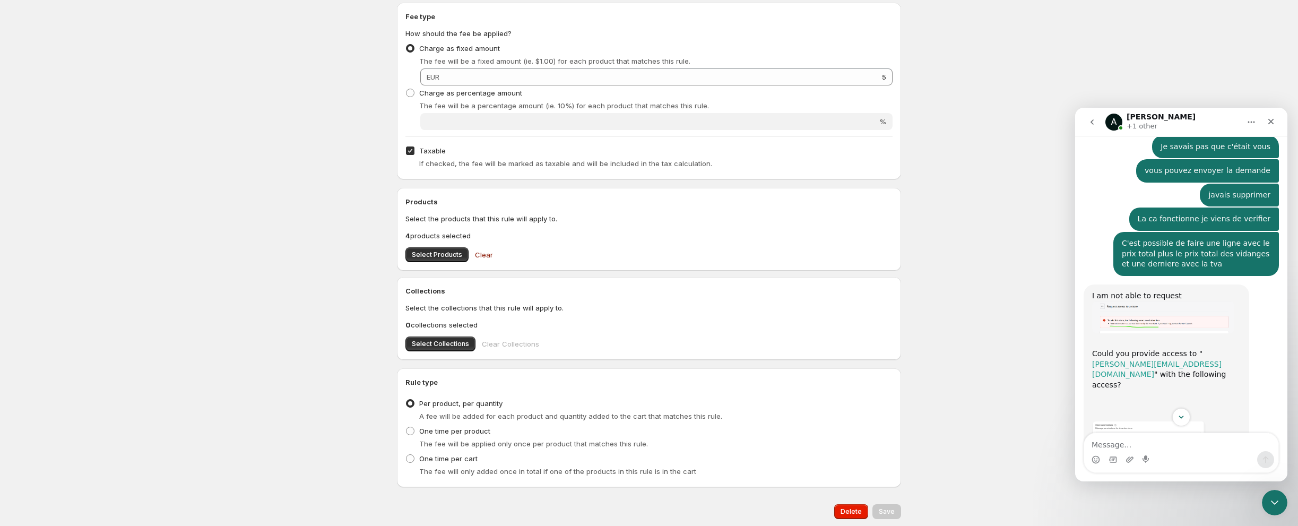
click at [480, 360] on link "anupam@sasquatchstudio.co" at bounding box center [1156, 369] width 129 height 19
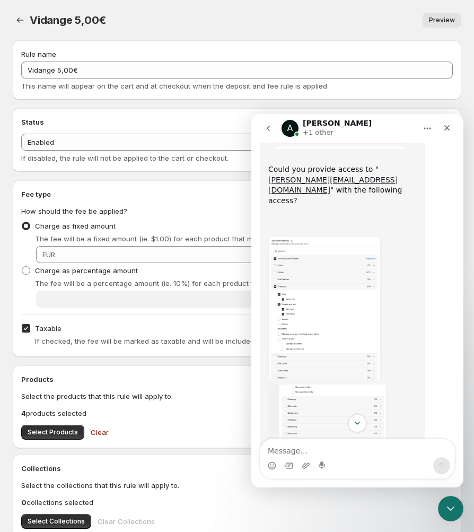
scroll to position [765, 0]
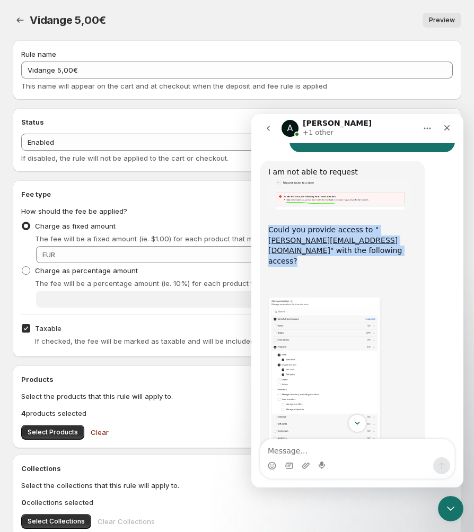
drag, startPoint x: 347, startPoint y: 193, endPoint x: 269, endPoint y: 166, distance: 82.9
click at [269, 215] on div "Could you provide access to " [PERSON_NAME][EMAIL_ADDRESS][DOMAIN_NAME] " with …" at bounding box center [342, 256] width 149 height 83
copy div "Could you provide access to " [PERSON_NAME][EMAIL_ADDRESS][DOMAIN_NAME] " with …"
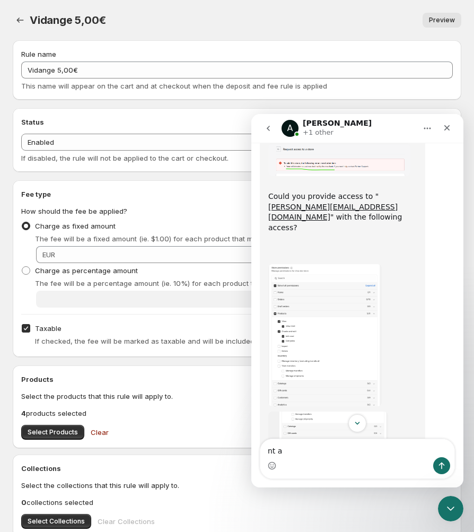
scroll to position [780, 0]
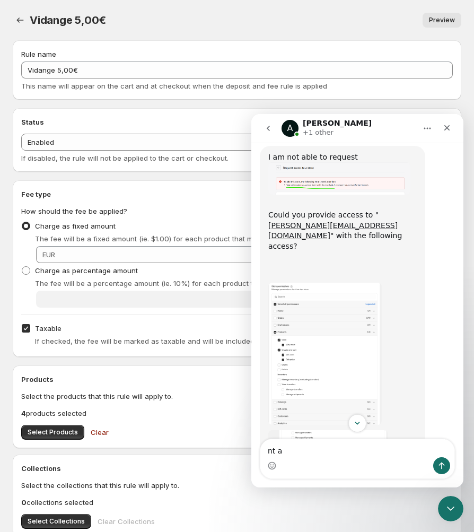
type textarea "nt a"
click at [366, 312] on img "Anupam says…" at bounding box center [325, 354] width 114 height 142
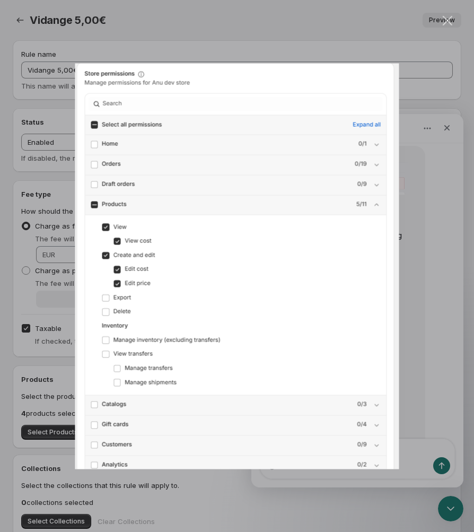
scroll to position [0, 0]
click at [428, 255] on div "Intercom messenger" at bounding box center [237, 266] width 474 height 532
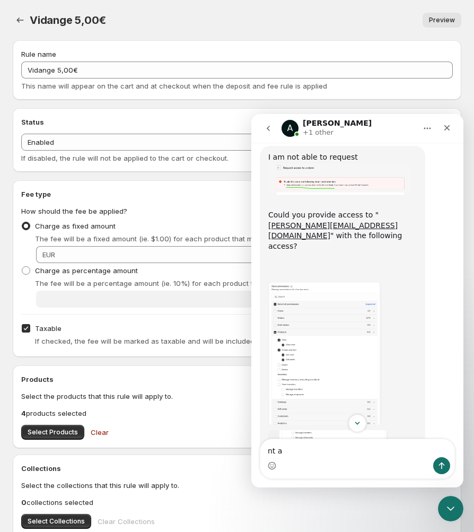
click at [356, 296] on img "Anupam says…" at bounding box center [325, 354] width 114 height 142
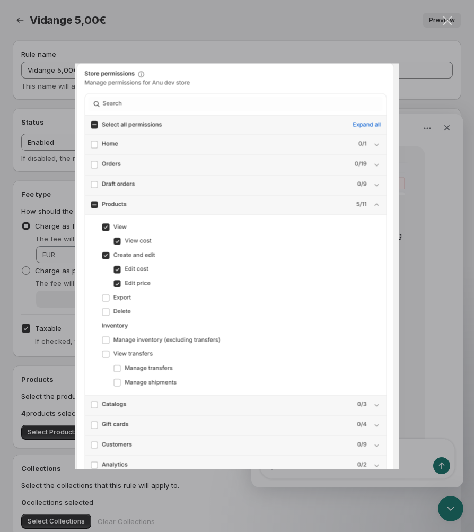
click at [437, 362] on div "Intercom messenger" at bounding box center [237, 266] width 474 height 532
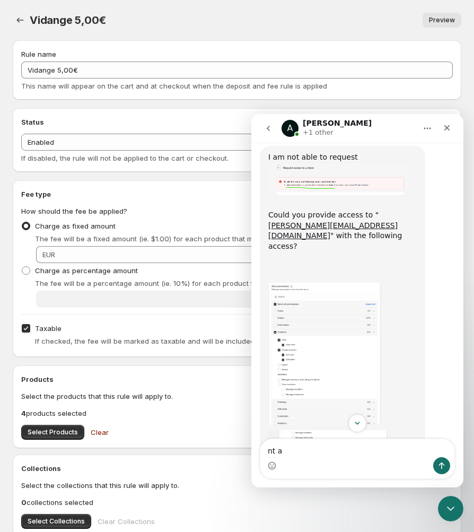
click at [320, 425] on div "Intercom messenger" at bounding box center [357, 423] width 212 height 18
click at [323, 430] on img "Anupam says…" at bounding box center [328, 501] width 120 height 142
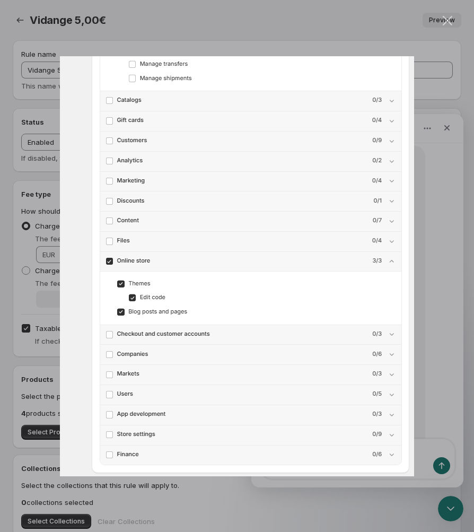
click at [453, 21] on div "Intercom messenger" at bounding box center [237, 266] width 474 height 532
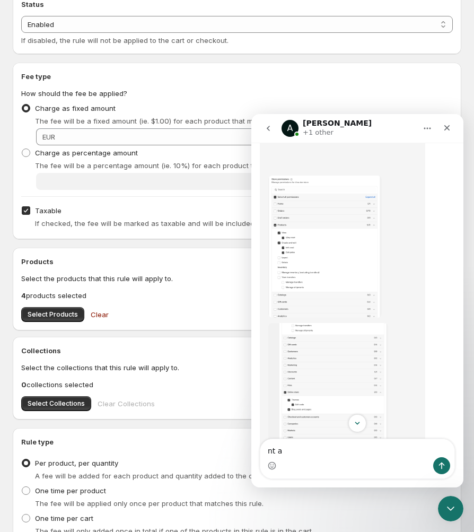
scroll to position [1001, 0]
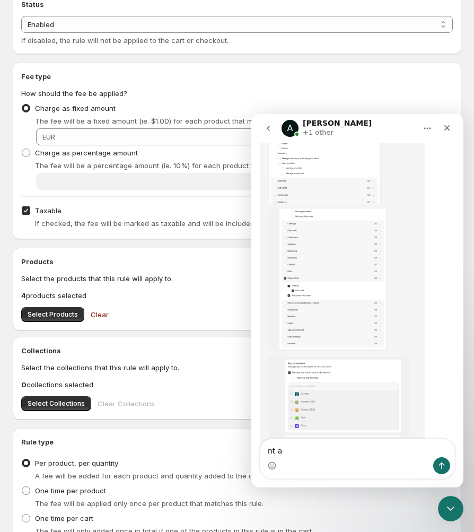
click at [368, 357] on img "Anupam says…" at bounding box center [339, 397] width 142 height 80
click at [352, 310] on img "Close" at bounding box center [238, 277] width 388 height 219
click at [328, 357] on img "Anupam says…" at bounding box center [339, 397] width 142 height 80
click at [329, 321] on img "Close" at bounding box center [238, 277] width 388 height 219
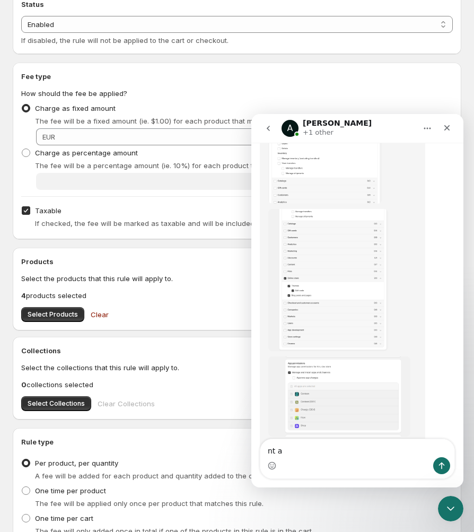
click at [329, 357] on img "Anupam says…" at bounding box center [339, 397] width 142 height 80
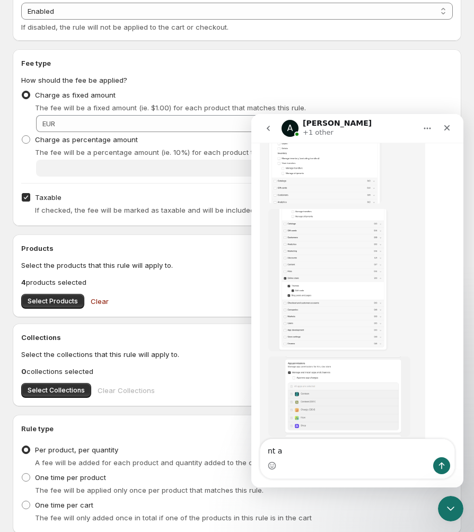
scroll to position [147, 0]
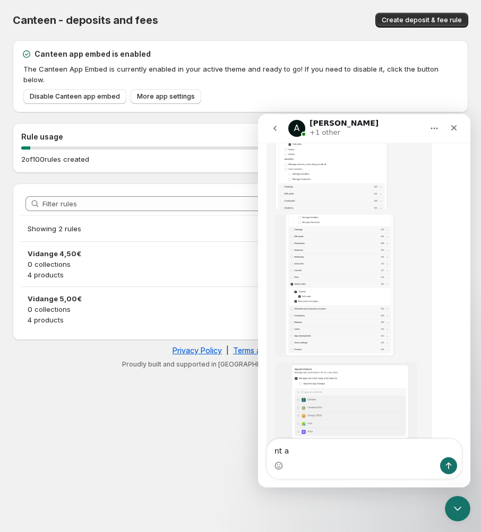
scroll to position [1001, 0]
drag, startPoint x: 335, startPoint y: 448, endPoint x: 107, endPoint y: 420, distance: 229.8
click at [258, 420] on html "A [PERSON_NAME] +1 other Ask us anything, or share your feedback. Welcome. We a…" at bounding box center [364, 300] width 212 height 373
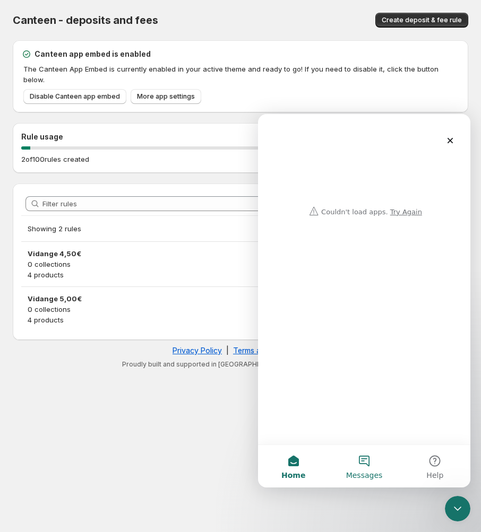
click at [379, 470] on button "Messages" at bounding box center [363, 466] width 71 height 42
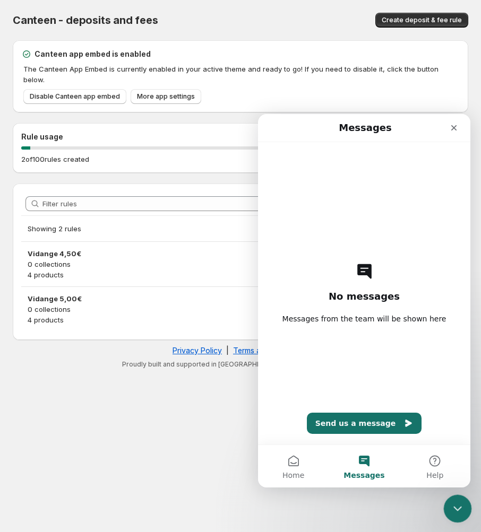
click at [460, 496] on div "Close Intercom Messenger" at bounding box center [455, 506] width 25 height 25
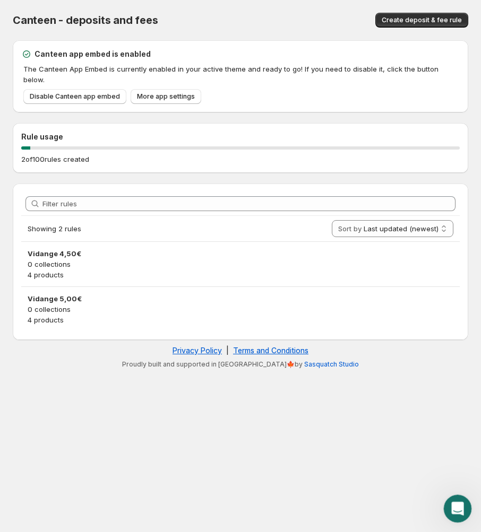
click at [463, 504] on icon "Open Intercom Messenger" at bounding box center [456, 508] width 18 height 18
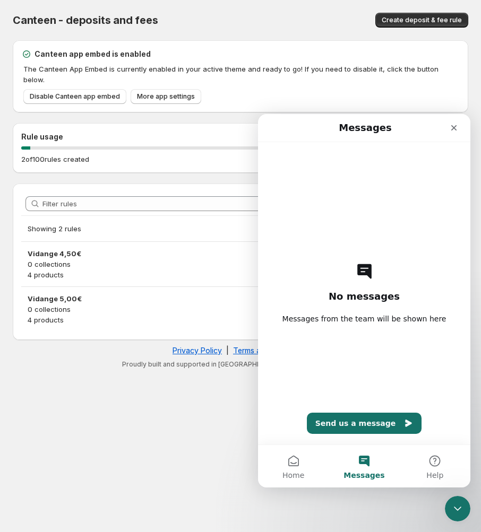
click at [372, 421] on button "Send us a message" at bounding box center [364, 423] width 115 height 21
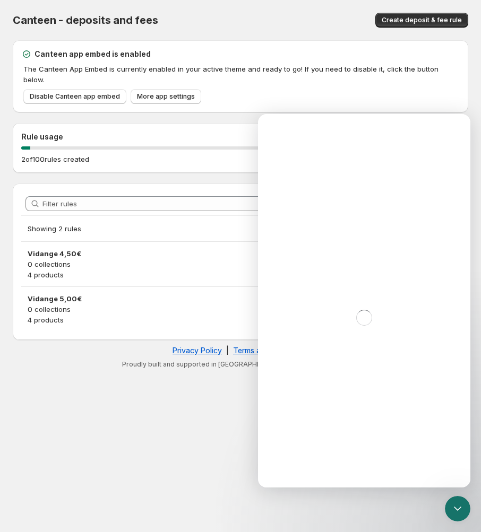
click at [352, 209] on div "Intercom messenger" at bounding box center [364, 318] width 212 height 340
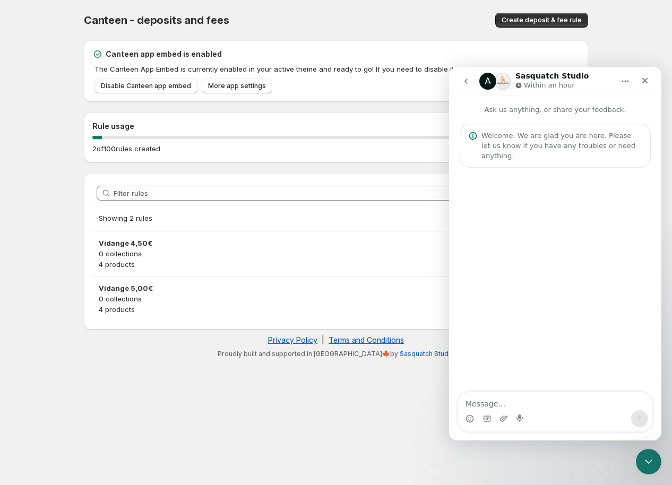
click at [543, 404] on textarea "Message…" at bounding box center [555, 401] width 194 height 18
type textarea "Je sais pas comment donner lacces"
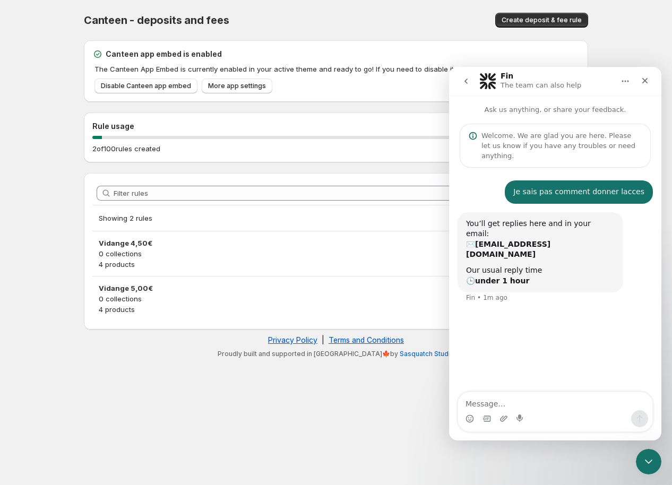
click at [550, 409] on textarea "Message…" at bounding box center [555, 401] width 194 height 18
click at [638, 85] on div "Close" at bounding box center [645, 80] width 19 height 19
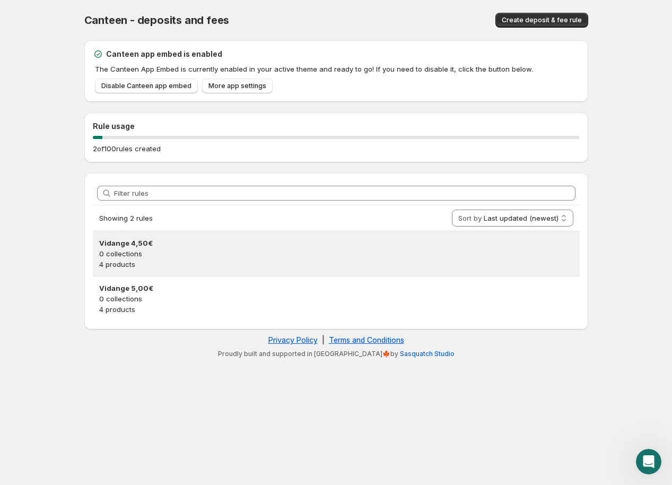
click at [202, 247] on h3 "Vidange 4,50€" at bounding box center [336, 243] width 474 height 11
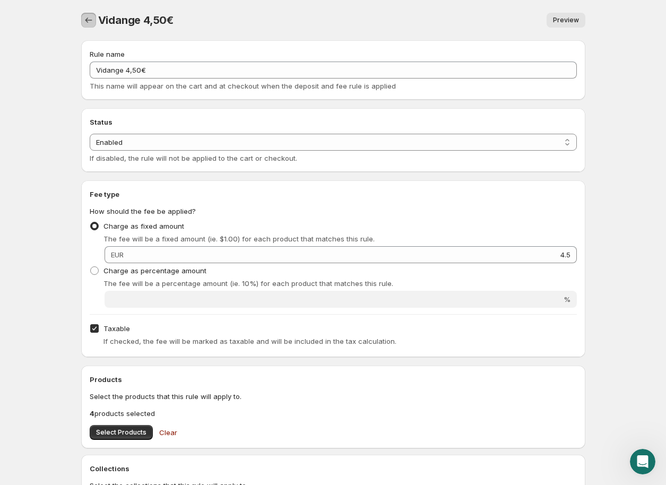
click at [91, 21] on icon "Settings" at bounding box center [88, 20] width 11 height 11
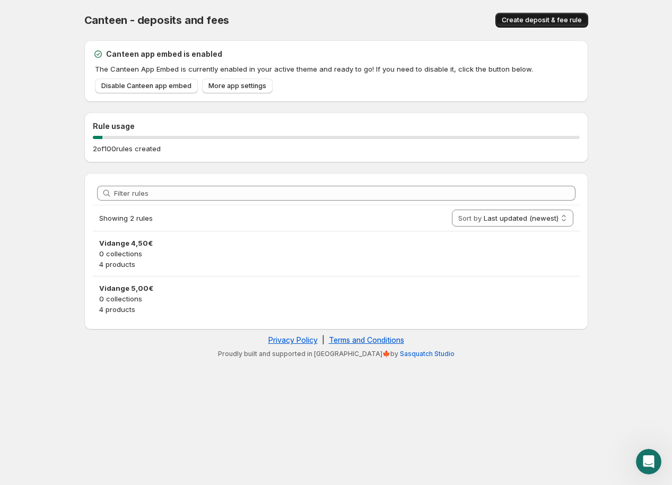
click at [548, 22] on span "Create deposit & fee rule" at bounding box center [542, 20] width 80 height 8
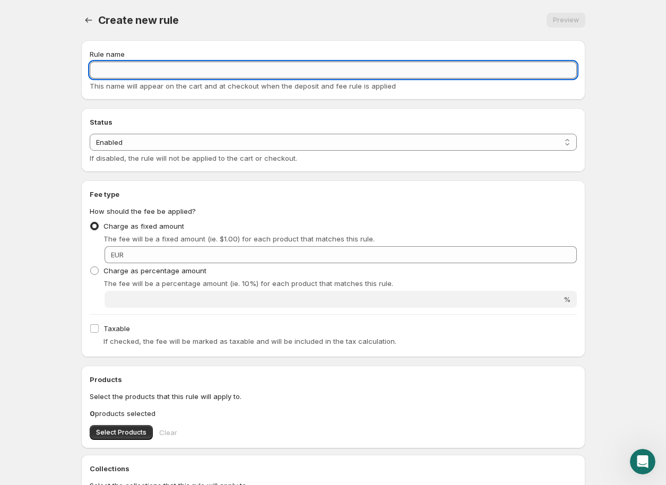
click at [254, 67] on input "Rule name" at bounding box center [333, 70] width 487 height 17
type input "Vidange 4,60€"
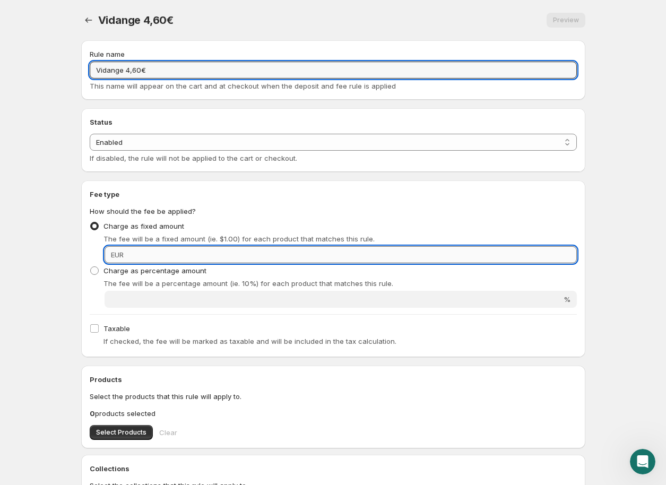
click at [543, 263] on input "Fixed amount" at bounding box center [352, 254] width 450 height 17
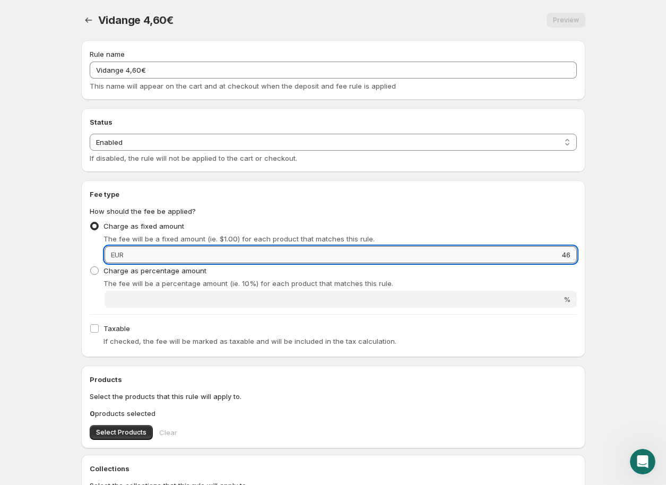
click at [543, 263] on input "46" at bounding box center [352, 254] width 450 height 17
drag, startPoint x: 547, startPoint y: 260, endPoint x: 595, endPoint y: 257, distance: 47.8
click at [594, 258] on div "Vidange 4,60€. This page is ready Vidange 4,60€ Preview More actions Preview Ru…" at bounding box center [332, 369] width 529 height 739
click button at bounding box center [0, 0] width 0 height 0
type input "4.6"
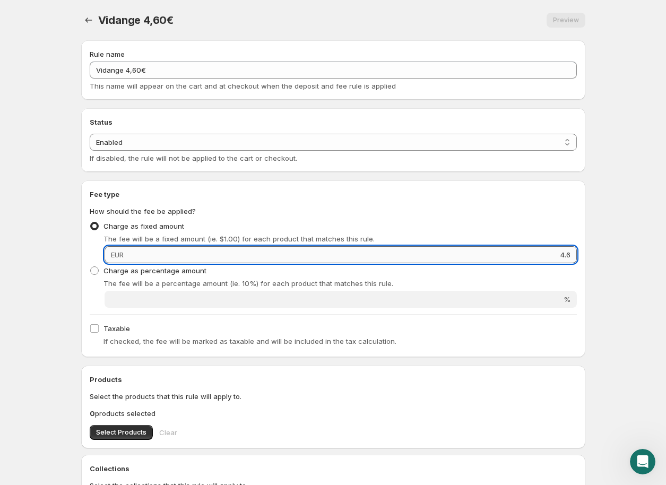
click at [575, 254] on input "4.6" at bounding box center [352, 254] width 450 height 17
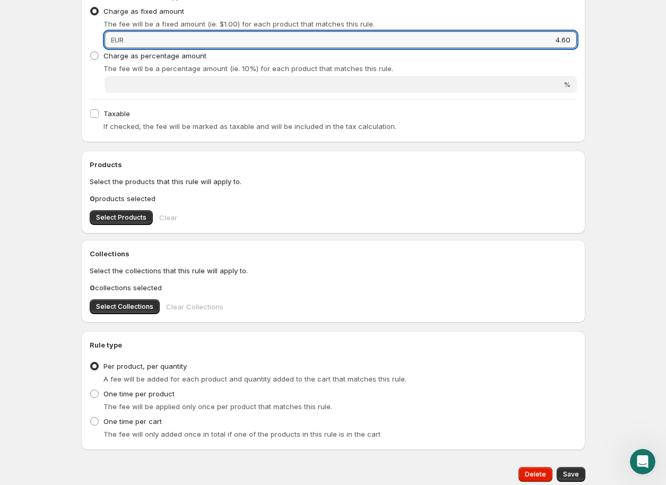
scroll to position [250, 0]
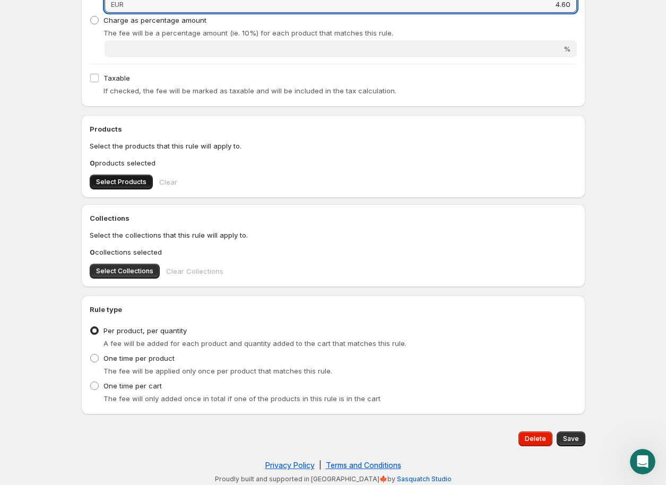
type input "4.60"
click at [131, 181] on span "Select Products" at bounding box center [121, 182] width 50 height 8
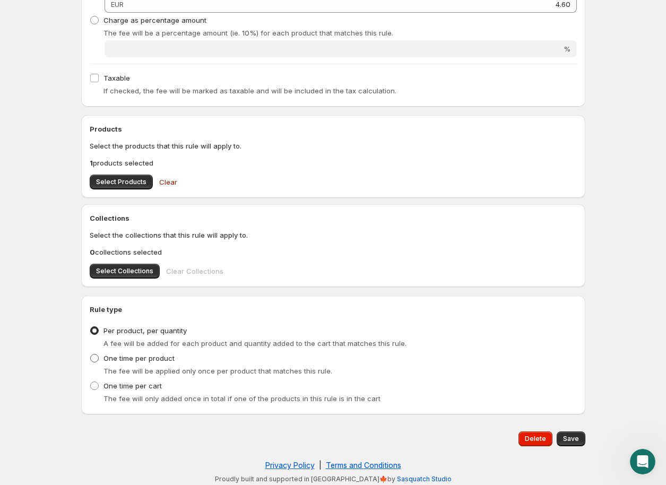
click at [159, 363] on label "One time per product" at bounding box center [132, 358] width 85 height 15
click at [91, 354] on input "One time per product" at bounding box center [90, 354] width 1 height 1
radio input "true"
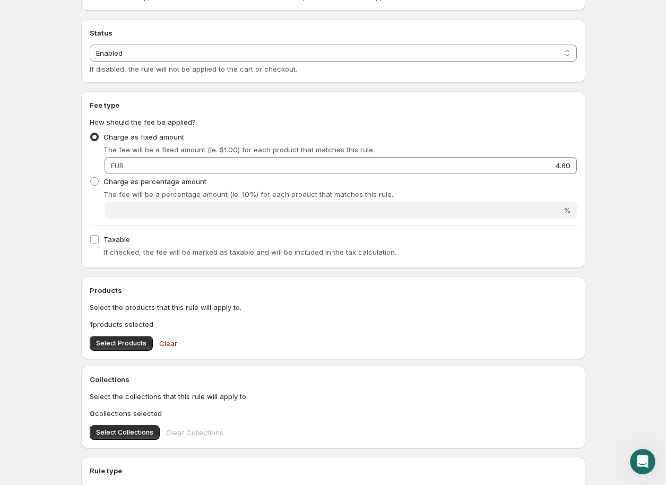
scroll to position [254, 0]
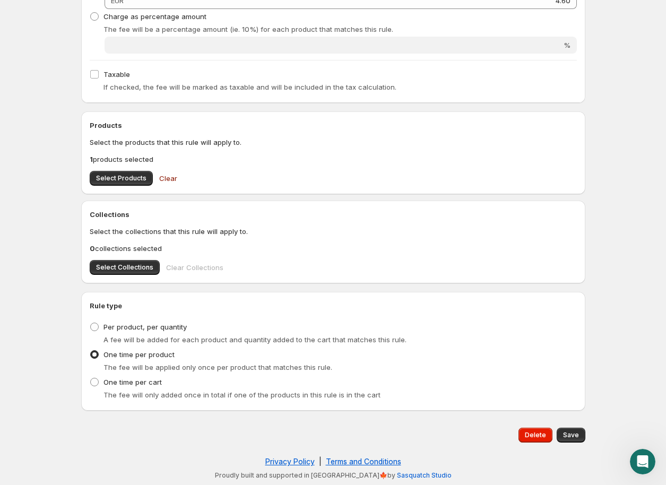
click at [566, 432] on span "Save" at bounding box center [571, 435] width 16 height 8
type input "4.6"
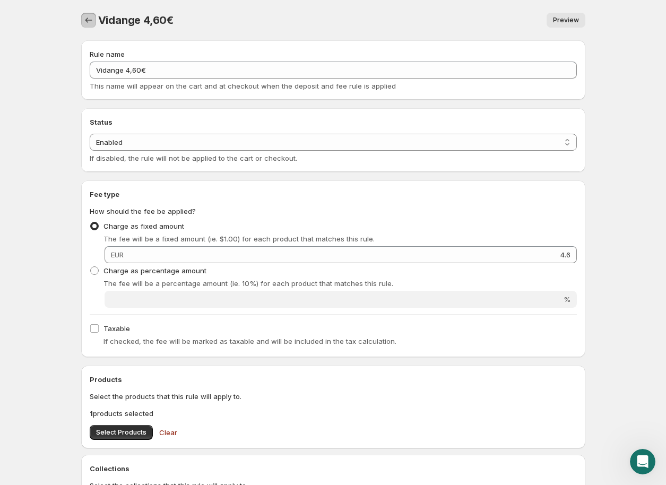
click at [90, 24] on icon "Settings" at bounding box center [88, 20] width 11 height 11
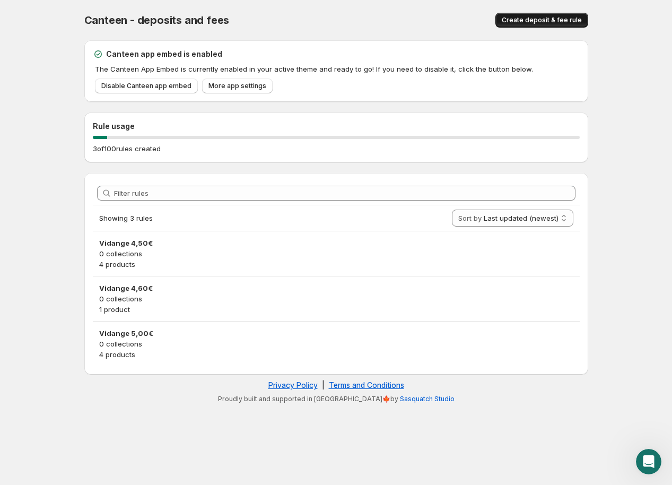
click at [537, 23] on span "Create deposit & fee rule" at bounding box center [542, 20] width 80 height 8
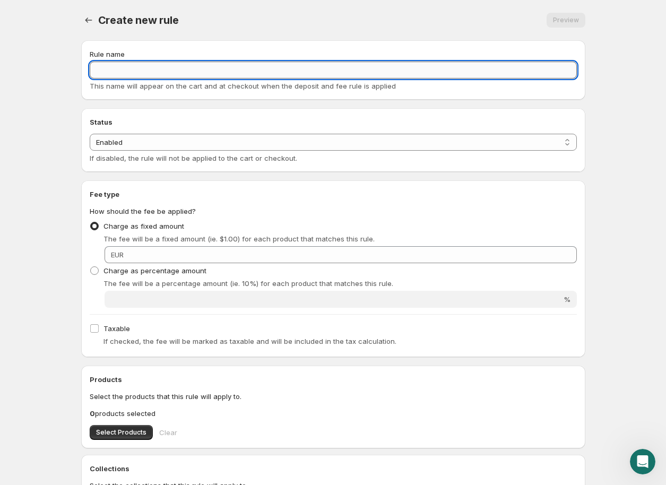
click at [198, 76] on input "Rule name" at bounding box center [333, 70] width 487 height 17
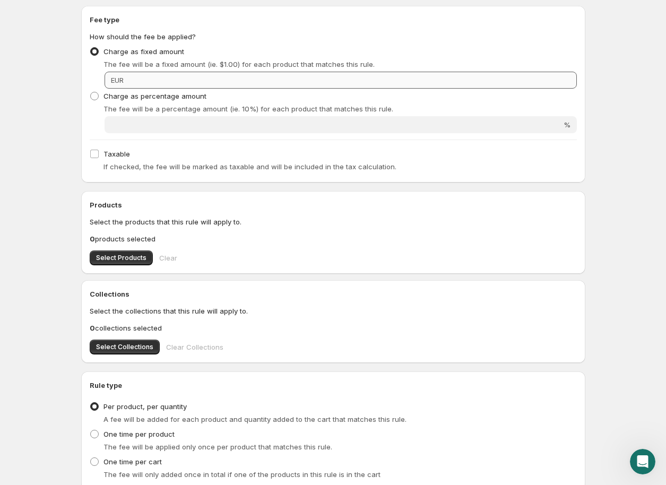
scroll to position [191, 0]
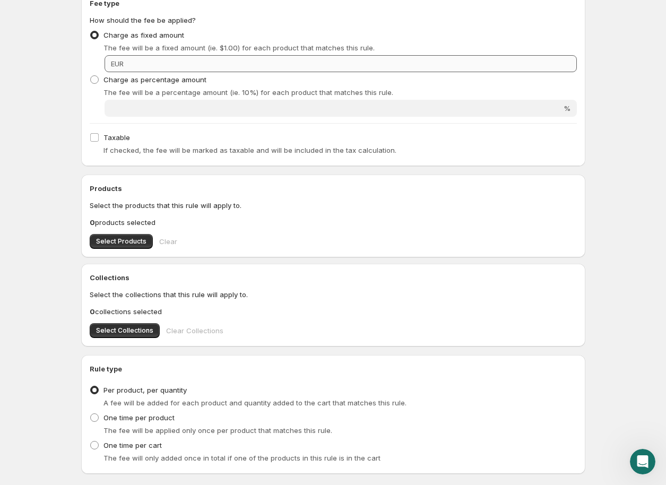
type input "Vidange 5,50€"
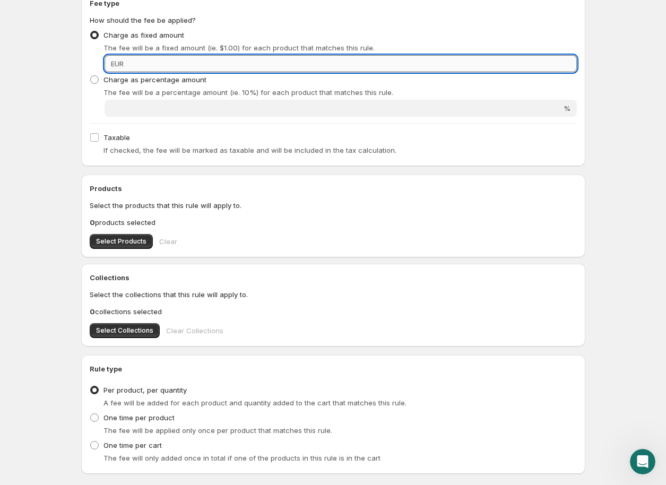
click at [227, 69] on input "Fixed amount" at bounding box center [352, 63] width 450 height 17
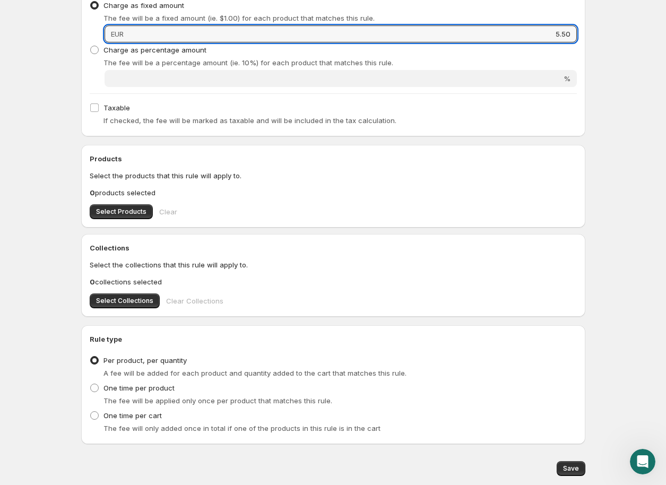
scroll to position [221, 0]
type input "5.50"
click at [145, 386] on span "One time per product" at bounding box center [138, 388] width 71 height 8
click at [91, 384] on input "One time per product" at bounding box center [90, 384] width 1 height 1
radio input "true"
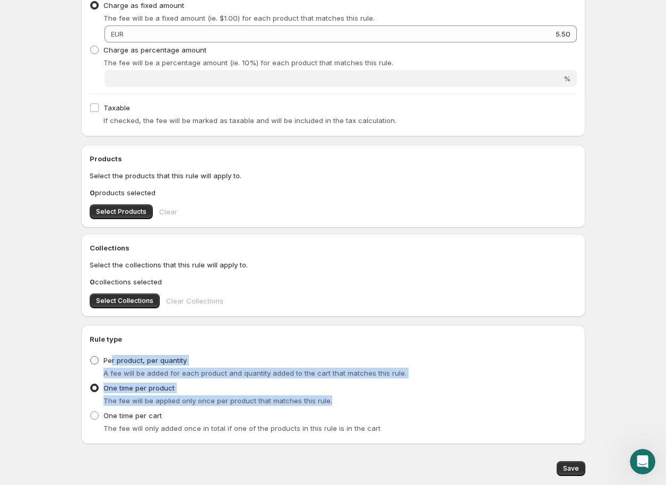
drag, startPoint x: 367, startPoint y: 402, endPoint x: 110, endPoint y: 362, distance: 259.8
click at [110, 362] on ul "Per product, per quantity A fee will be added for each product and quantity add…" at bounding box center [333, 394] width 487 height 83
click at [112, 357] on span "Per product, per quantity" at bounding box center [144, 360] width 83 height 8
click at [91, 357] on input "Per product, per quantity" at bounding box center [90, 356] width 1 height 1
radio input "true"
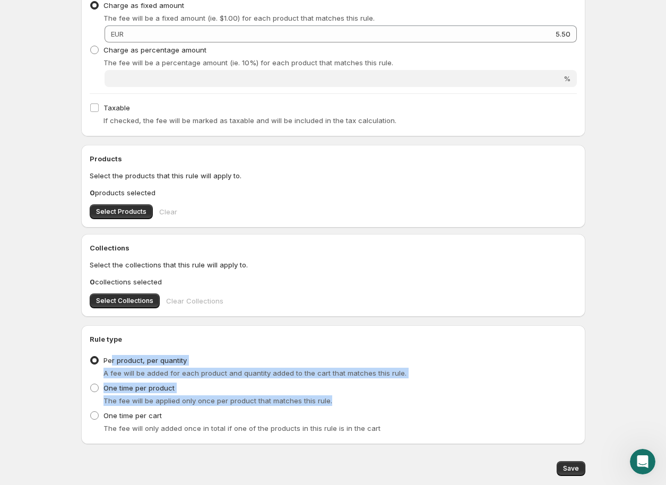
click at [424, 376] on div "A fee will be added for each product and quantity added to the cart that matche…" at bounding box center [339, 373] width 473 height 11
drag, startPoint x: 411, startPoint y: 372, endPoint x: 104, endPoint y: 359, distance: 307.0
click at [104, 359] on div "Per product, per quantity A fee will be added for each product and quantity add…" at bounding box center [333, 365] width 487 height 25
copy div "Per product, per quantity A fee will be added for each product and quantity add…"
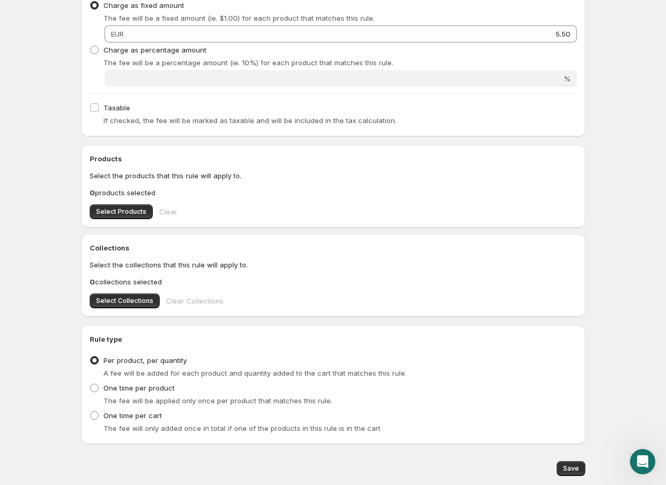
click at [357, 266] on p "Select the collections that this rule will apply to." at bounding box center [333, 264] width 487 height 11
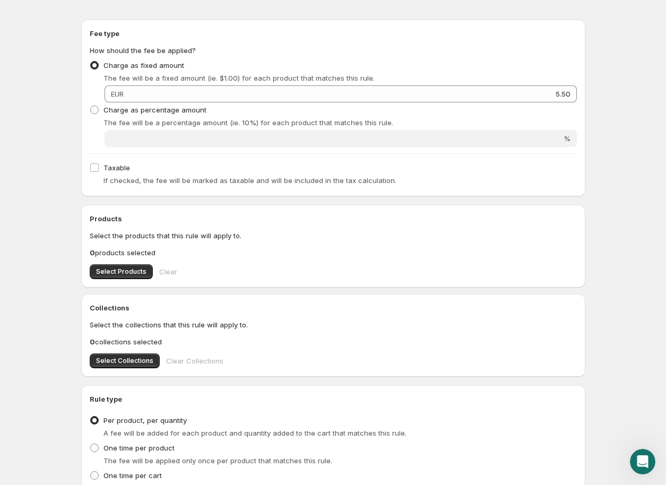
scroll to position [147, 0]
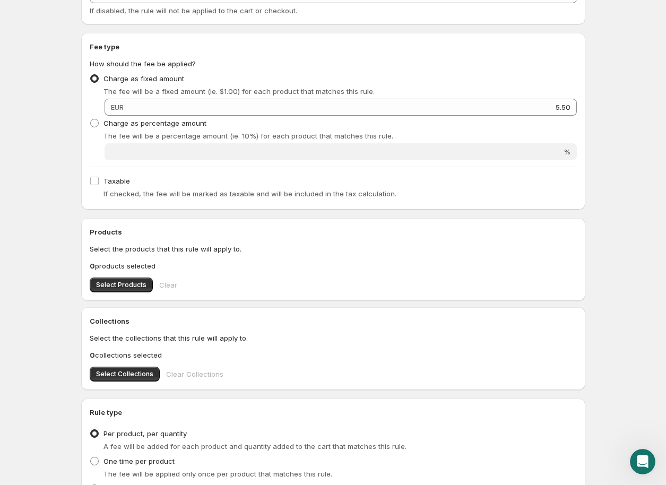
type input "5.5"
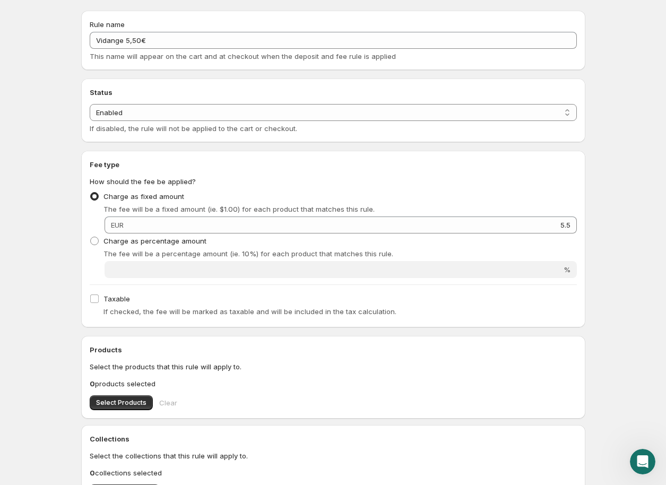
scroll to position [0, 0]
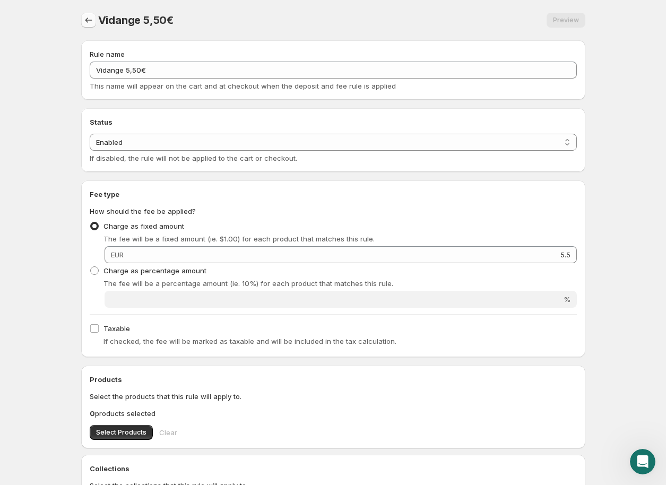
click at [88, 17] on icon "Settings" at bounding box center [88, 20] width 11 height 11
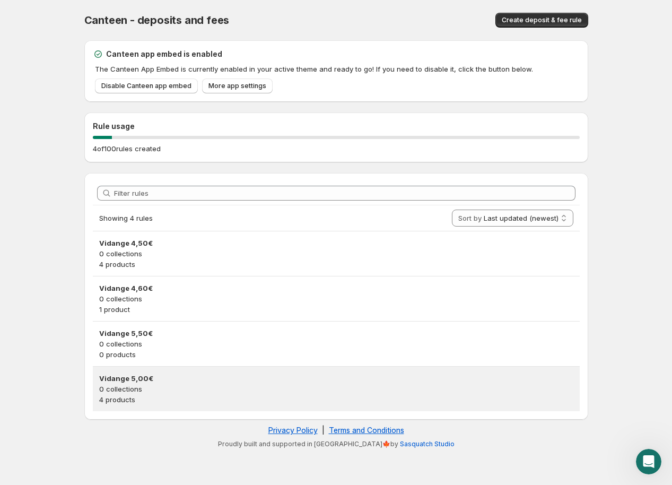
click at [186, 392] on p "0 collections" at bounding box center [336, 389] width 474 height 11
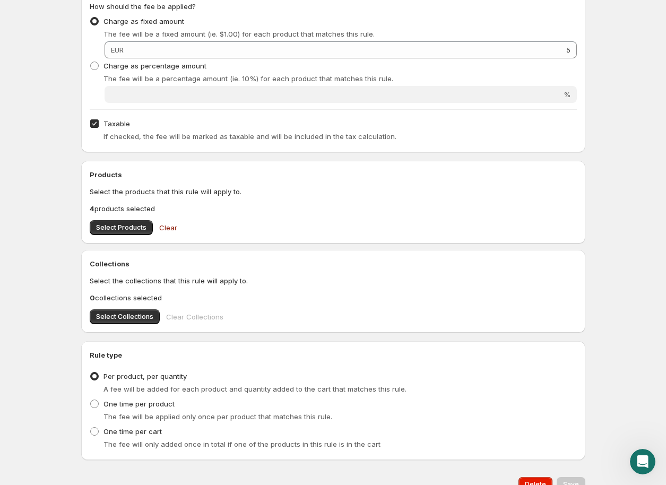
scroll to position [221, 0]
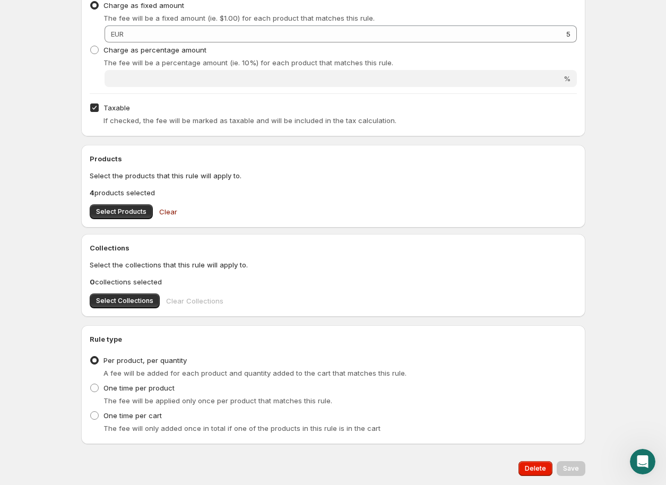
click at [98, 107] on span at bounding box center [95, 108] width 10 height 10
click at [98, 107] on input "Taxable" at bounding box center [94, 107] width 8 height 8
checkbox input "false"
click at [572, 470] on span "Save" at bounding box center [571, 468] width 16 height 8
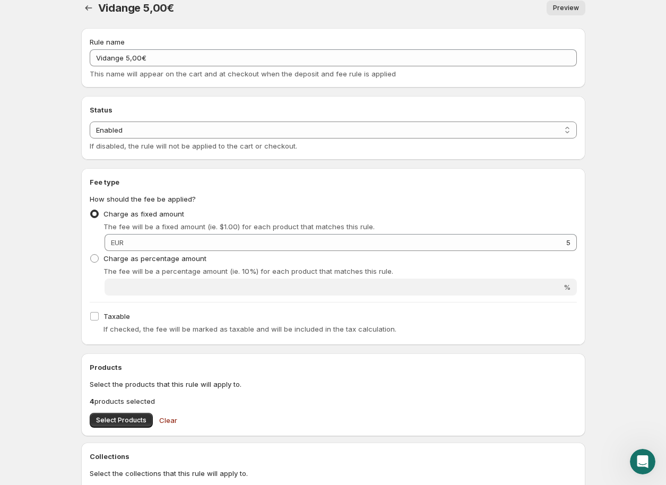
scroll to position [0, 0]
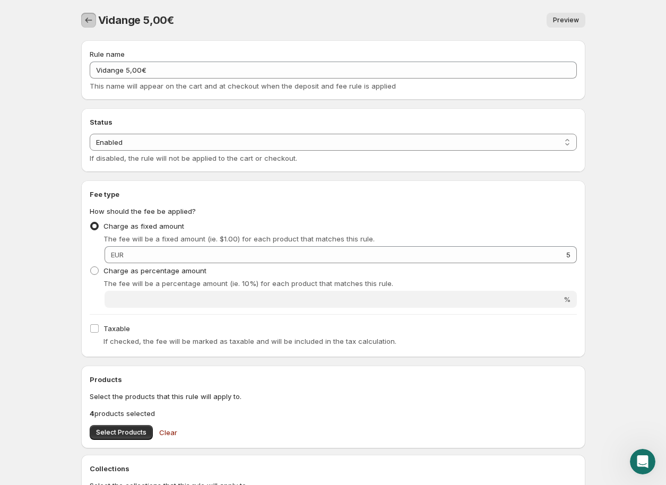
click at [84, 23] on icon "Settings" at bounding box center [88, 20] width 11 height 11
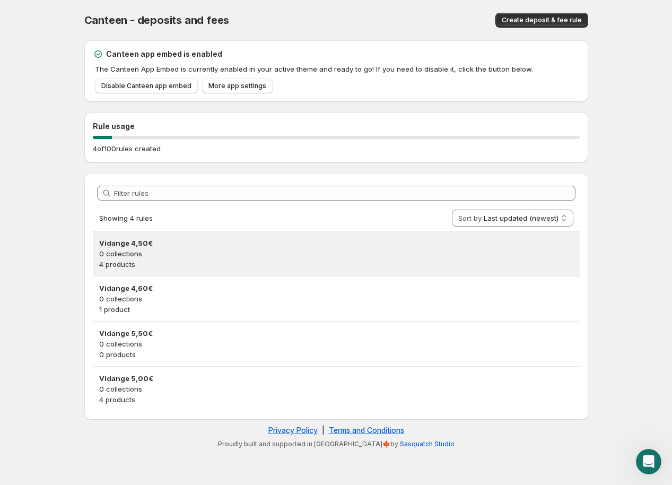
click at [233, 253] on p "0 collections" at bounding box center [336, 253] width 474 height 11
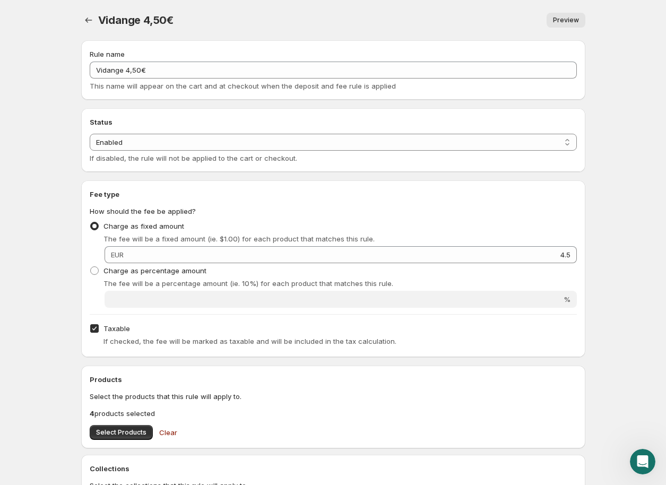
click at [109, 321] on label "Taxable" at bounding box center [110, 328] width 40 height 15
click at [99, 324] on input "Taxable" at bounding box center [94, 328] width 8 height 8
checkbox input "false"
click at [83, 20] on icon "Settings" at bounding box center [88, 20] width 11 height 11
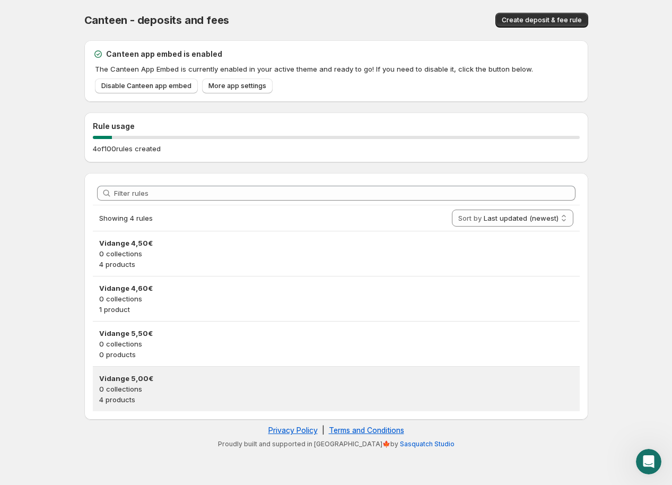
click at [188, 400] on p "4 products" at bounding box center [336, 399] width 474 height 11
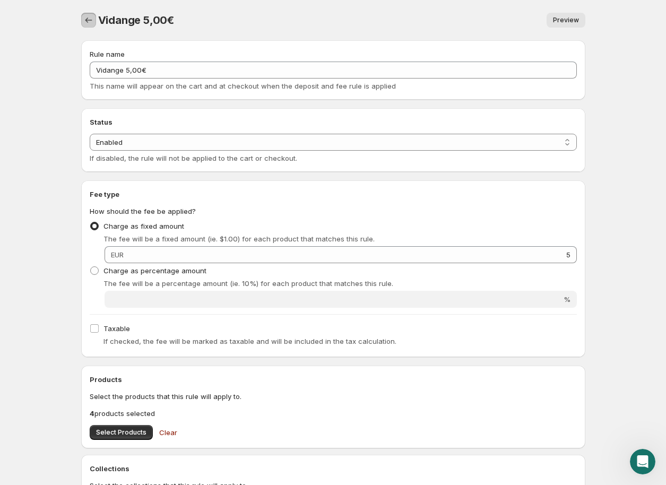
click at [84, 19] on icon "Settings" at bounding box center [88, 20] width 11 height 11
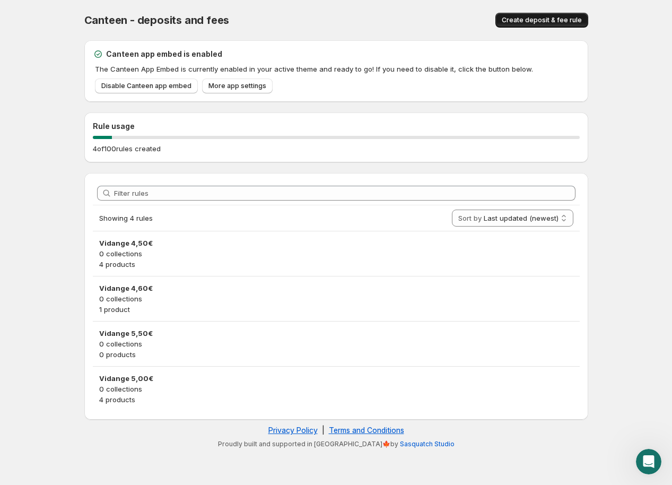
click at [532, 19] on span "Create deposit & fee rule" at bounding box center [542, 20] width 80 height 8
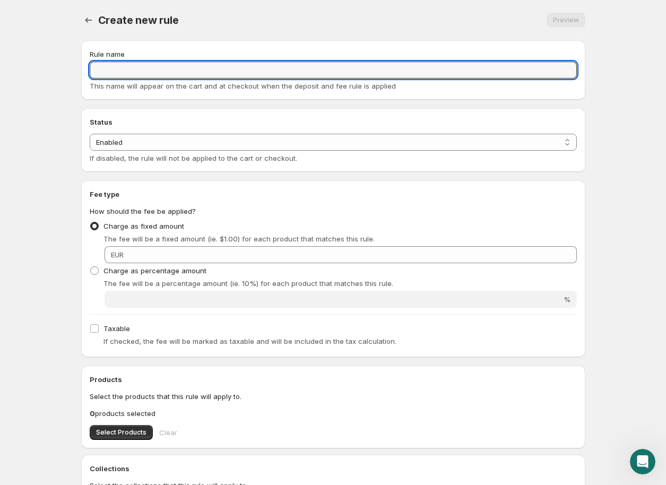
click at [203, 73] on input "Rule name" at bounding box center [333, 70] width 487 height 17
type input "Vidange 30,00€"
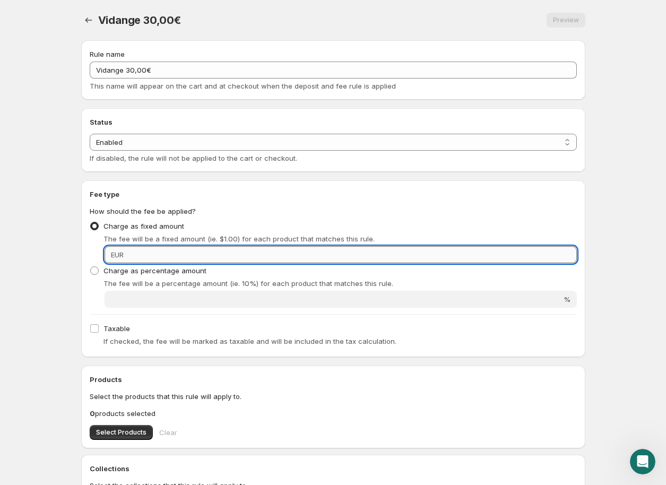
click at [558, 254] on input "Fixed amount" at bounding box center [352, 254] width 450 height 17
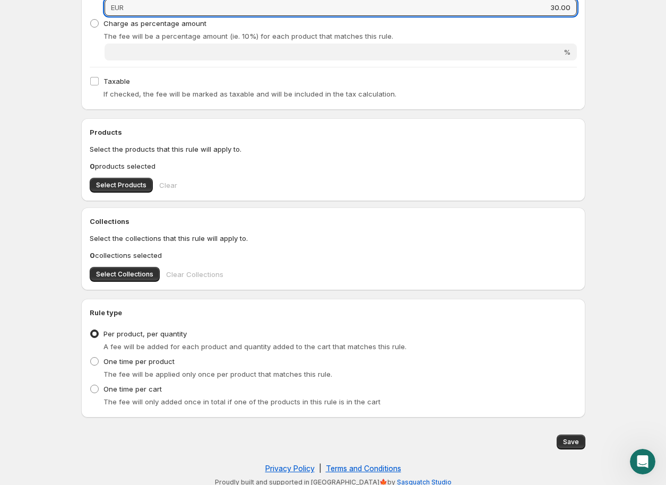
scroll to position [254, 0]
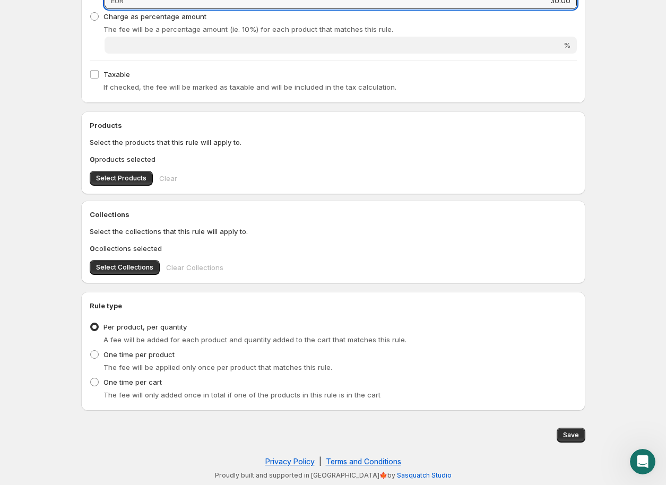
click at [579, 432] on button "Save" at bounding box center [571, 435] width 29 height 15
type input "30"
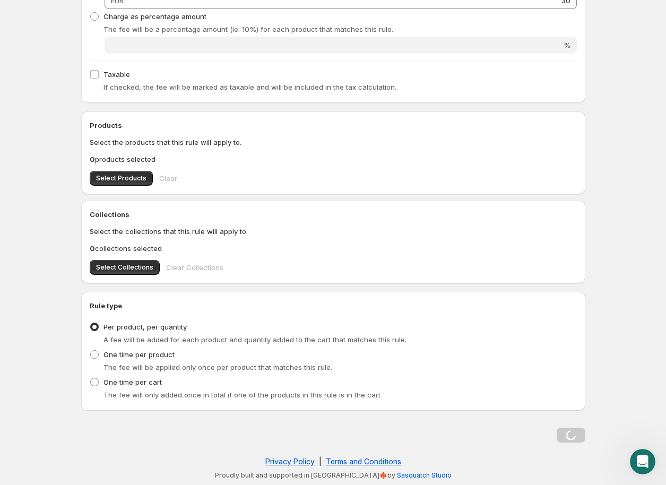
scroll to position [0, 0]
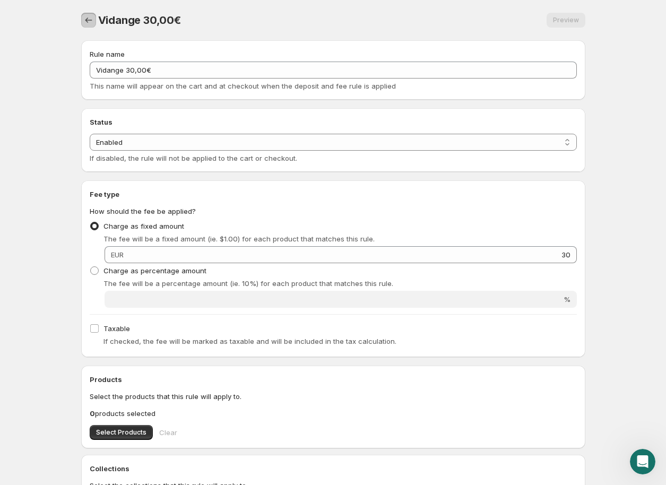
click at [87, 18] on icon "Settings" at bounding box center [88, 20] width 7 height 5
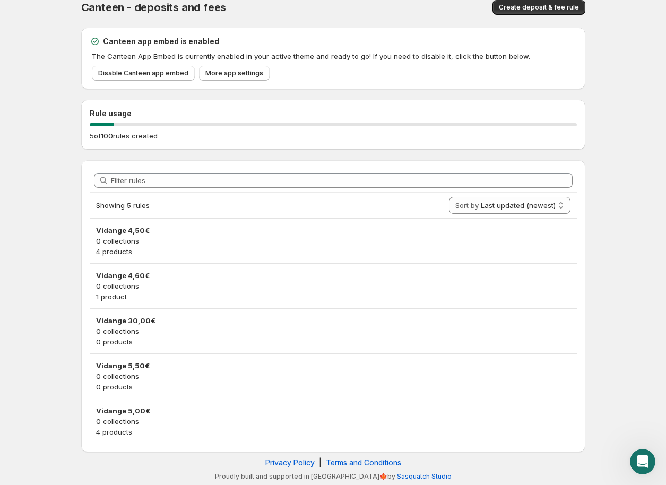
scroll to position [13, 0]
click at [558, 8] on span "Create deposit & fee rule" at bounding box center [539, 7] width 80 height 8
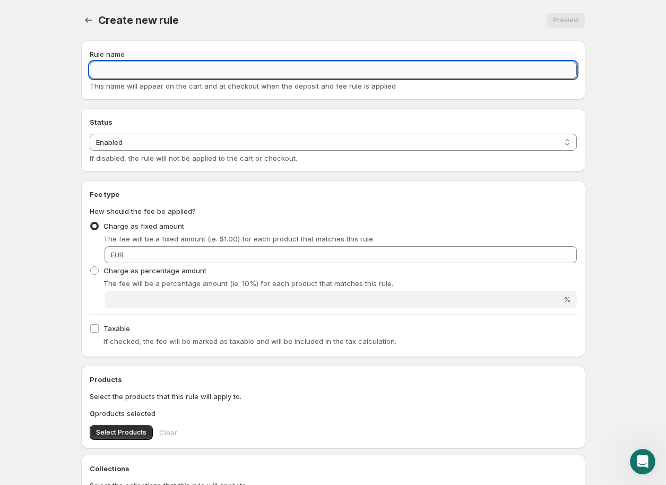
click at [249, 72] on input "Rule name" at bounding box center [333, 70] width 487 height 17
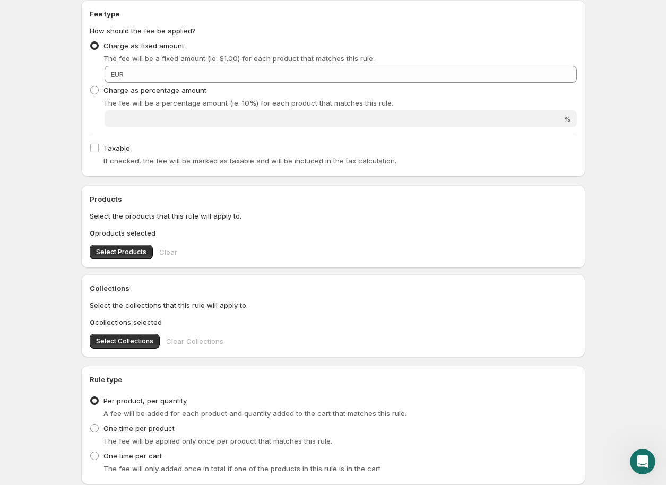
scroll to position [177, 0]
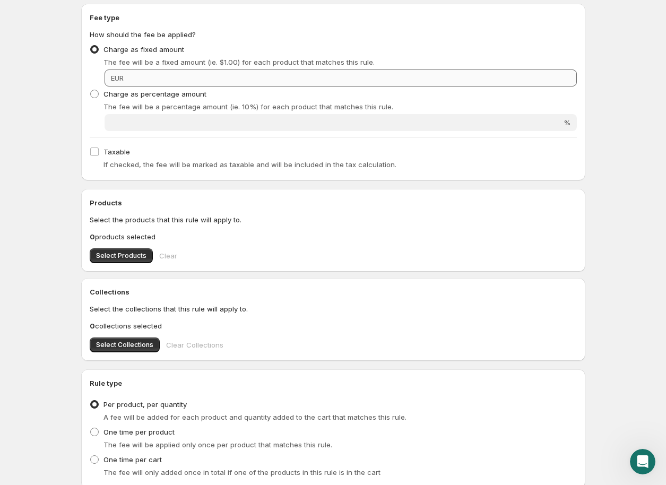
type input "Vidange 120,00€"
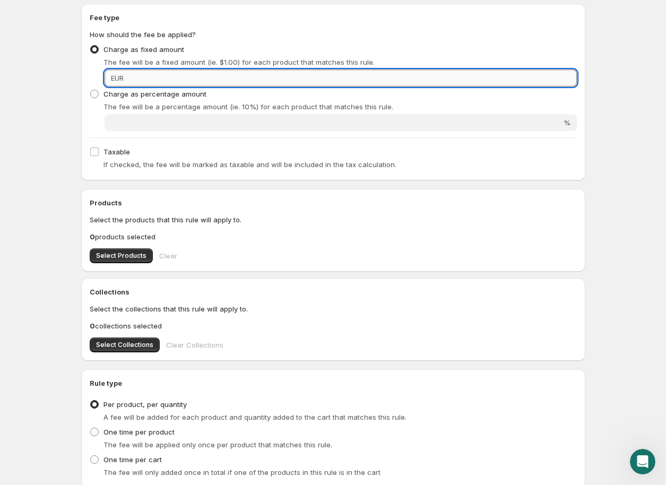
click at [519, 83] on input "Fixed amount" at bounding box center [352, 77] width 450 height 17
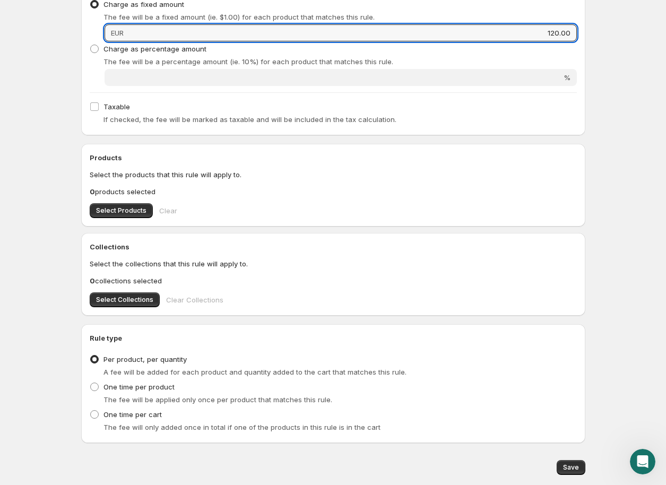
scroll to position [254, 0]
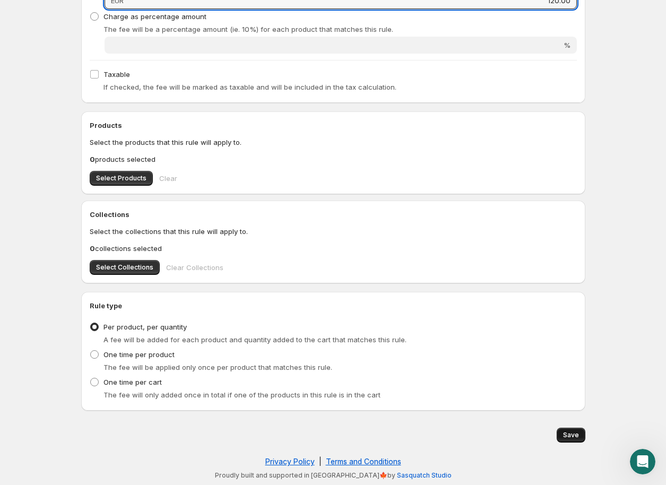
click at [569, 437] on span "Save" at bounding box center [571, 435] width 16 height 8
type input "120"
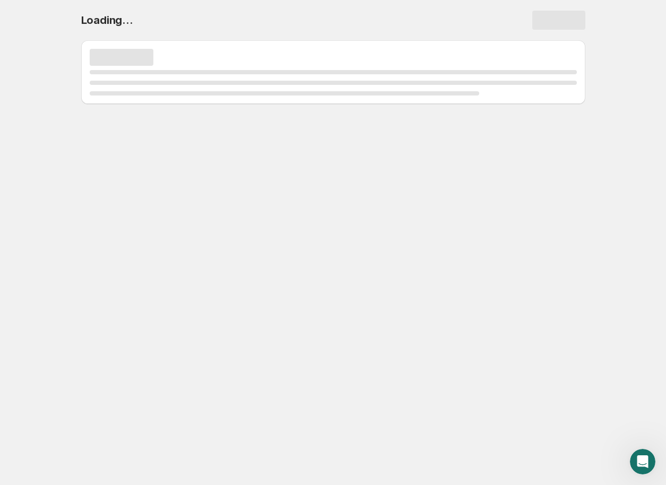
scroll to position [0, 0]
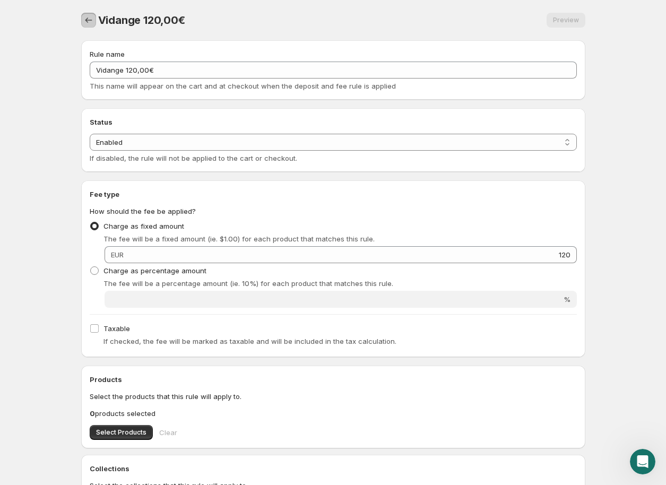
click at [88, 16] on icon "Settings" at bounding box center [88, 20] width 11 height 11
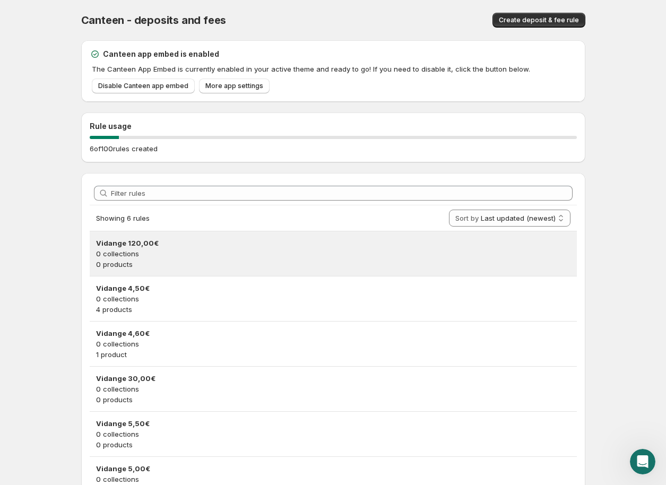
click at [167, 263] on p "0 products" at bounding box center [333, 264] width 474 height 11
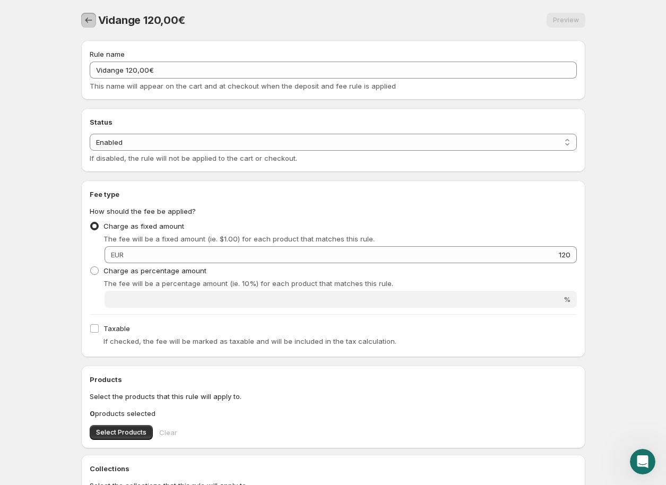
click at [83, 18] on icon "Settings" at bounding box center [88, 20] width 11 height 11
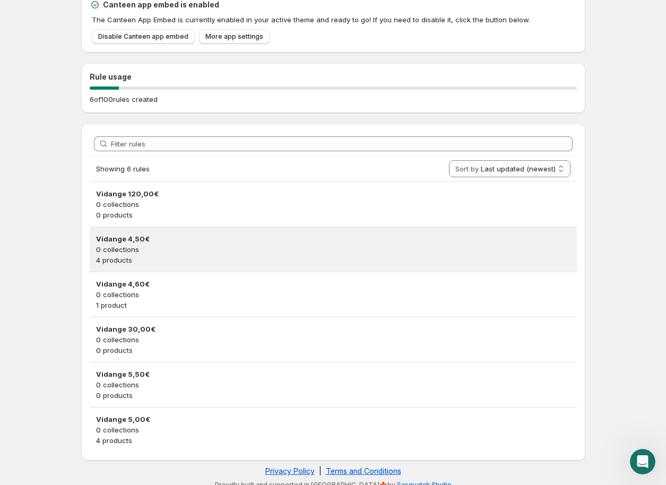
scroll to position [58, 0]
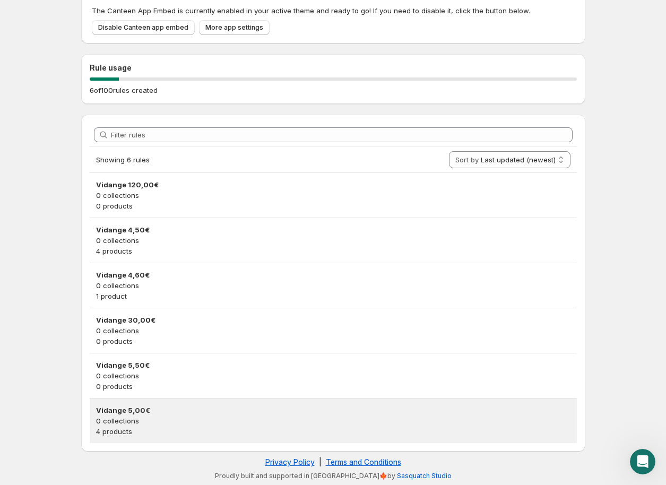
click at [152, 417] on p "0 collections" at bounding box center [333, 420] width 474 height 11
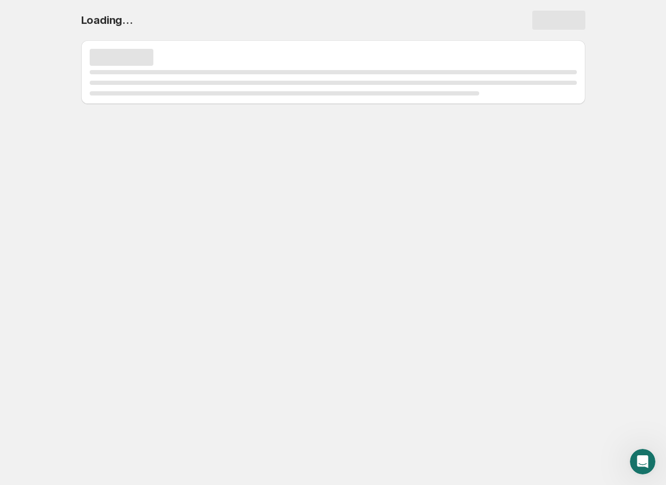
scroll to position [0, 0]
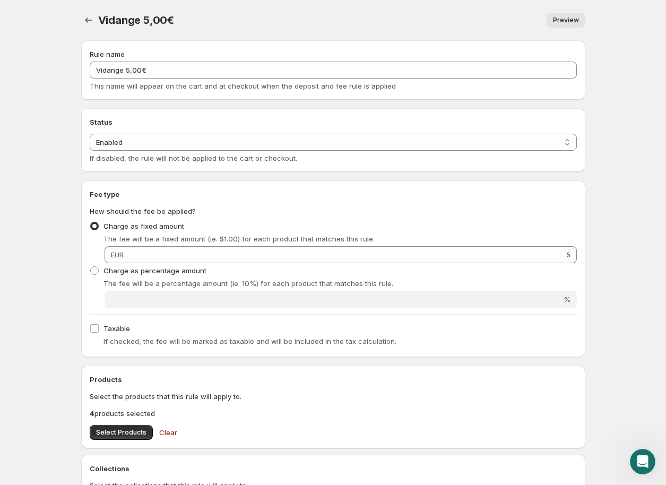
click at [125, 445] on div "Products Select the products that this rule will apply to. 4 products selected …" at bounding box center [333, 407] width 504 height 83
click at [126, 434] on span "Select Products" at bounding box center [121, 432] width 50 height 8
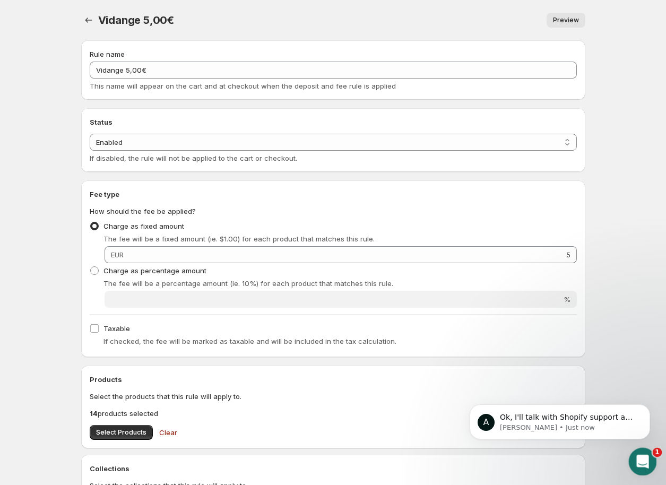
click at [642, 451] on div "Open Intercom Messenger" at bounding box center [640, 459] width 35 height 35
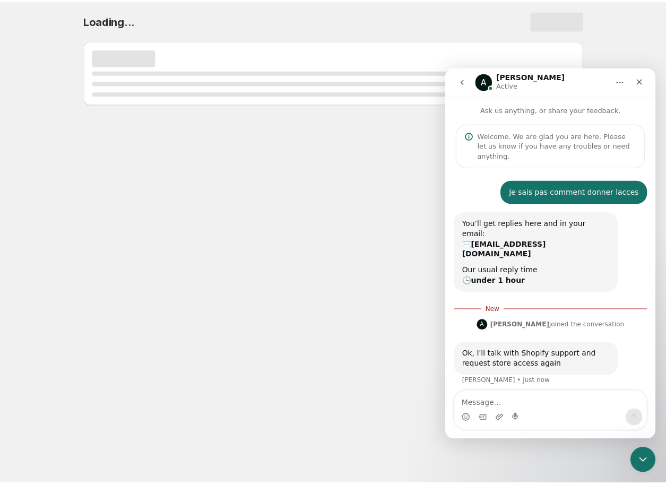
scroll to position [2, 0]
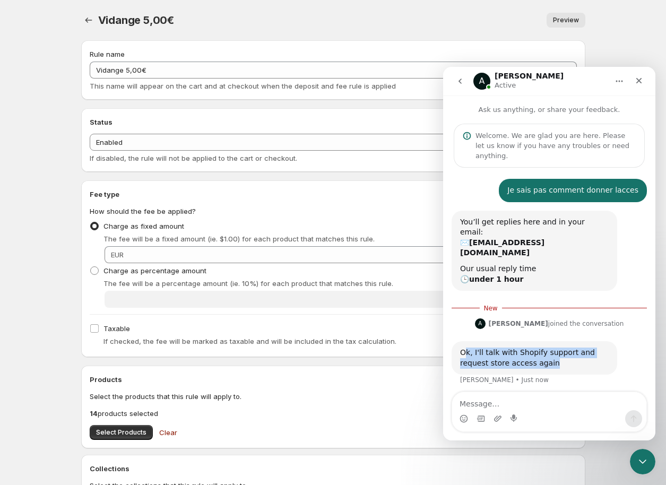
drag, startPoint x: 463, startPoint y: 323, endPoint x: 540, endPoint y: 340, distance: 79.2
click at [540, 341] on div "Ok, I'll talk with Shopify support and request store access again Anupam • Just…" at bounding box center [534, 357] width 166 height 33
click at [522, 347] on div "Ok, I'll talk with Shopify support and request store access again" at bounding box center [534, 357] width 149 height 21
drag, startPoint x: 462, startPoint y: 321, endPoint x: 519, endPoint y: 335, distance: 58.5
click at [519, 347] on div "Ok, I'll talk with Shopify support and request store access again" at bounding box center [534, 357] width 149 height 21
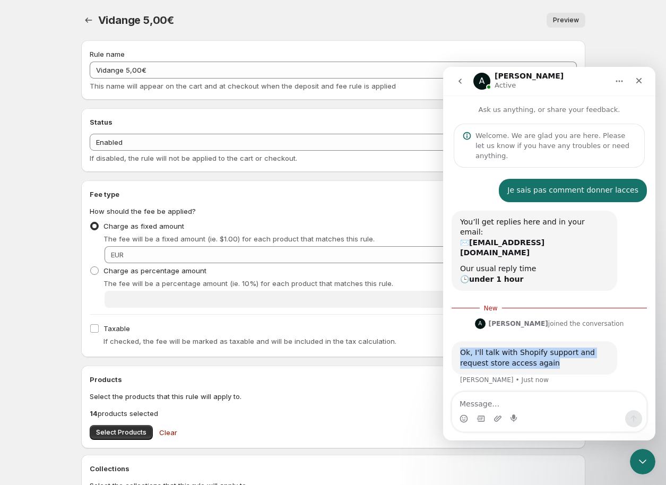
copy div "Ok, I'll talk with Shopify support and request store access again"
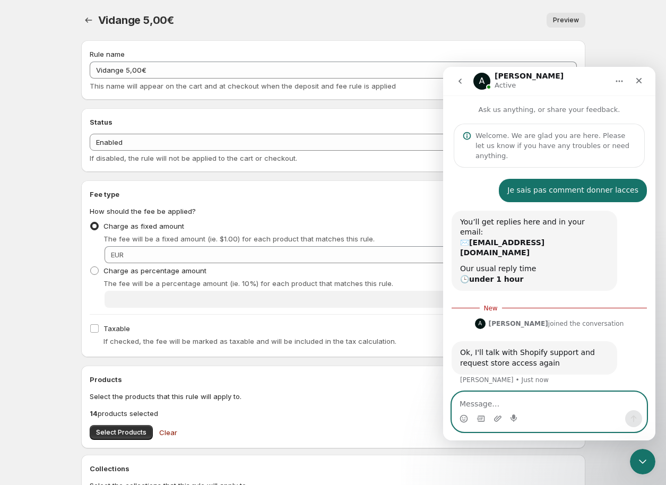
click at [538, 401] on textarea "Message…" at bounding box center [549, 401] width 194 height 18
type textarea "Merci"
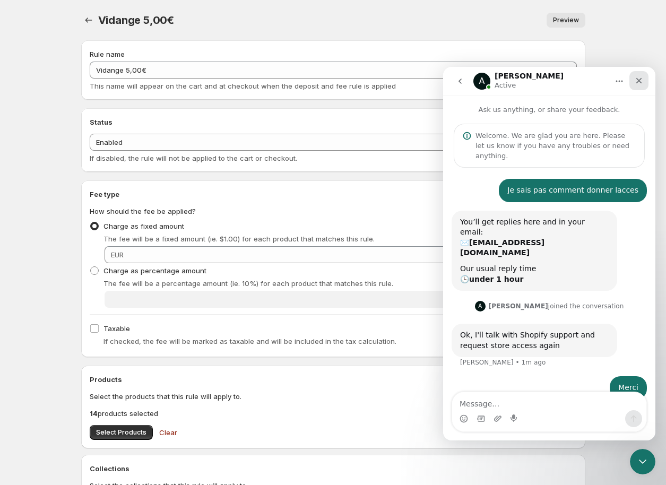
click at [640, 85] on div "Close" at bounding box center [638, 80] width 19 height 19
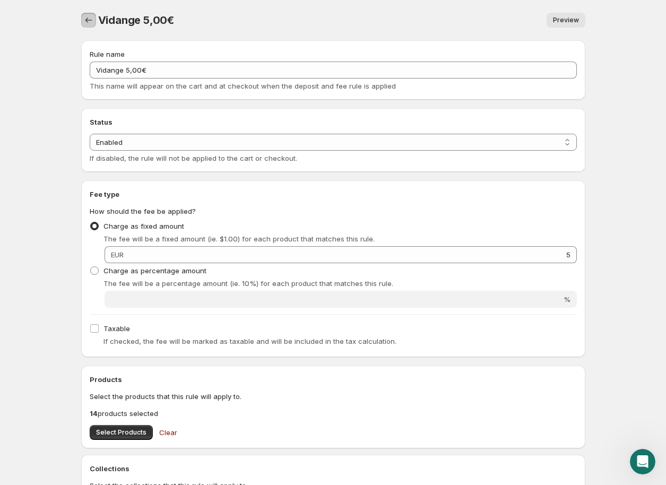
click at [91, 24] on icon "Settings" at bounding box center [88, 20] width 11 height 11
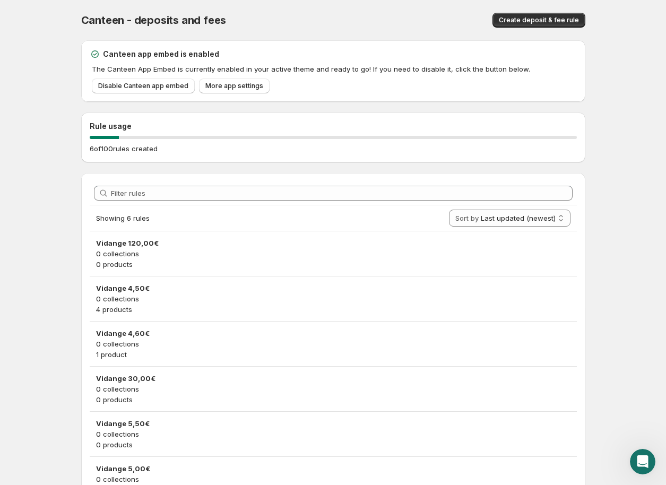
click at [652, 108] on body "Home Help Canteen - deposits and fees. This page is ready Canteen - deposits an…" at bounding box center [333, 242] width 666 height 485
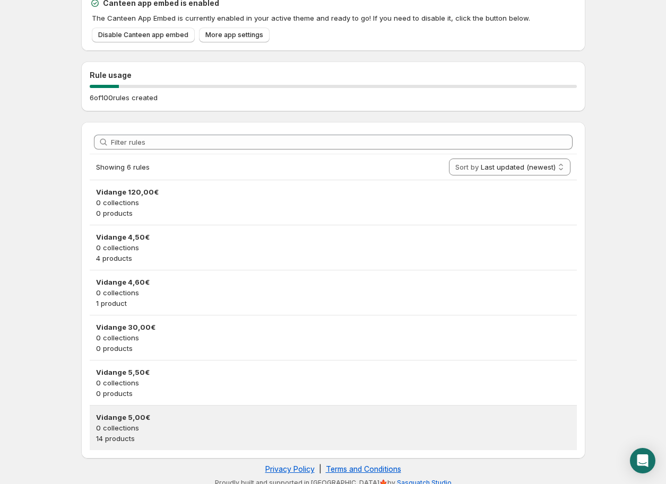
scroll to position [44, 0]
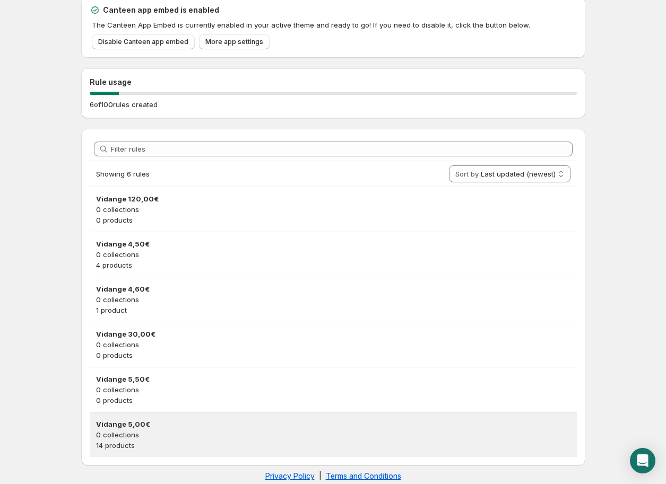
click at [170, 421] on h3 "Vidange 5,00€" at bounding box center [333, 424] width 474 height 11
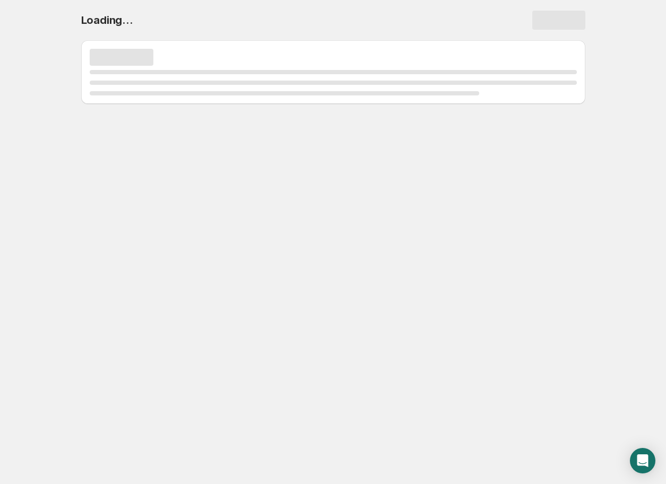
scroll to position [0, 0]
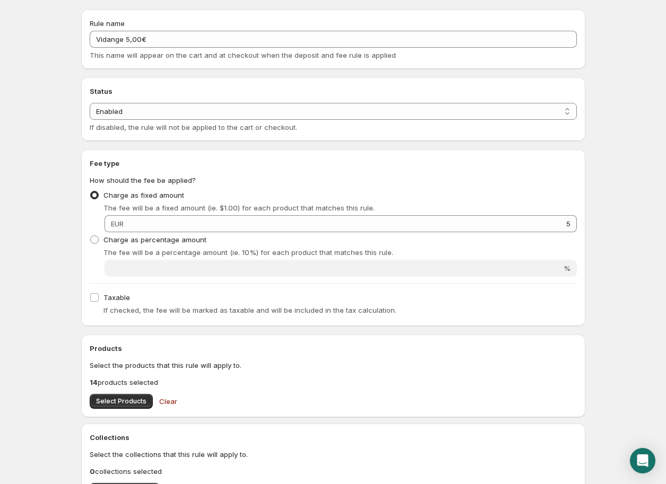
scroll to position [147, 0]
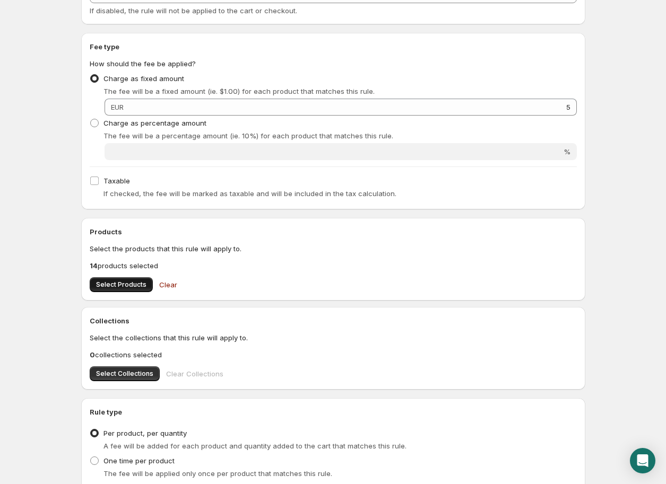
click at [130, 288] on span "Select Products" at bounding box center [121, 285] width 50 height 8
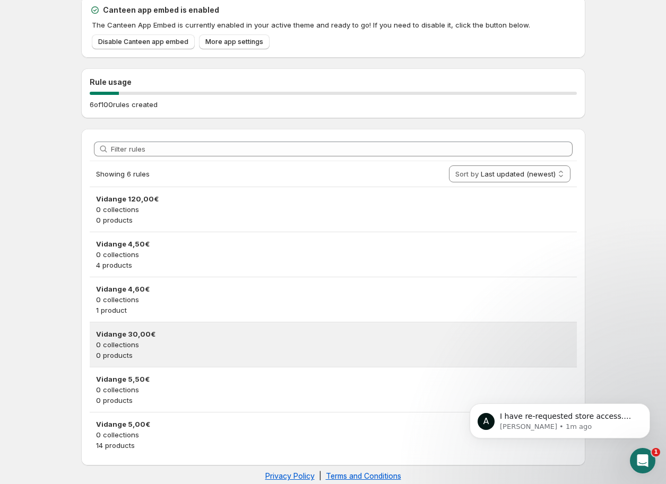
click at [147, 351] on p "0 products" at bounding box center [333, 355] width 474 height 11
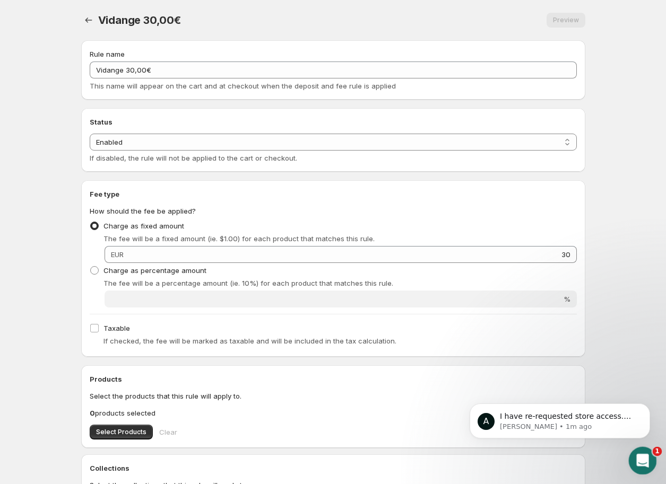
click at [639, 447] on div "Open Intercom Messenger" at bounding box center [640, 459] width 35 height 35
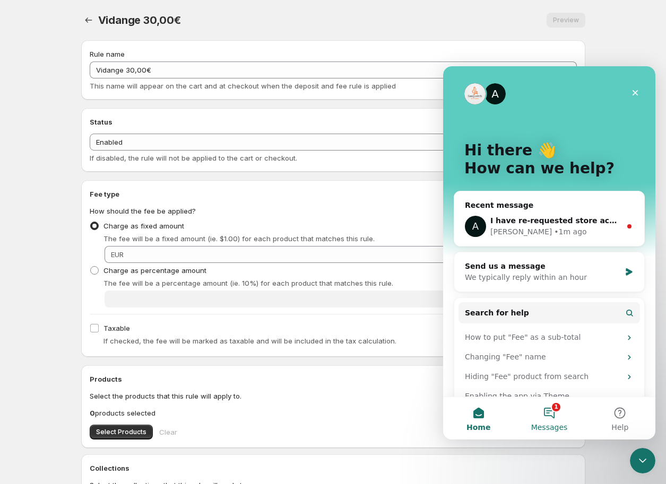
click at [557, 424] on span "Messages" at bounding box center [549, 427] width 37 height 7
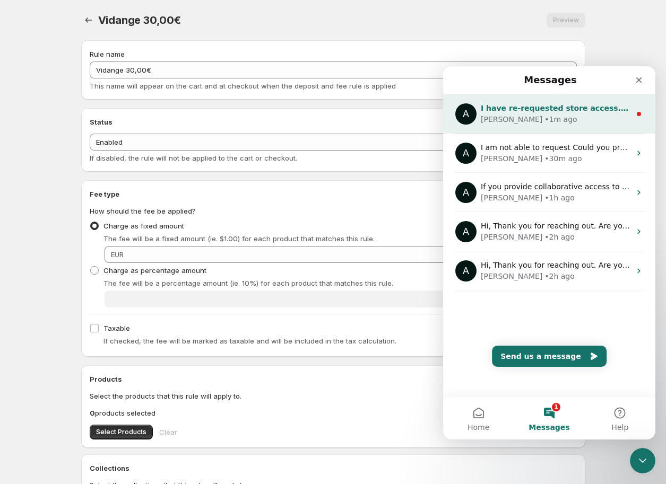
click at [556, 109] on span "I have re-requested store access. Please let me know once we have the access" at bounding box center [646, 108] width 331 height 8
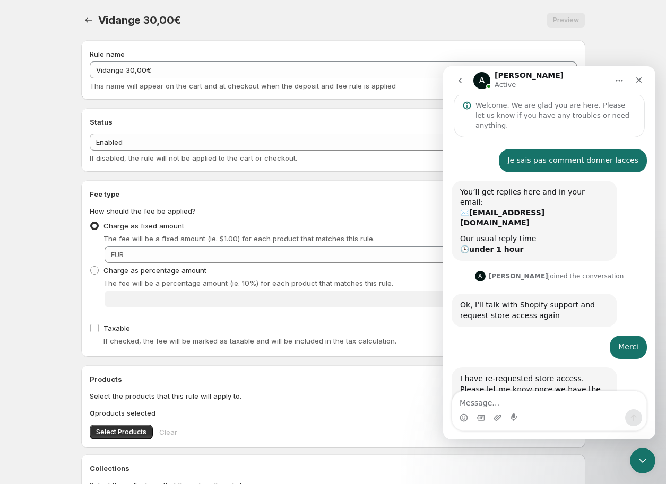
scroll to position [31, 0]
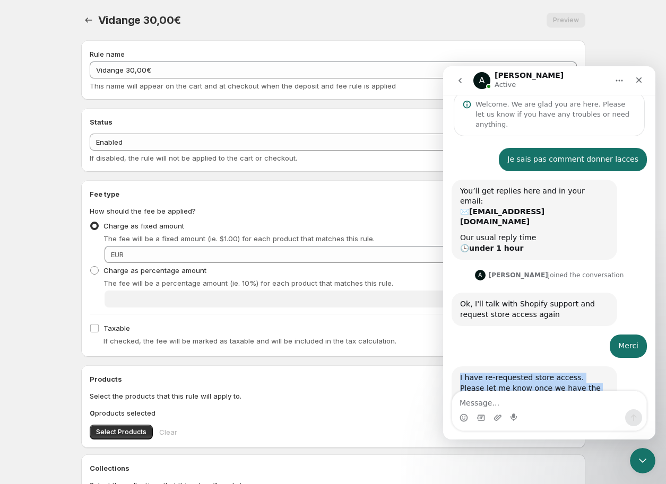
drag, startPoint x: 458, startPoint y: 347, endPoint x: 640, endPoint y: 358, distance: 182.8
click at [588, 371] on div "I have re-requested store access. Please let me know once we have the access [P…" at bounding box center [548, 400] width 195 height 67
copy div "I have re-requested store access. Please let me know once we have the access"
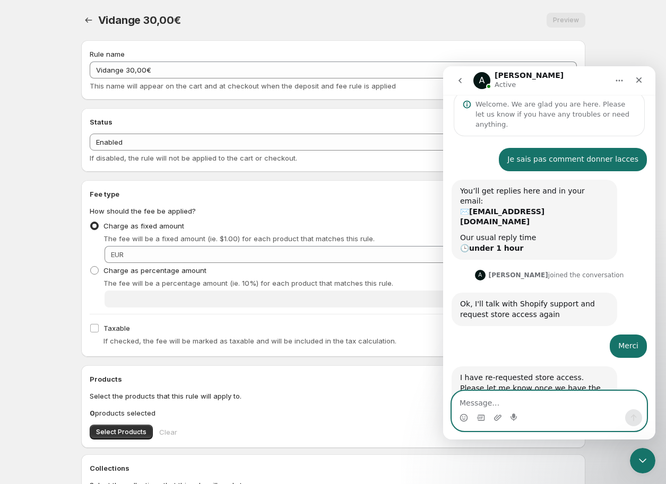
click at [517, 401] on textarea "Message…" at bounding box center [549, 401] width 194 height 18
type textarea "j'ai accepter"
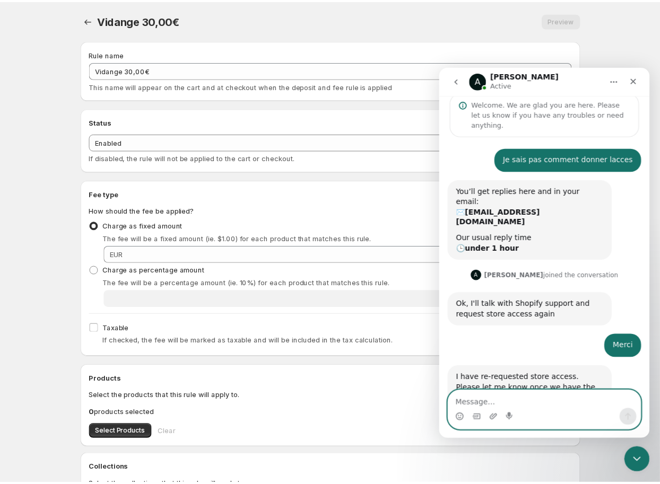
scroll to position [63, 0]
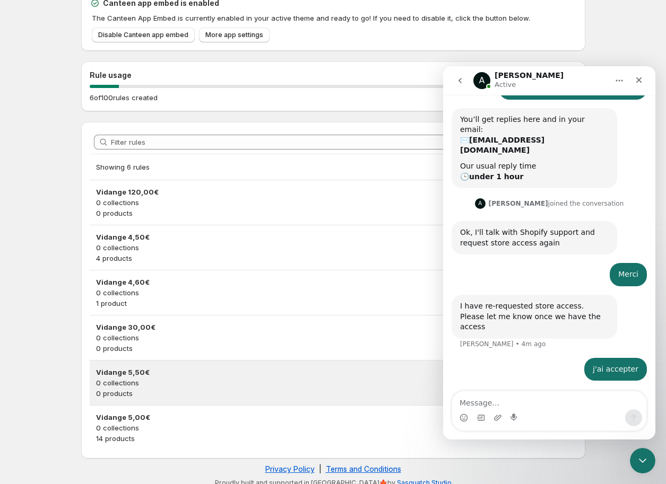
scroll to position [44, 0]
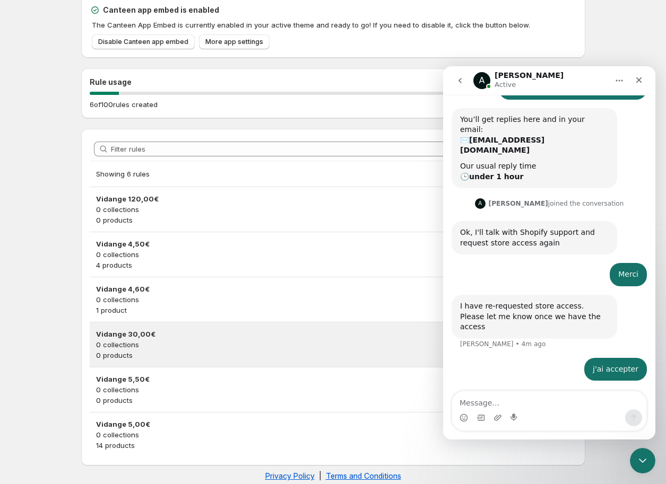
click at [156, 345] on p "0 collections" at bounding box center [333, 345] width 474 height 11
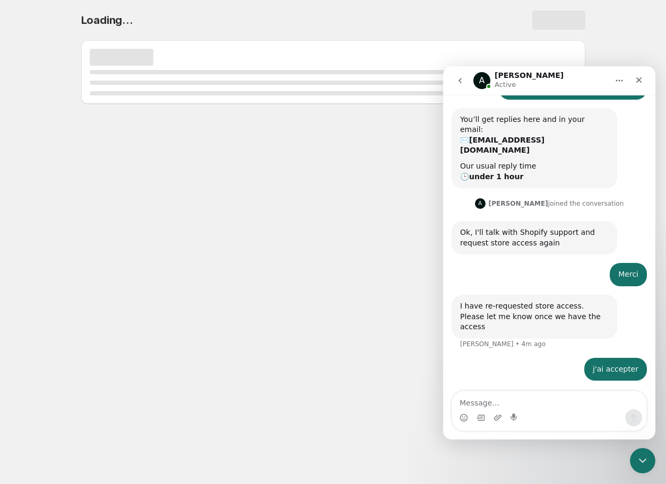
scroll to position [0, 0]
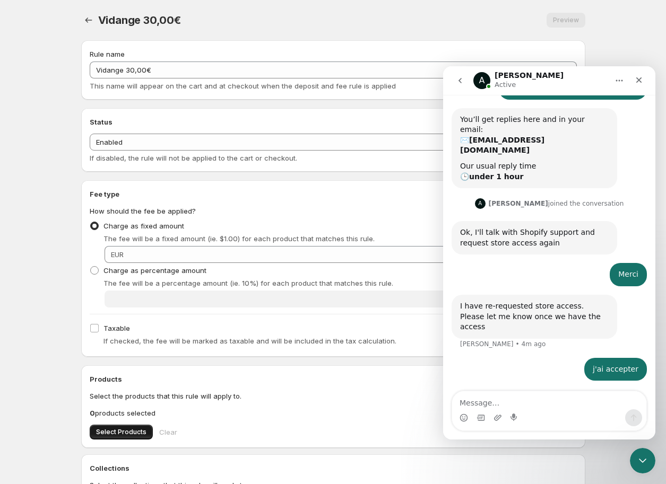
click at [123, 428] on span "Select Products" at bounding box center [121, 432] width 50 height 8
click at [93, 21] on icon "Settings" at bounding box center [88, 20] width 11 height 11
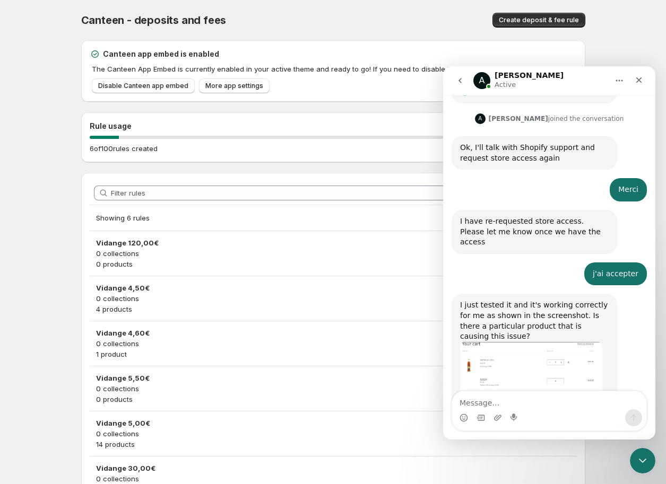
scroll to position [189, 0]
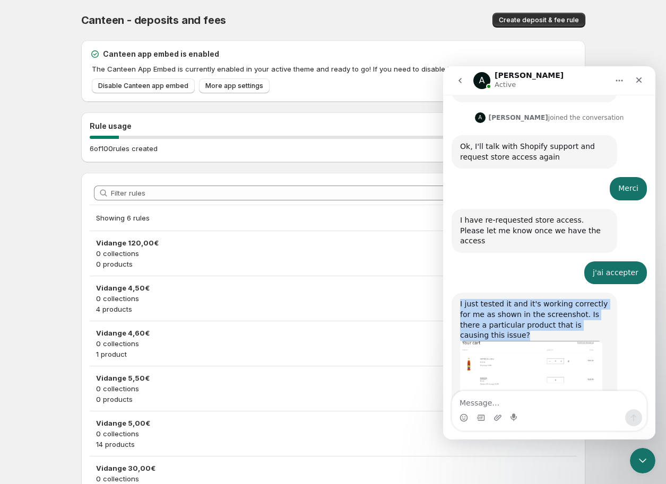
drag, startPoint x: 458, startPoint y: 262, endPoint x: 623, endPoint y: 284, distance: 166.6
click at [623, 293] on div "I just tested it and it's working correctly for me as shown in the screenshot. …" at bounding box center [548, 369] width 195 height 152
copy div "I just tested it and it's working correctly for me as shown in the screenshot. …"
click at [523, 341] on img "Anupam says…" at bounding box center [531, 378] width 142 height 74
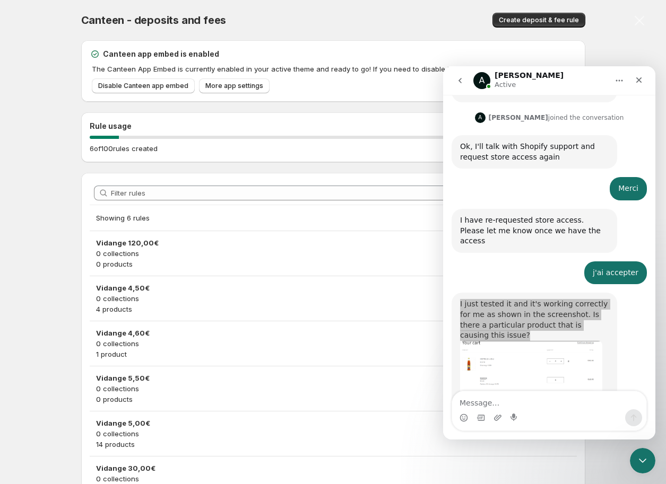
scroll to position [0, 0]
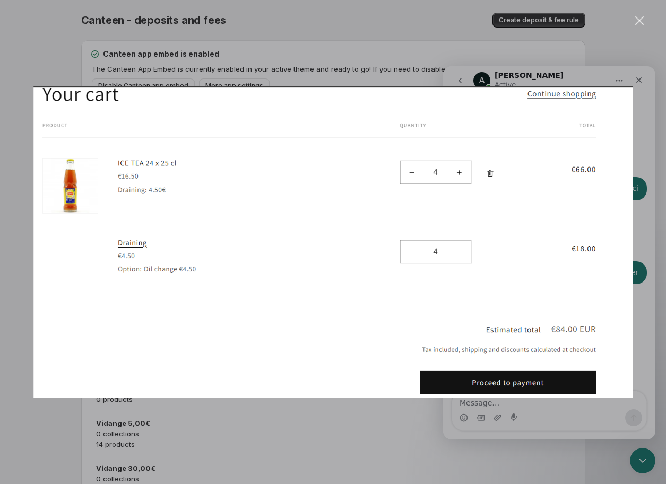
click at [518, 407] on div "Intercom messenger" at bounding box center [333, 242] width 666 height 484
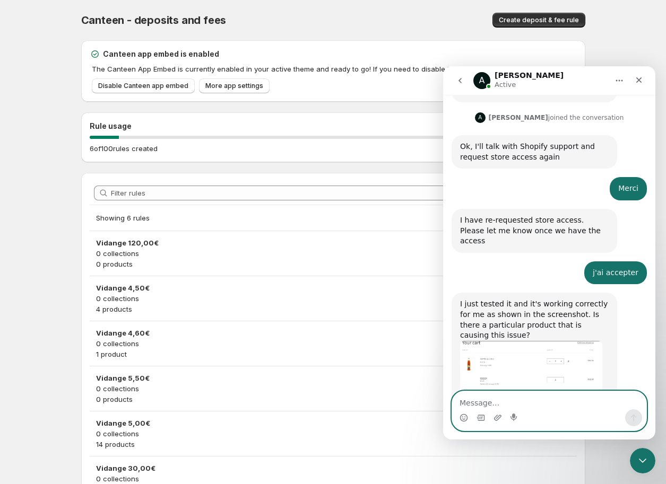
click at [523, 398] on textarea "Message…" at bounding box center [549, 401] width 194 height 18
paste textarea "Yes, it works, but not so much. I'm trying it on other products. To be more car…"
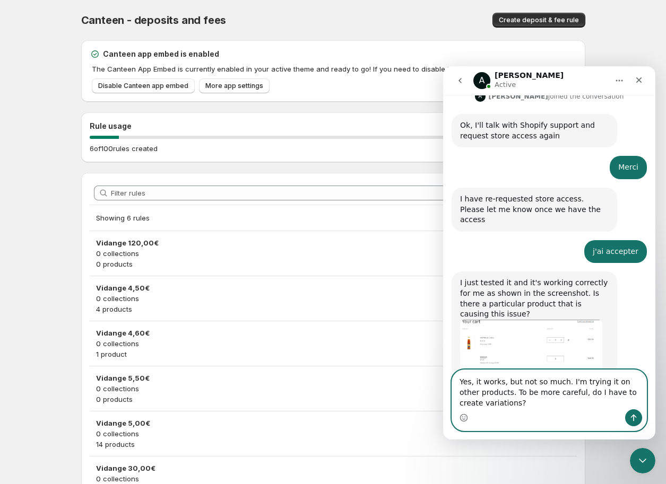
type textarea "Yes, it works, but not so much. I'm trying it on other products. To be more car…"
click at [639, 419] on button "Send a message…" at bounding box center [633, 418] width 17 height 17
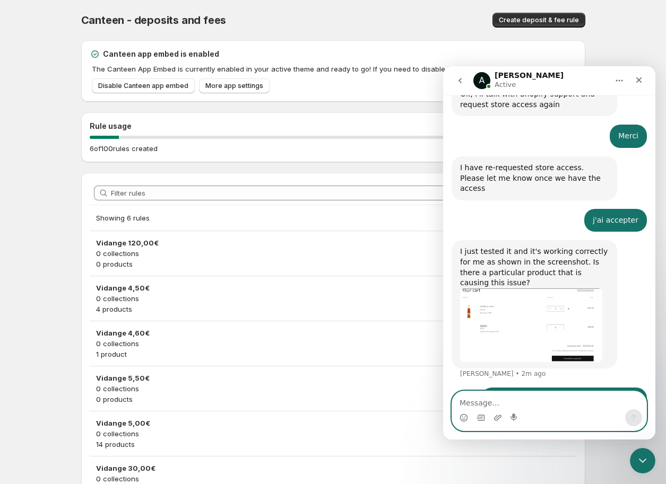
scroll to position [282, 0]
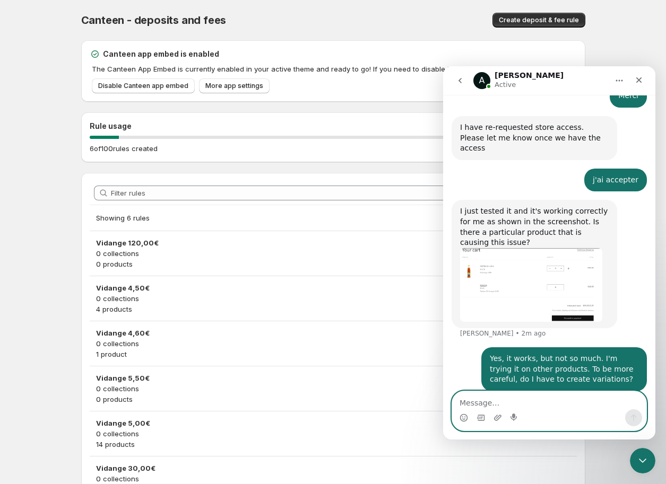
click at [514, 401] on textarea "Message…" at bounding box center [549, 401] width 194 height 18
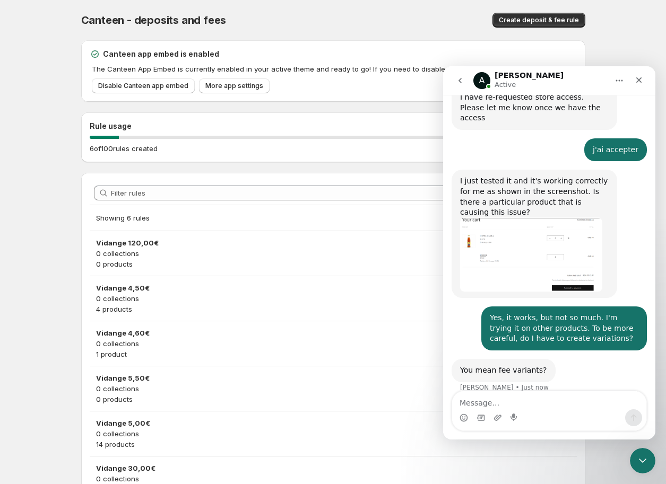
scroll to position [314, 0]
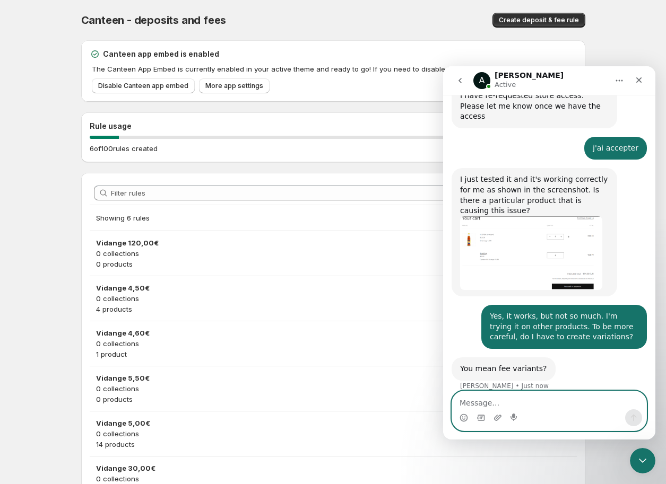
click at [515, 398] on textarea "Message…" at bounding box center [549, 401] width 194 height 18
paste textarea "And for the deposit just in the basket we can add otherwise it is as if it were…"
type textarea "And for the deposit just in the basket we can add otherwise it is as if it were…"
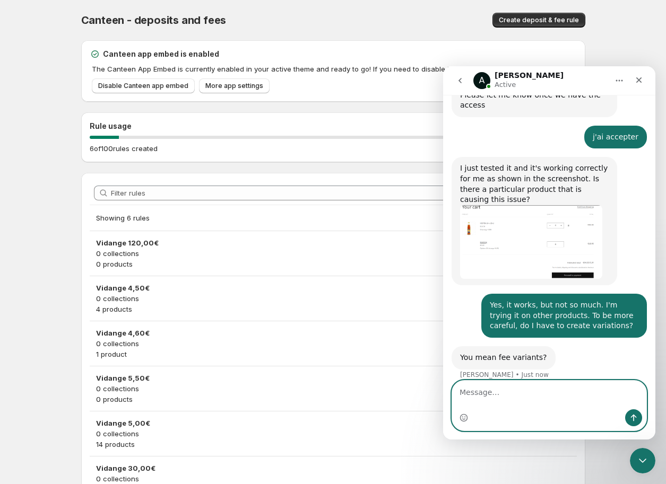
scroll to position [357, 0]
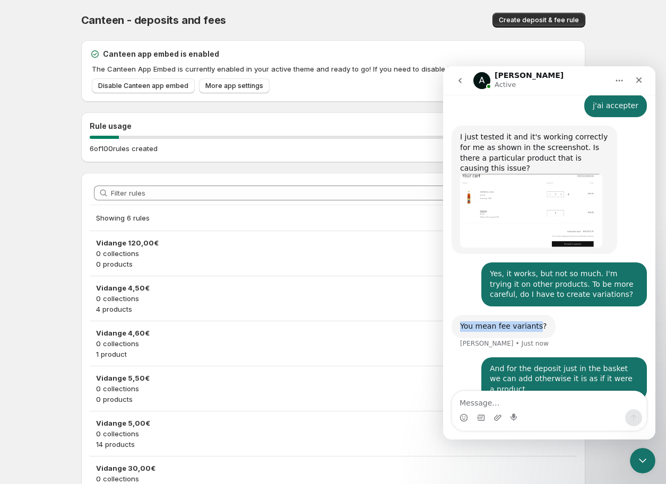
drag, startPoint x: 461, startPoint y: 277, endPoint x: 530, endPoint y: 281, distance: 69.1
click at [530, 315] on div "You mean fee variants? [PERSON_NAME] • Just now" at bounding box center [503, 326] width 104 height 23
copy div "You mean fee variants"
click at [528, 405] on textarea "Message…" at bounding box center [549, 401] width 194 height 18
paste textarea "n fact, my product is a cashier, so the cashier has a deposit of €5 for example…"
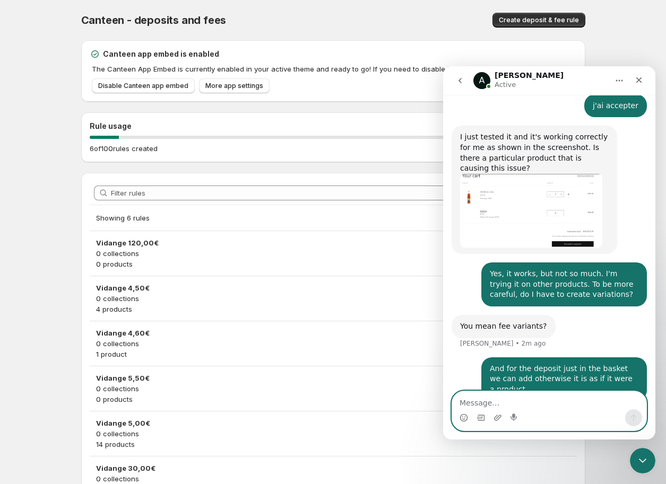
type textarea "n fact, my product is a cashier, so the cashier has a deposit of €5 for example…"
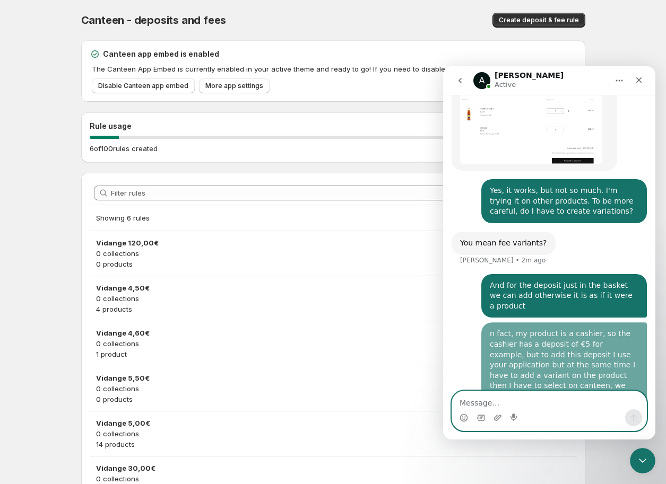
scroll to position [442, 0]
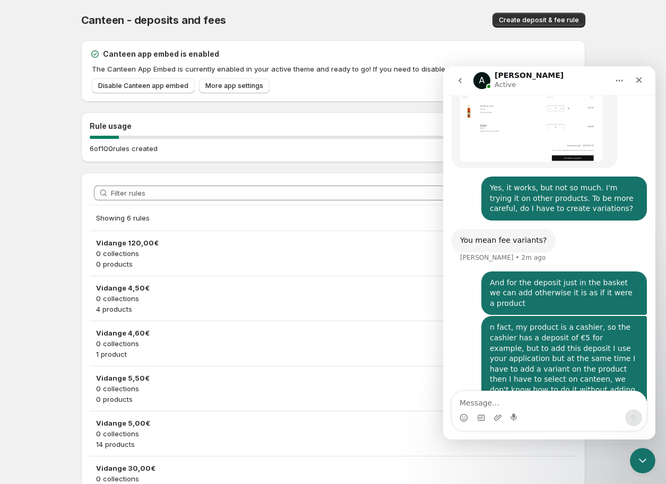
click at [499, 423] on div "Intercom messenger" at bounding box center [497, 418] width 8 height 17
click at [498, 421] on icon "Upload attachment" at bounding box center [497, 418] width 8 height 8
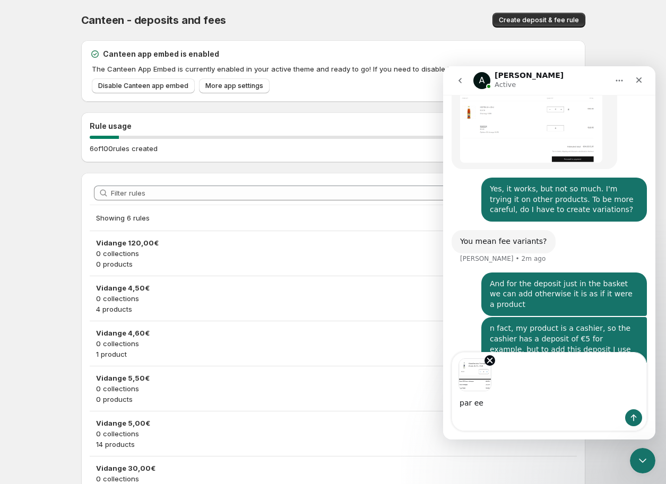
scroll to position [441, 0]
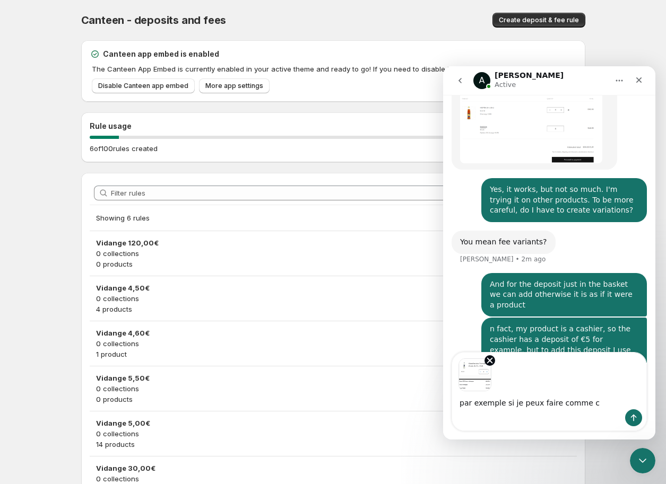
type textarea "par exemple si je peux faire comme ca"
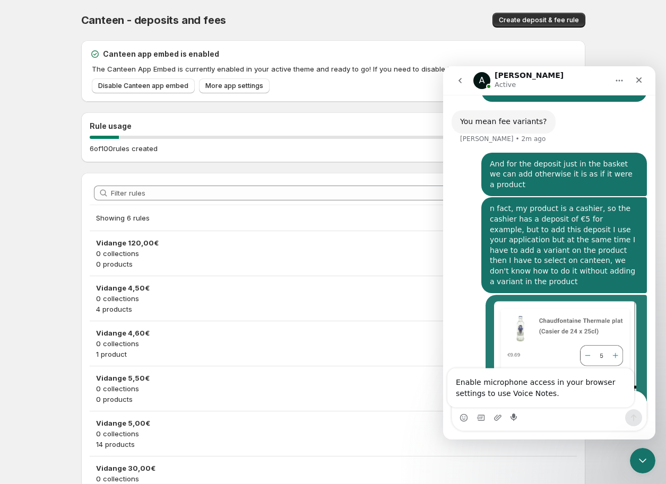
scroll to position [566, 0]
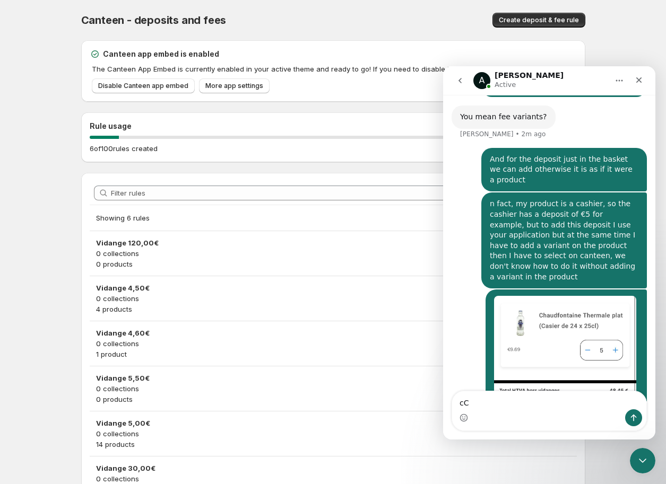
type textarea "c"
type textarea "C'est plus profesionelle"
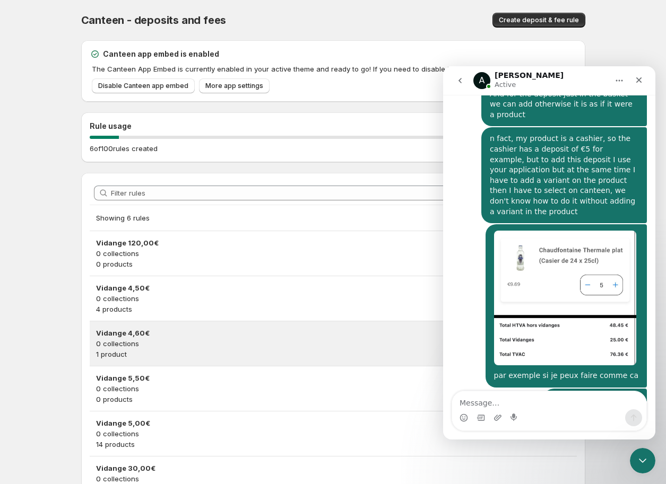
scroll to position [674, 0]
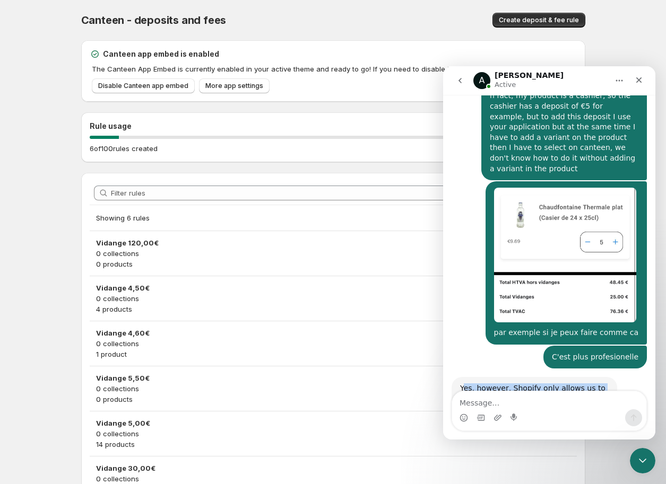
drag, startPoint x: 462, startPoint y: 317, endPoint x: 586, endPoint y: 369, distance: 134.8
click at [586, 377] on div "Yes, however, Shopify only allows us to add a deposit via product. Thus deposit…" at bounding box center [548, 426] width 195 height 99
copy div "es, however, Shopify only allows us to add a deposit via product. Thus deposit …"
click at [516, 401] on textarea "Message…" at bounding box center [549, 401] width 194 height 18
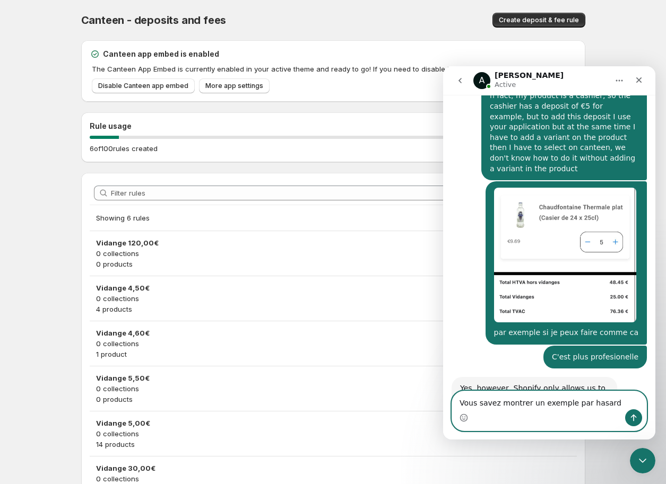
type textarea "Vous savez montrer un exemple par hasard ?"
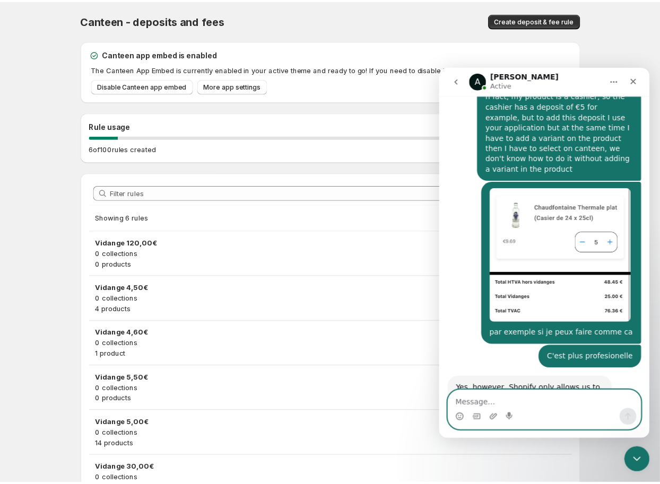
scroll to position [706, 0]
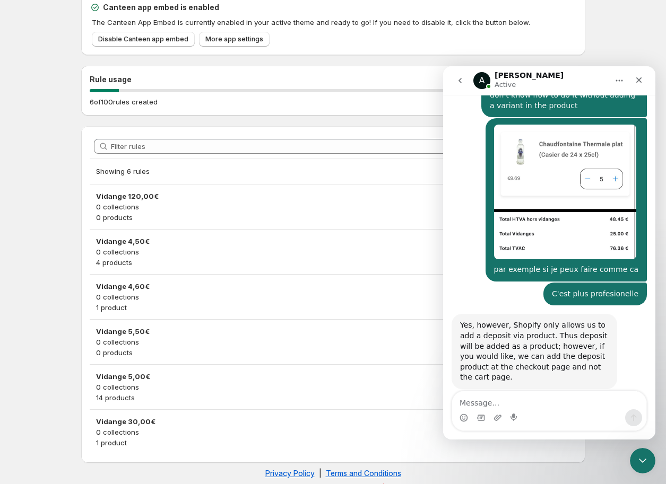
scroll to position [59, 0]
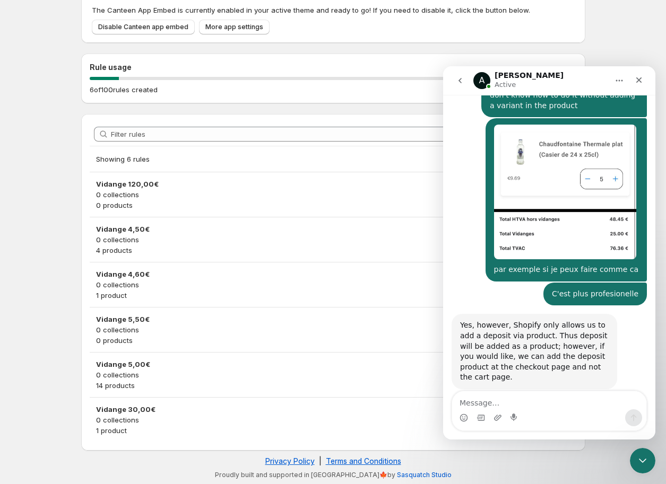
drag, startPoint x: 460, startPoint y: 359, endPoint x: 531, endPoint y: 361, distance: 70.6
click at [531, 440] on div "sure 1 minute [PERSON_NAME] • 2m ago" at bounding box center [548, 463] width 195 height 47
drag, startPoint x: 537, startPoint y: 355, endPoint x: 501, endPoint y: 360, distance: 36.5
click at [536, 440] on div "sure 1 minute Anupam • 2m ago" at bounding box center [548, 463] width 195 height 47
click at [466, 446] on div "sure 1 minute" at bounding box center [485, 451] width 51 height 11
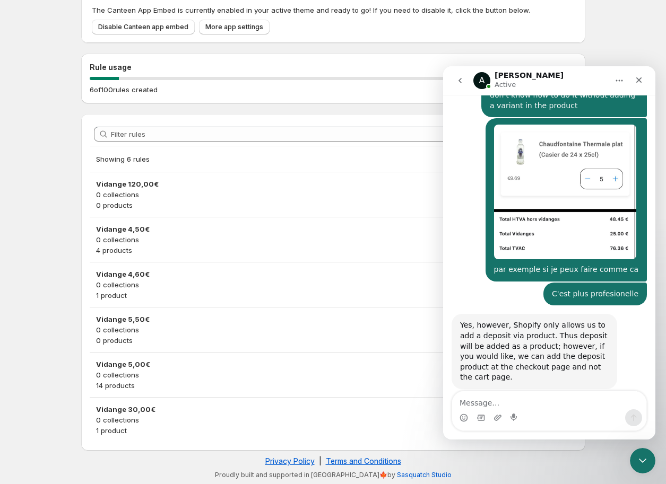
click at [462, 440] on div "sure 1 minute Anupam • 2m ago" at bounding box center [485, 451] width 68 height 23
drag, startPoint x: 504, startPoint y: 358, endPoint x: 462, endPoint y: 356, distance: 41.9
click at [462, 446] on div "sure 1 minute" at bounding box center [485, 451] width 51 height 11
drag, startPoint x: 459, startPoint y: 357, endPoint x: 511, endPoint y: 363, distance: 52.4
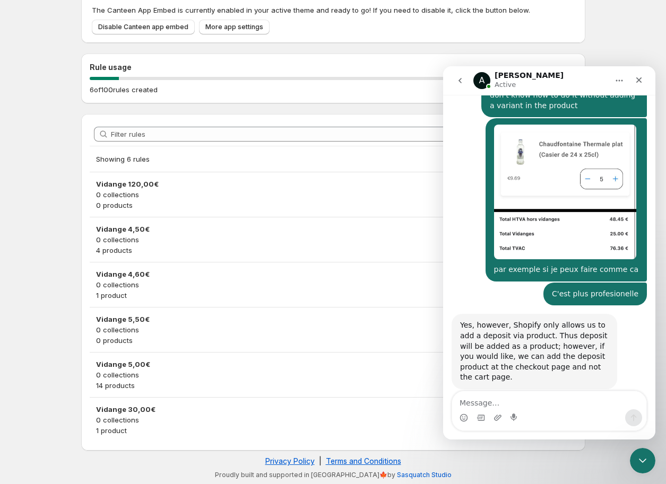
click at [511, 440] on div "sure 1 minute Anupam • 2m ago" at bounding box center [485, 451] width 68 height 23
copy div "sure 1 minute"
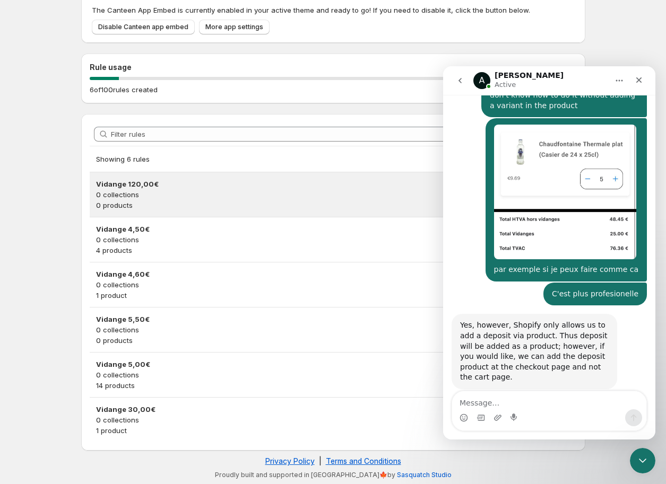
click at [369, 198] on p "0 collections" at bounding box center [333, 194] width 474 height 11
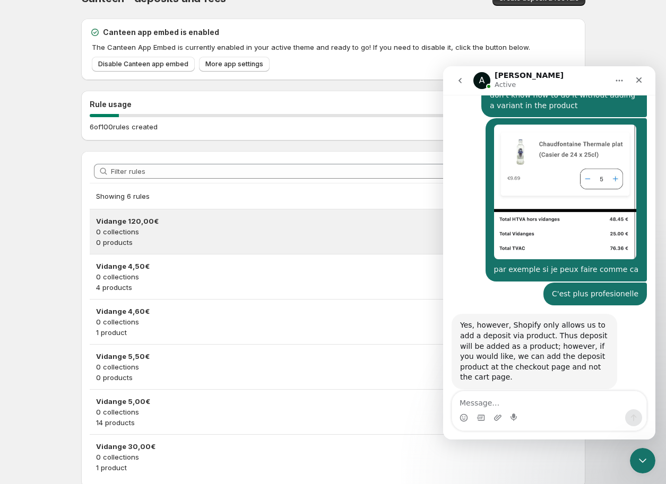
scroll to position [59, 0]
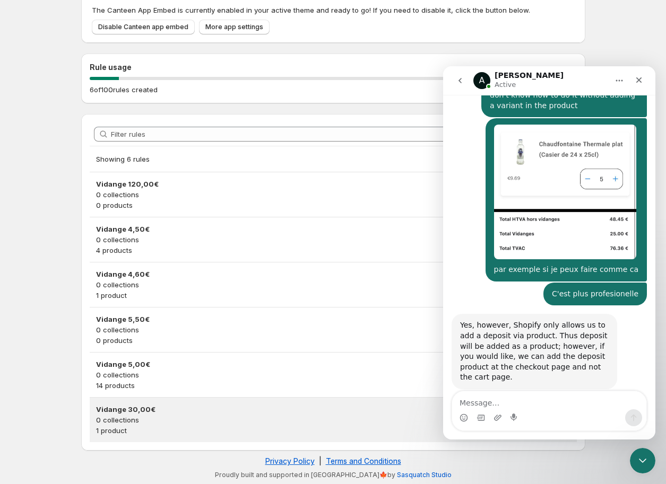
click at [181, 423] on p "0 collections" at bounding box center [333, 420] width 474 height 11
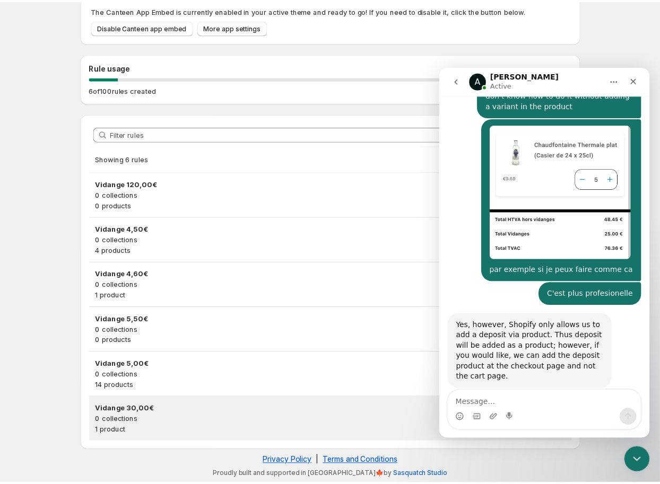
scroll to position [0, 0]
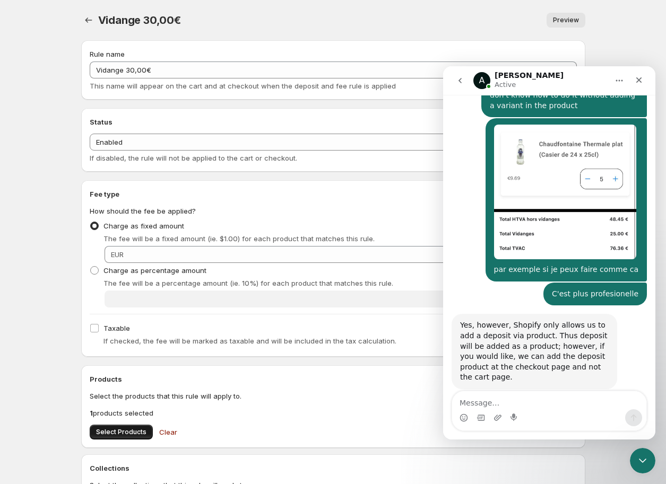
click at [132, 428] on button "Select Products" at bounding box center [121, 432] width 63 height 15
click at [89, 20] on icon "Settings" at bounding box center [88, 20] width 11 height 11
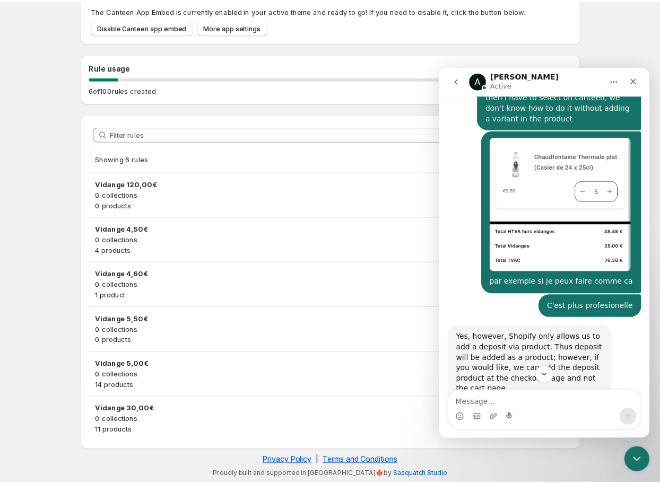
scroll to position [727, 0]
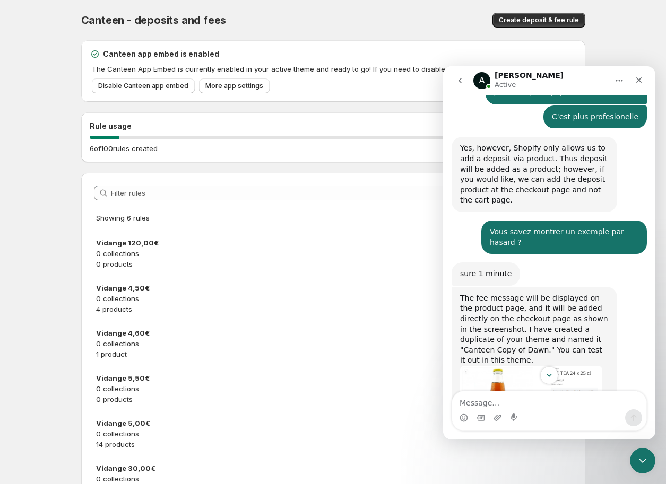
scroll to position [878, 0]
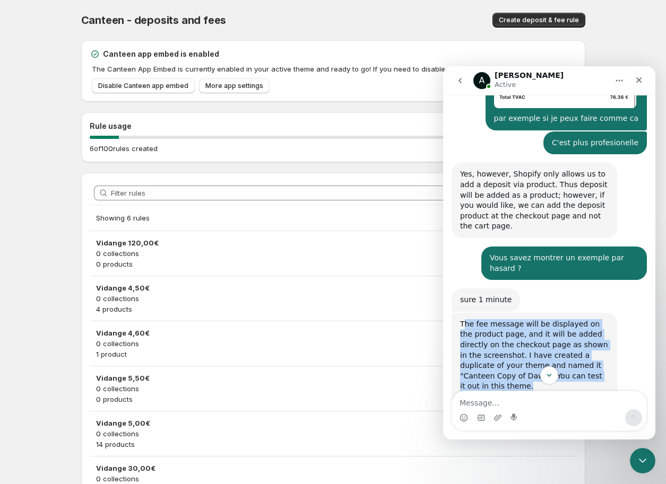
drag, startPoint x: 462, startPoint y: 228, endPoint x: 599, endPoint y: 285, distance: 148.4
click at [599, 319] on div "The fee message will be displayed on the product page, and it will be added dir…" at bounding box center [534, 355] width 149 height 73
copy div "he fee message will be displayed on the product page, and it will be added dire…"
click at [496, 392] on img "Anupam says…" at bounding box center [531, 425] width 142 height 67
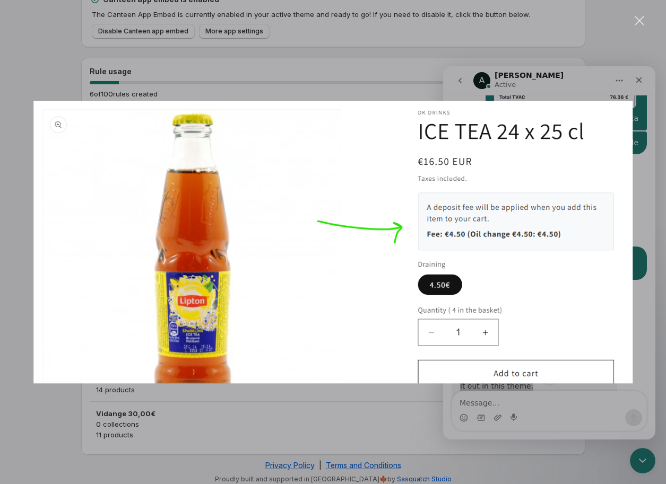
scroll to position [59, 0]
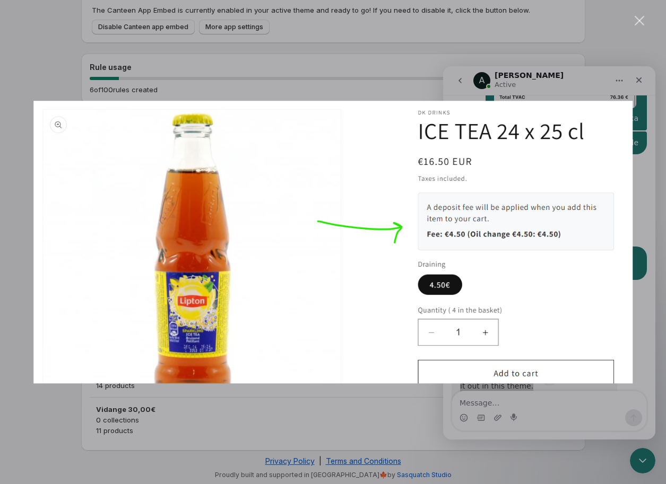
click at [646, 170] on div "Intercom messenger" at bounding box center [333, 242] width 666 height 484
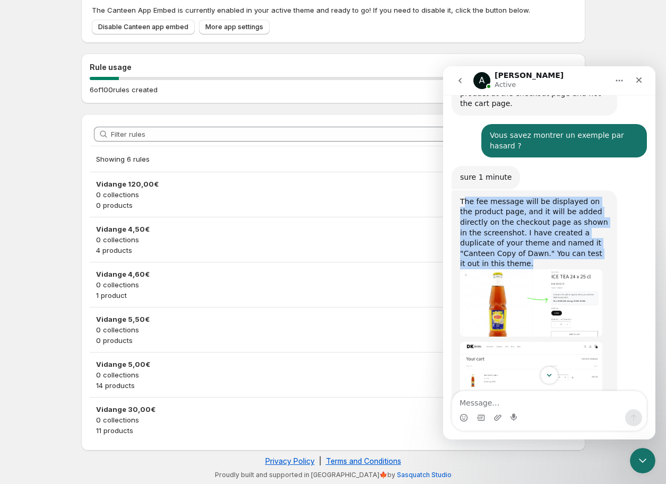
scroll to position [999, 0]
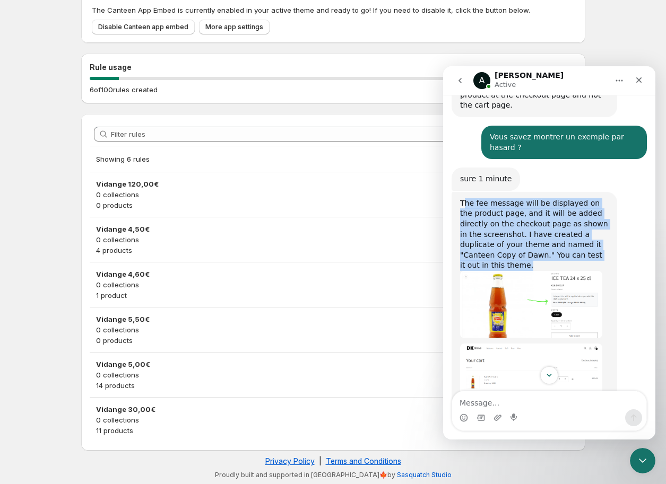
click at [529, 344] on img "Anupam says…" at bounding box center [531, 382] width 142 height 76
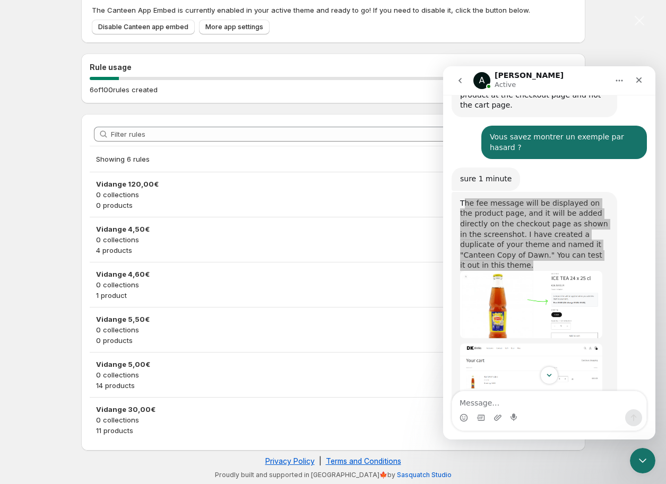
click at [550, 270] on img "Close" at bounding box center [332, 253] width 599 height 320
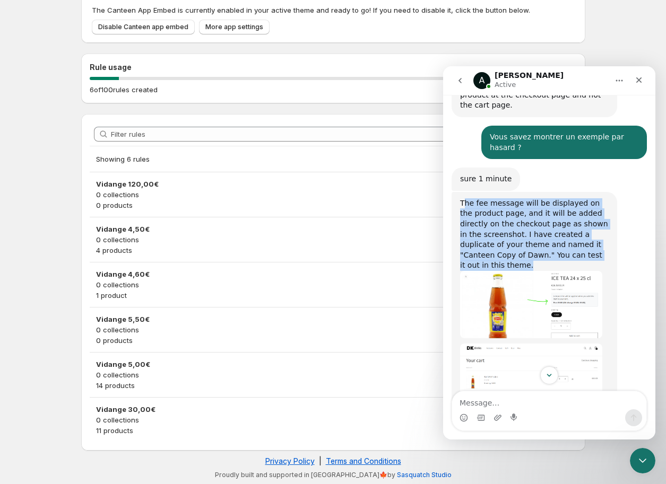
click at [544, 344] on img "Anupam says…" at bounding box center [531, 382] width 142 height 76
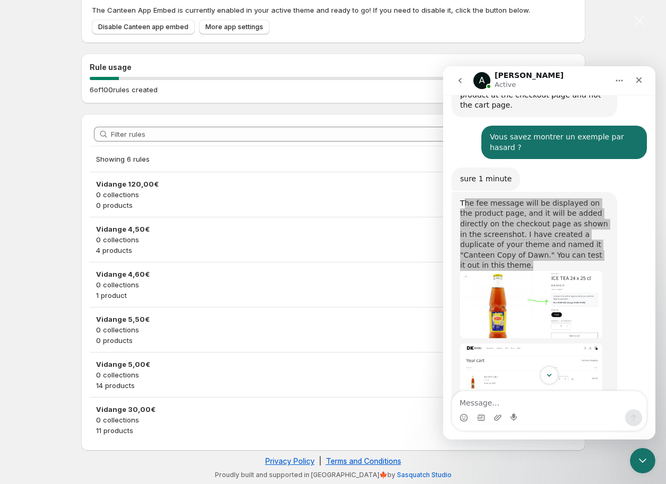
click at [620, 187] on img "Close" at bounding box center [332, 253] width 599 height 320
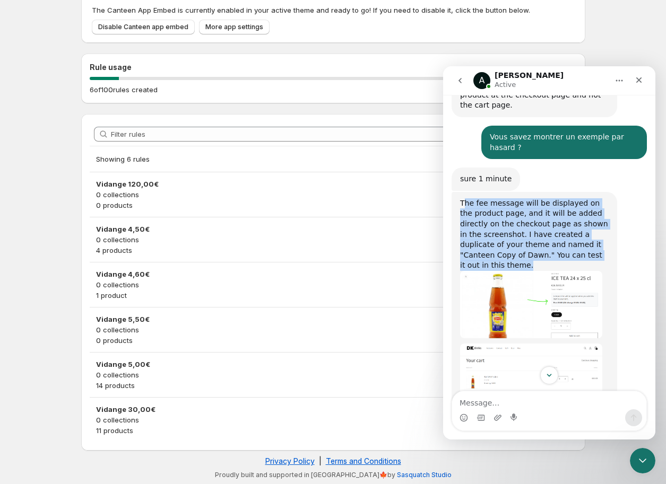
click at [638, 192] on div "The fee message will be displayed on the product page, and it will be added dir…" at bounding box center [548, 453] width 195 height 523
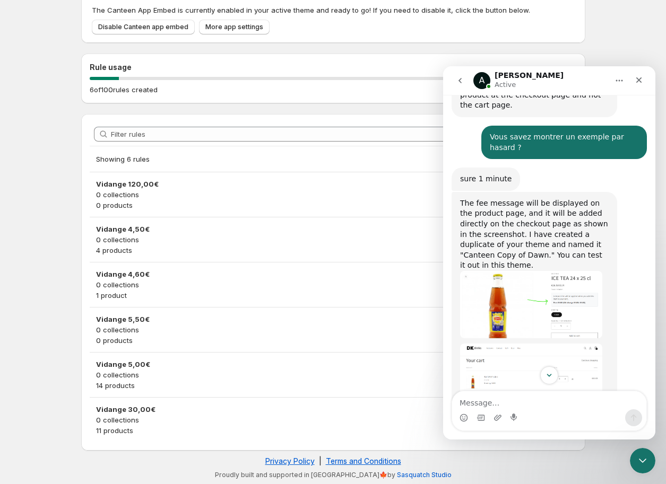
click at [489, 344] on img "Anupam says…" at bounding box center [531, 382] width 142 height 76
click at [490, 280] on img "Close" at bounding box center [332, 253] width 599 height 320
click at [490, 344] on img "Anupam says…" at bounding box center [531, 382] width 142 height 76
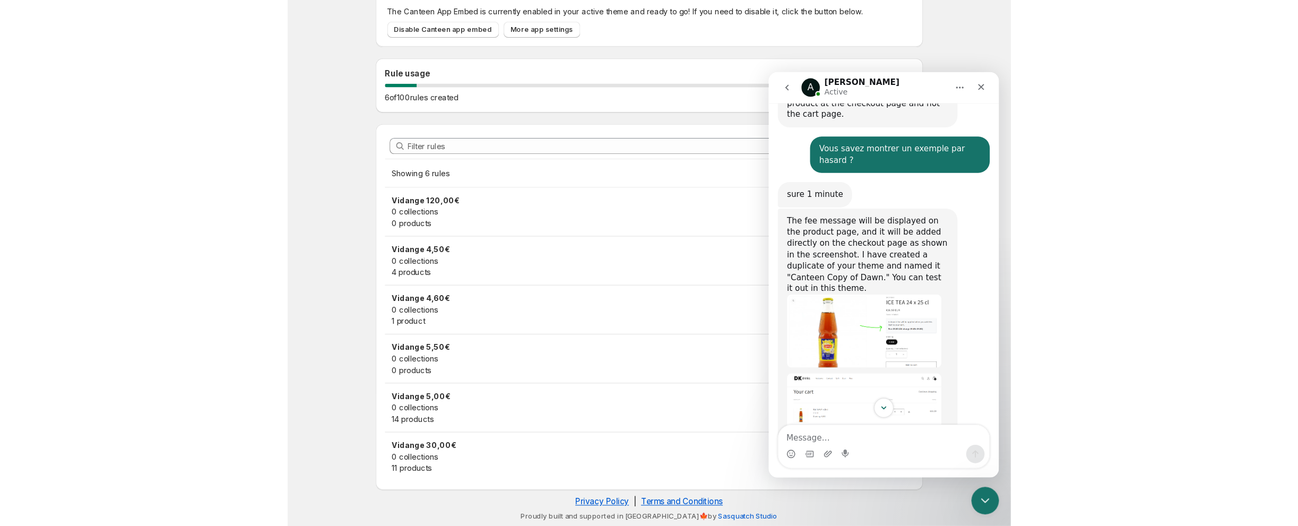
scroll to position [17, 0]
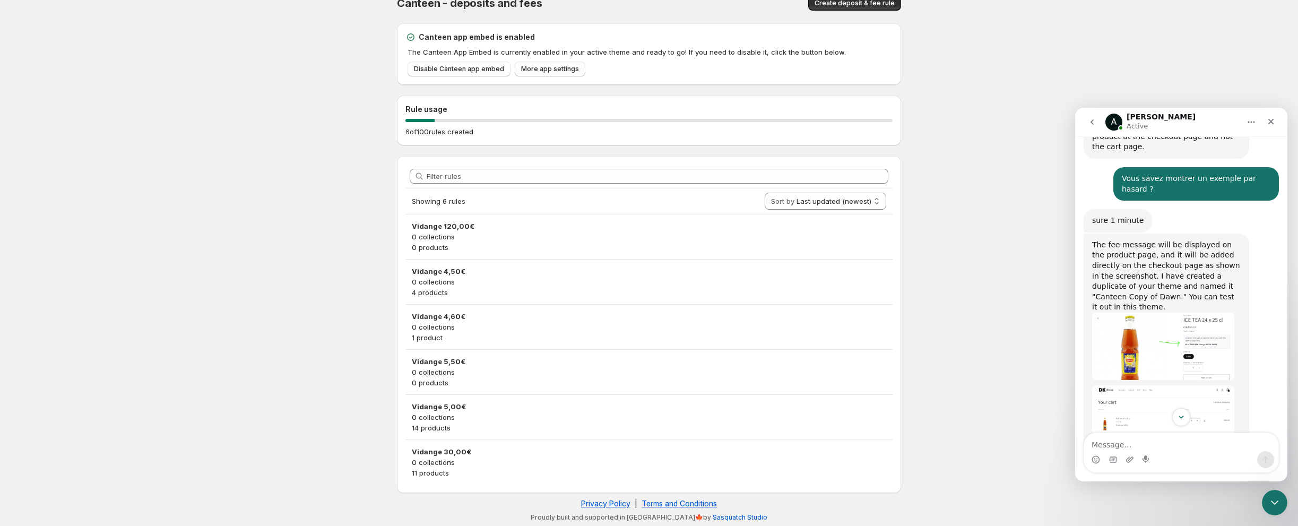
click at [665, 385] on img "Anupam says…" at bounding box center [1163, 423] width 142 height 76
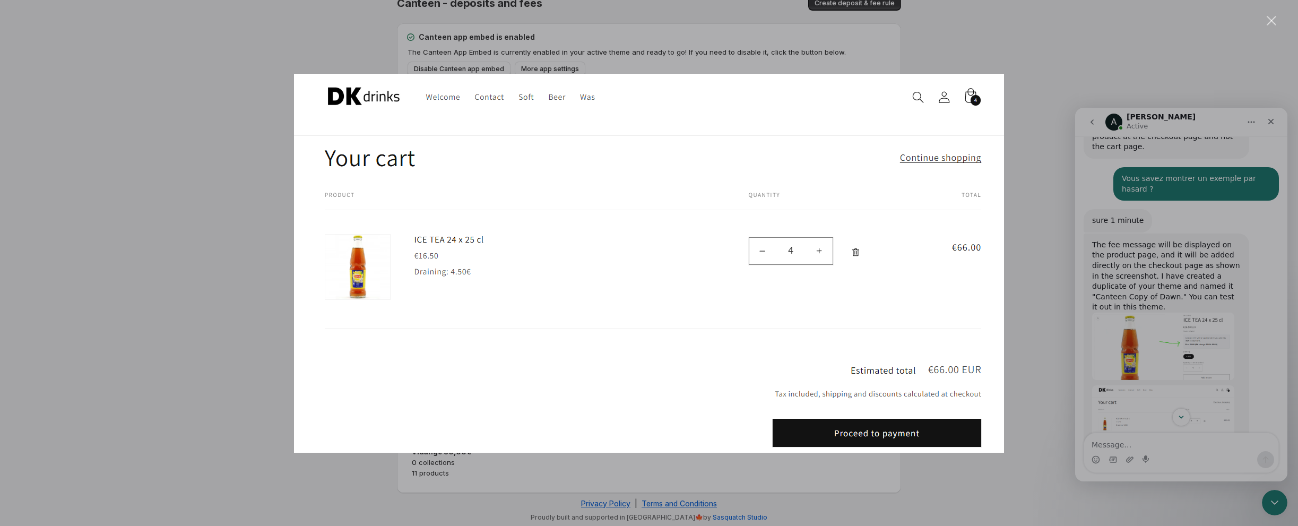
drag, startPoint x: 1289, startPoint y: 358, endPoint x: 1285, endPoint y: 396, distance: 38.9
click at [665, 396] on div "Intercom messenger" at bounding box center [649, 263] width 1298 height 526
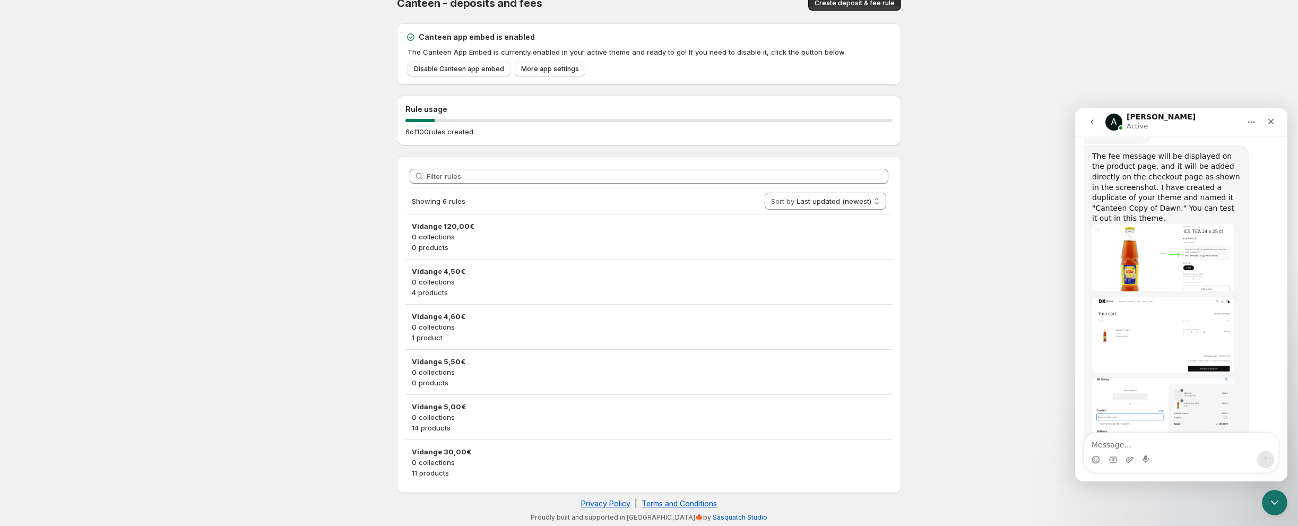
scroll to position [1085, 0]
click at [665, 299] on img "Anupam says…" at bounding box center [1163, 337] width 142 height 76
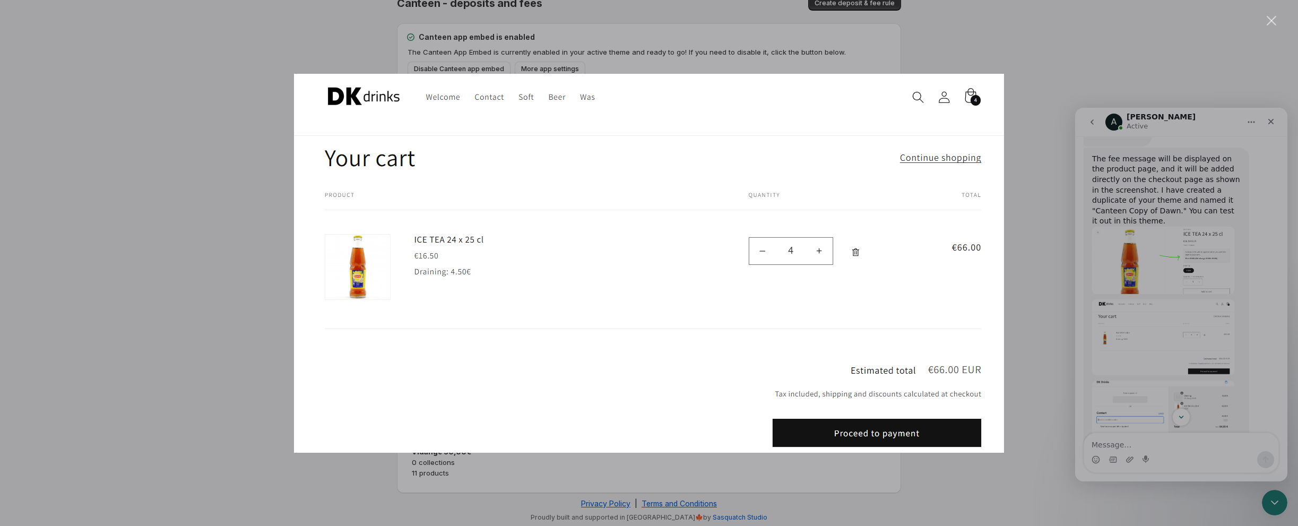
click at [665, 363] on div "Intercom messenger" at bounding box center [649, 263] width 1298 height 526
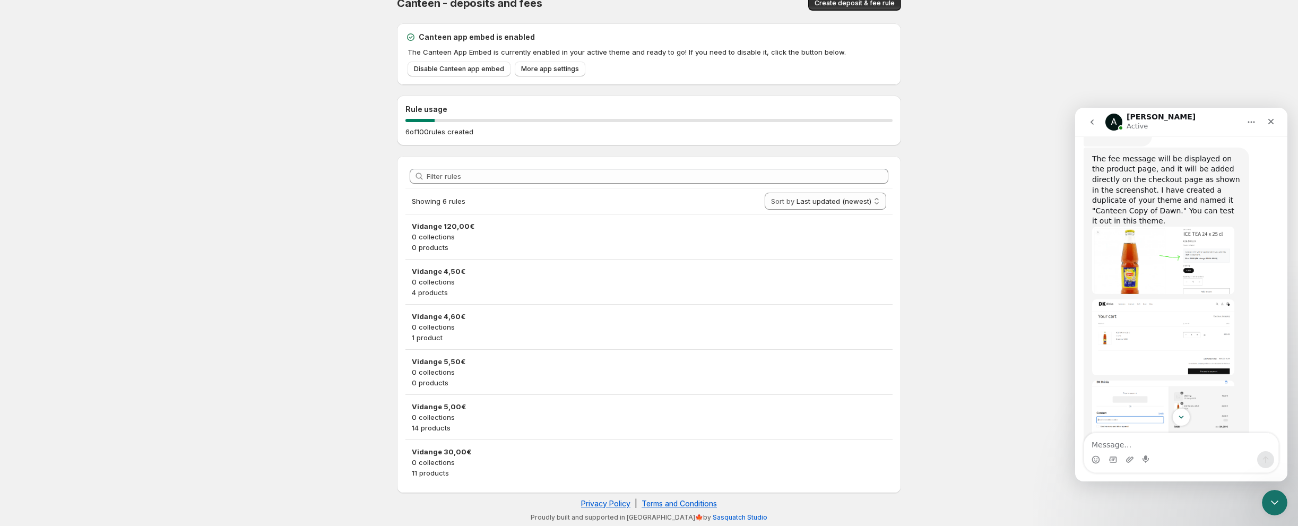
click at [665, 380] on img "Anupam says…" at bounding box center [1163, 408] width 142 height 57
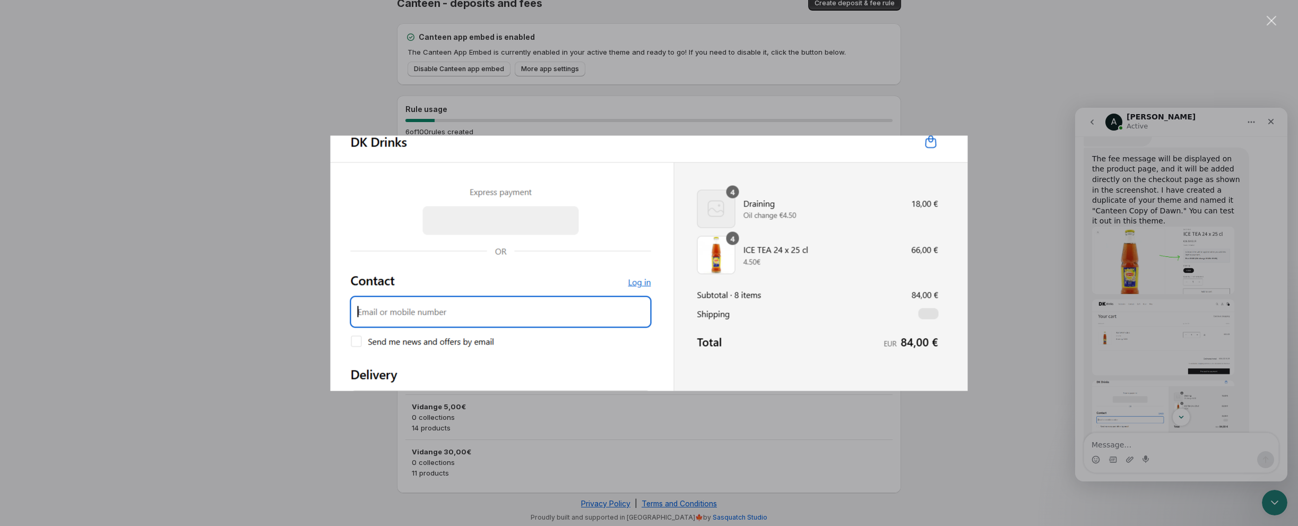
click at [665, 374] on div "Intercom messenger" at bounding box center [649, 263] width 1298 height 526
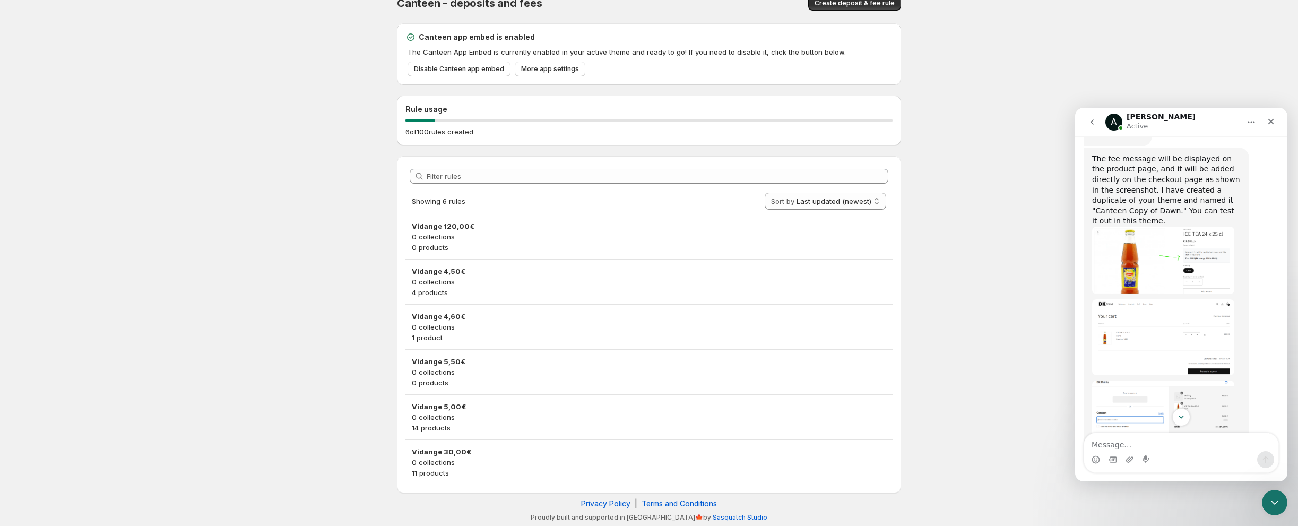
click at [665, 442] on img "Anupam says…" at bounding box center [1163, 497] width 142 height 110
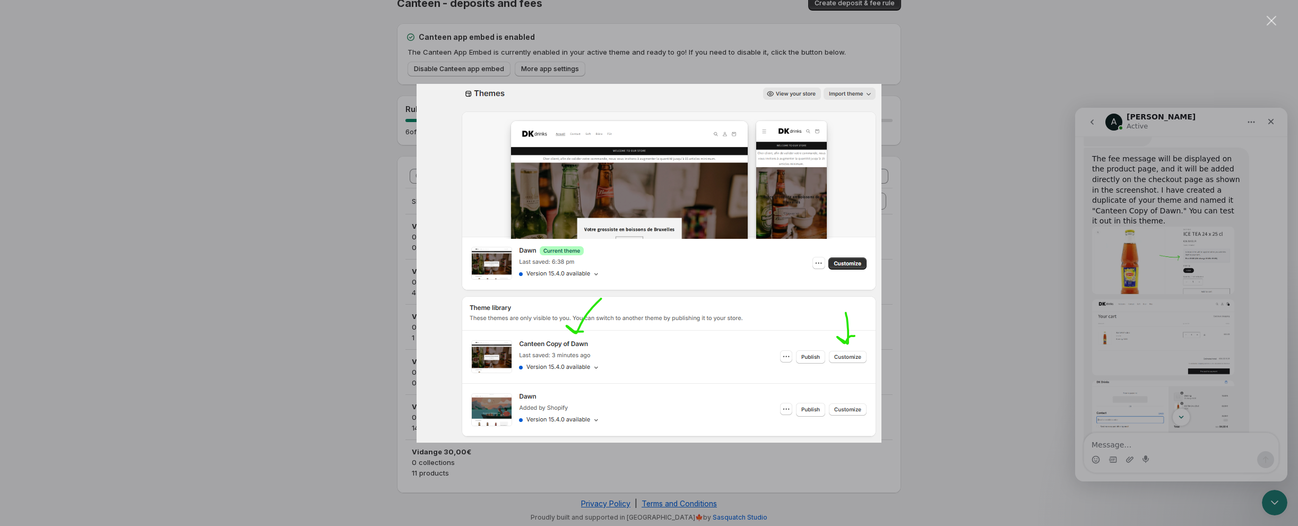
click at [665, 249] on div "Intercom messenger" at bounding box center [649, 263] width 1298 height 526
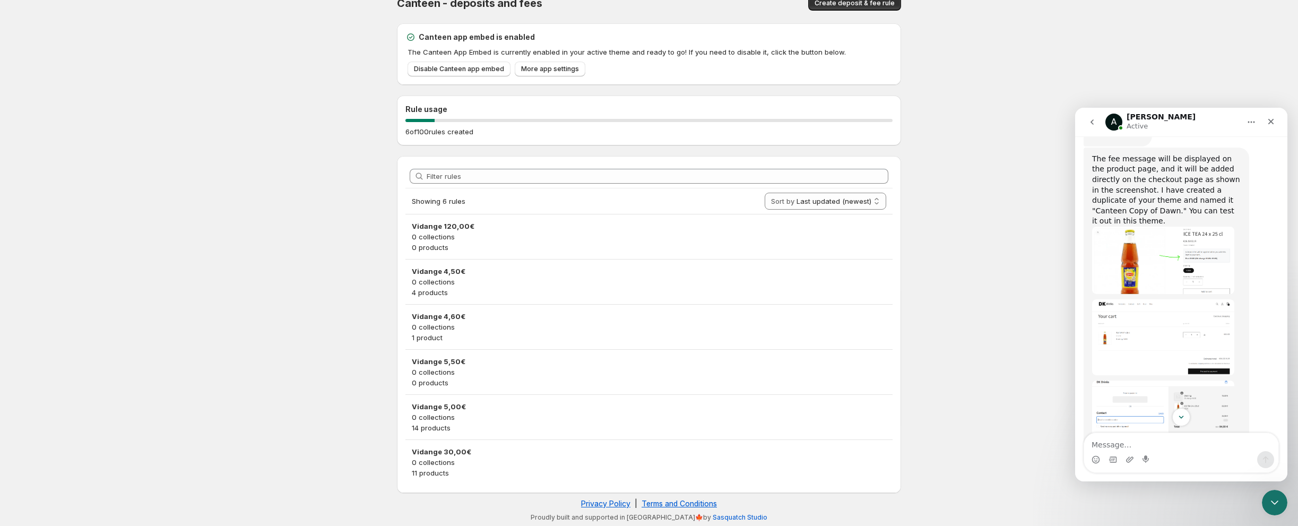
scroll to position [1090, 0]
click at [665, 221] on img "Anupam says…" at bounding box center [1163, 254] width 142 height 67
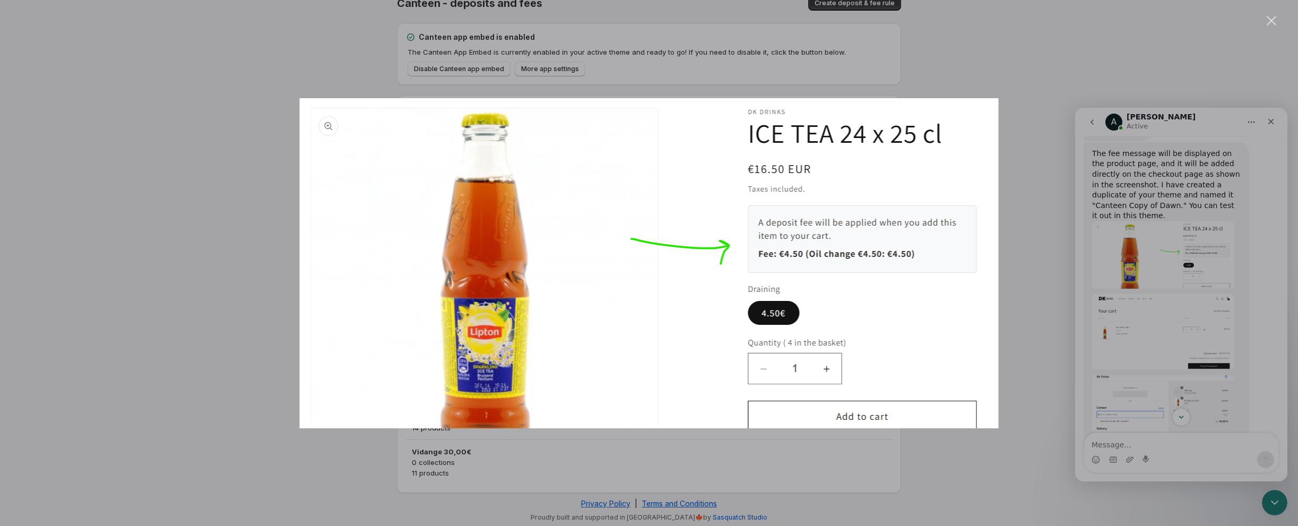
click at [665, 334] on div "Intercom messenger" at bounding box center [649, 263] width 1298 height 526
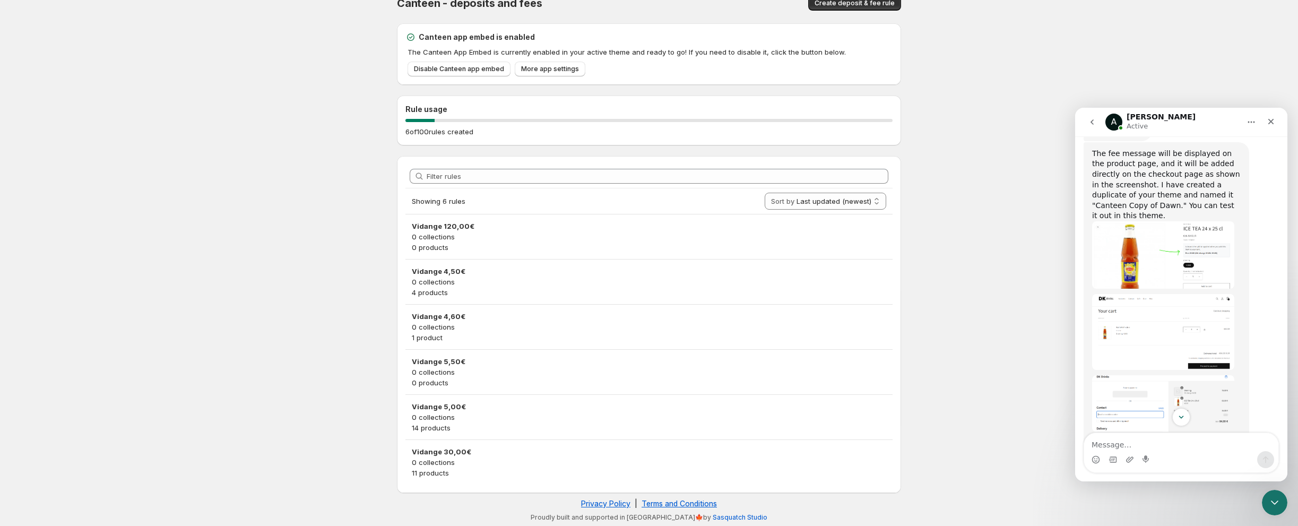
scroll to position [1071, 0]
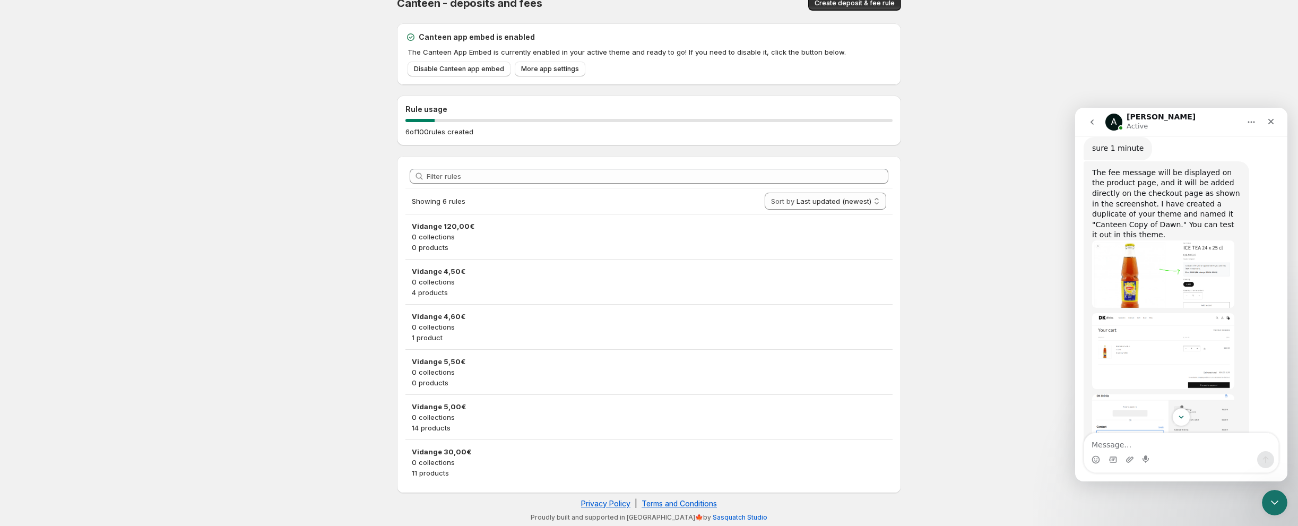
click at [665, 394] on img "Anupam says…" at bounding box center [1163, 422] width 142 height 57
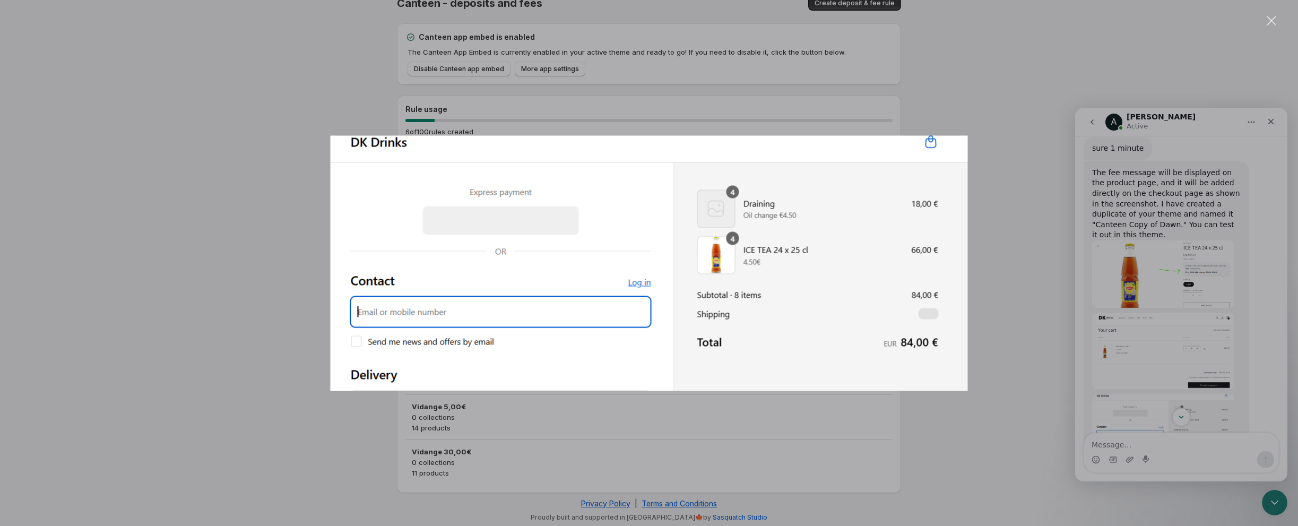
click at [665, 449] on div "Intercom messenger" at bounding box center [649, 263] width 1298 height 526
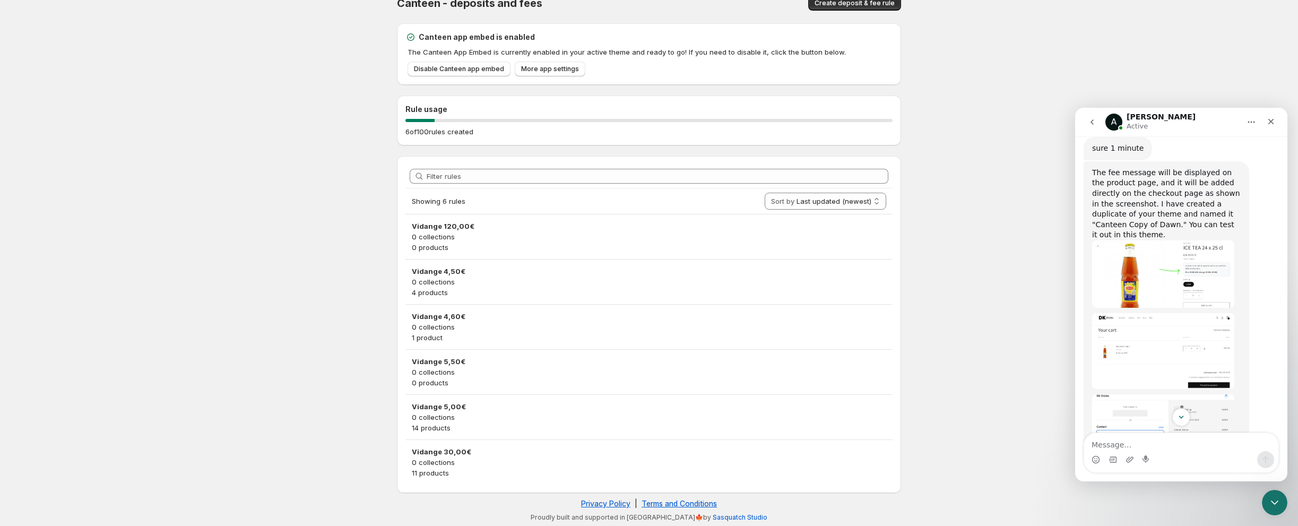
click at [665, 451] on div "Intercom messenger" at bounding box center [1181, 459] width 194 height 17
click at [665, 446] on textarea "Message…" at bounding box center [1181, 442] width 194 height 18
click at [665, 439] on textarea "Message…" at bounding box center [1181, 442] width 194 height 18
type textarea "C'est pas profesionelle comme ca"
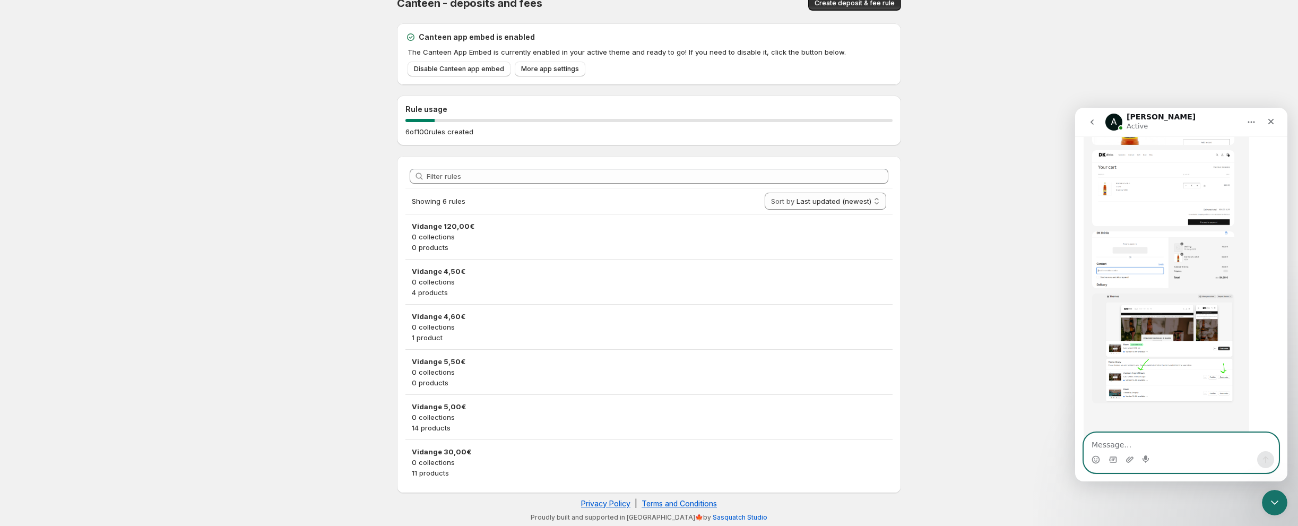
scroll to position [1248, 0]
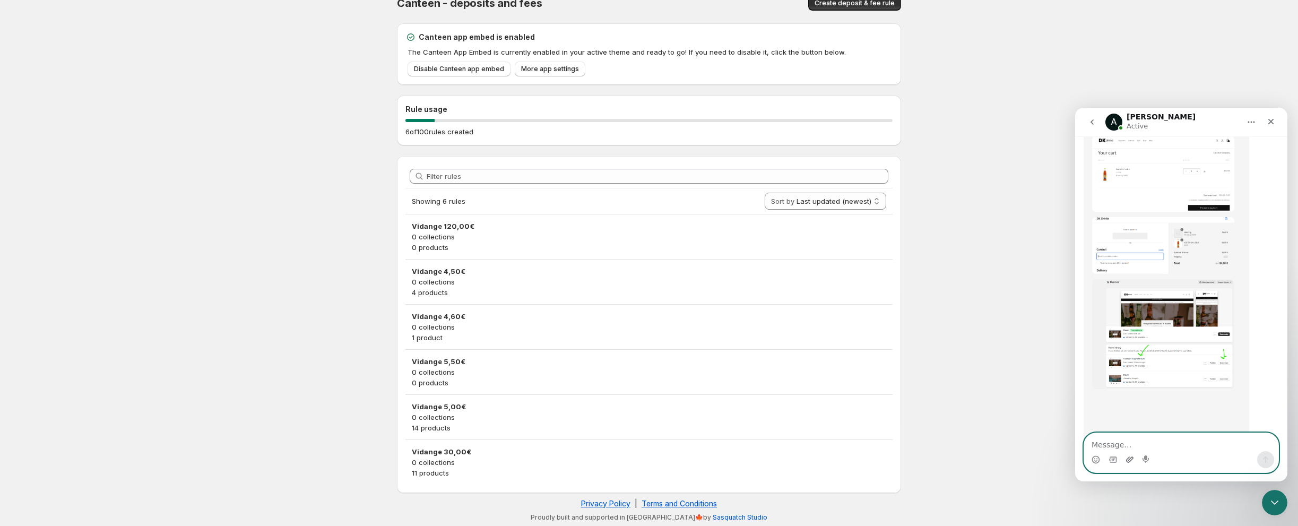
click at [665, 463] on icon "Upload attachment" at bounding box center [1129, 459] width 8 height 8
click at [665, 455] on icon "Send a message…" at bounding box center [1265, 459] width 8 height 8
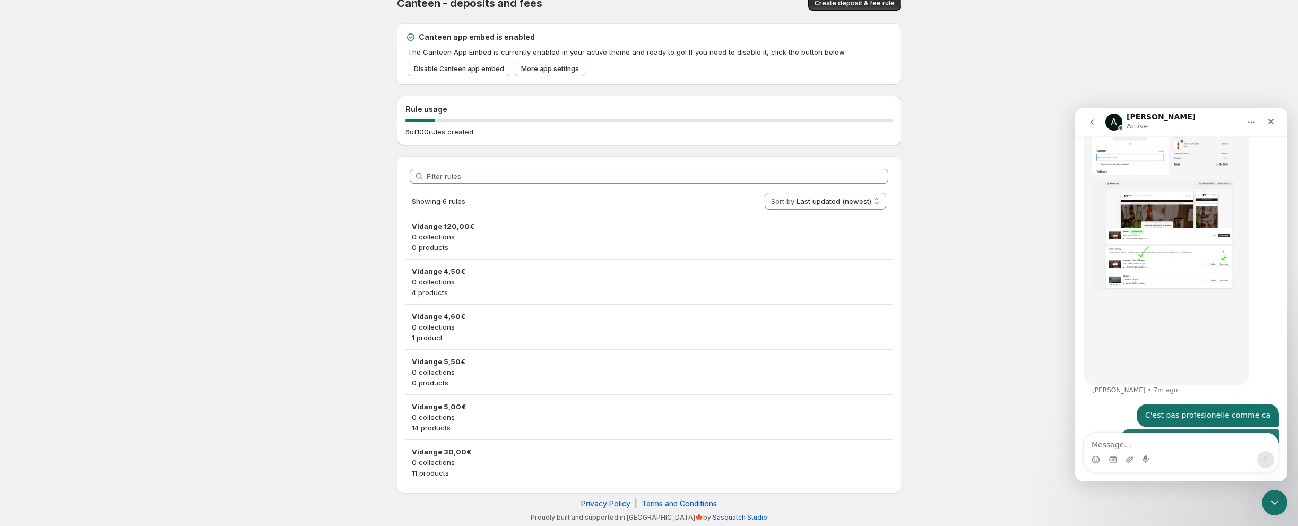
scroll to position [1350, 0]
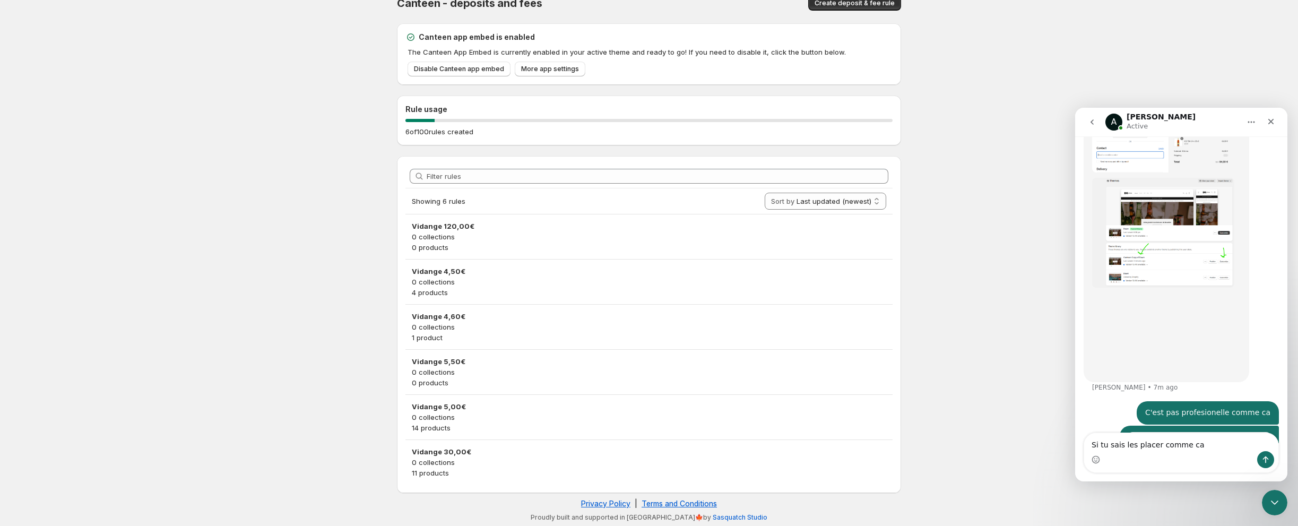
type textarea "Si tu sais les placer comme ca ?"
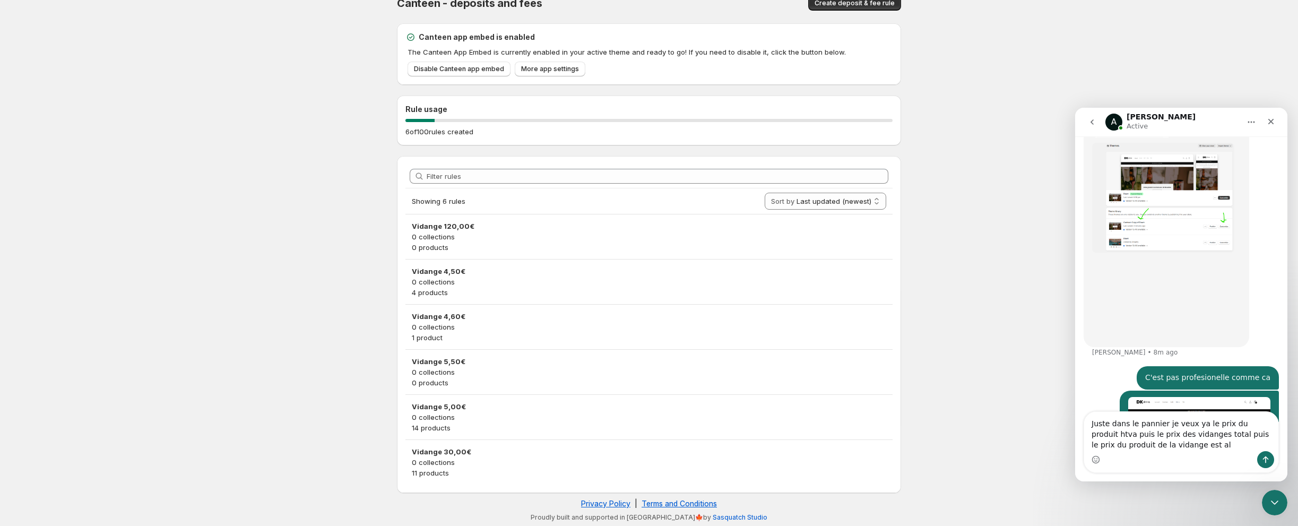
scroll to position [1395, 0]
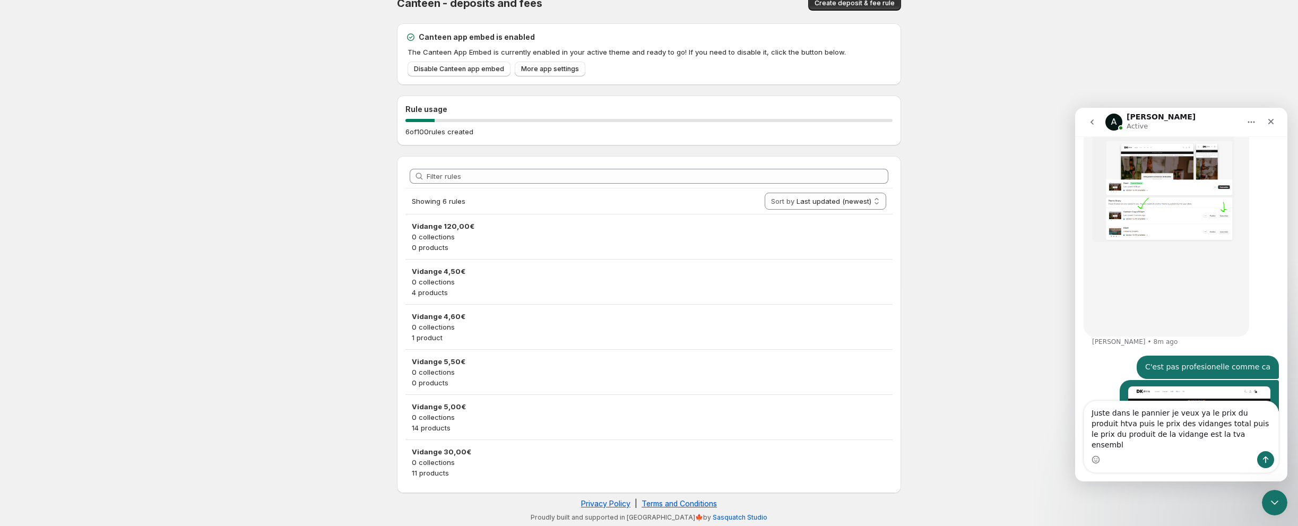
type textarea "Juste dans le pannier je veux ya le prix du produit htva puis le prix des vidan…"
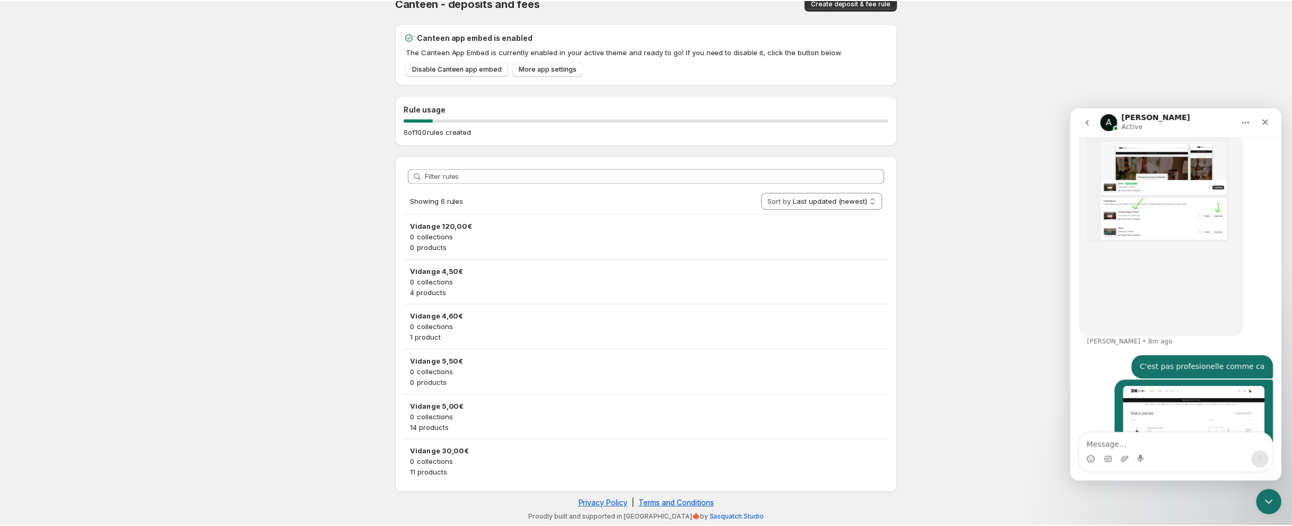
scroll to position [1429, 0]
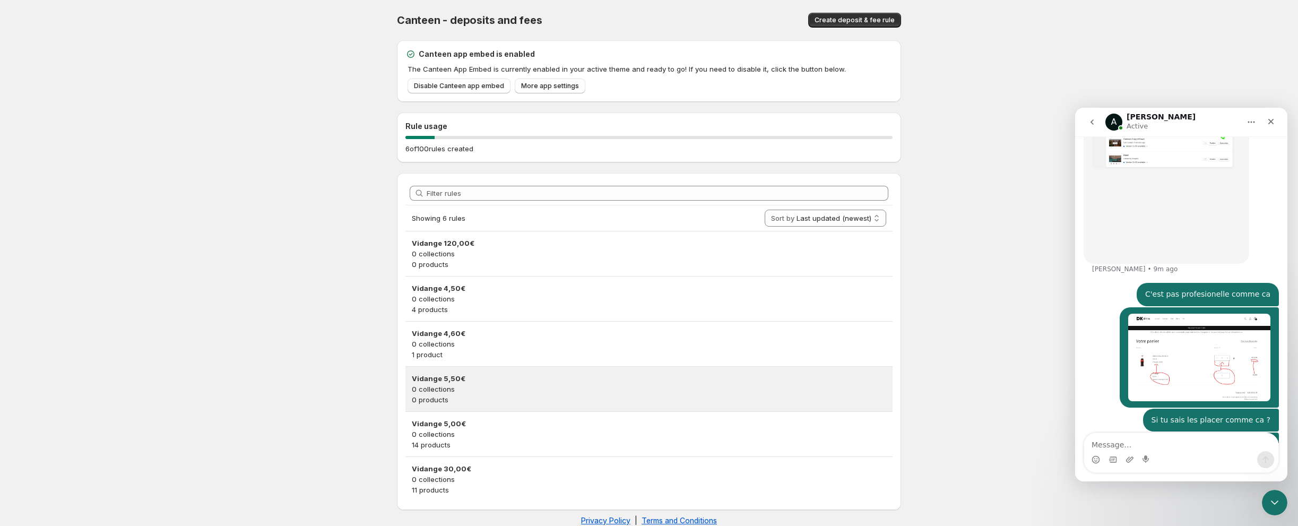
scroll to position [1470, 0]
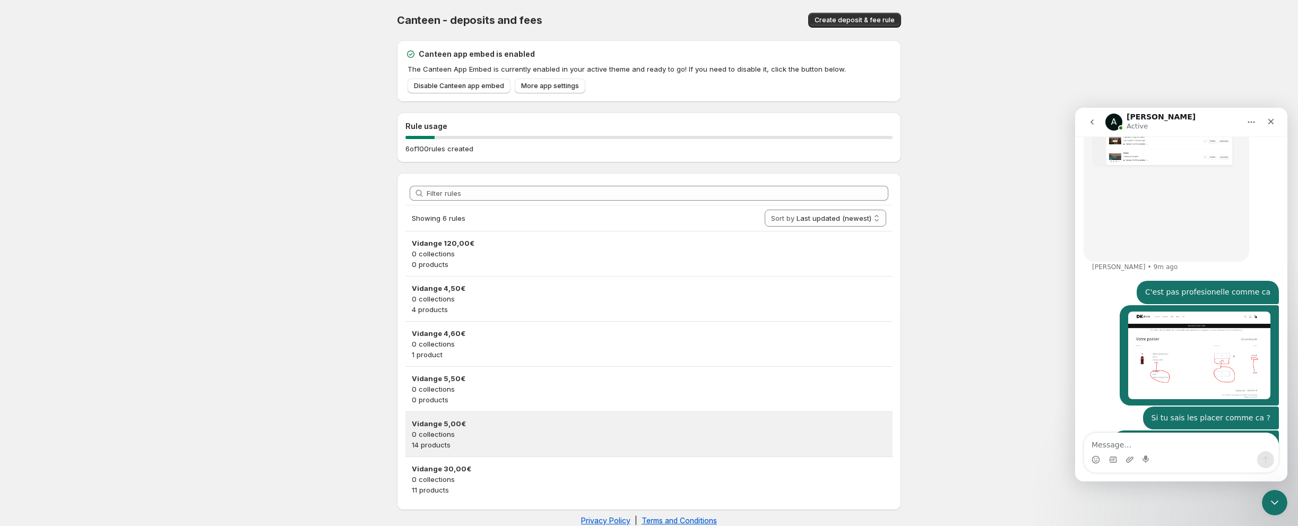
click at [488, 437] on p "0 collections" at bounding box center [649, 434] width 474 height 11
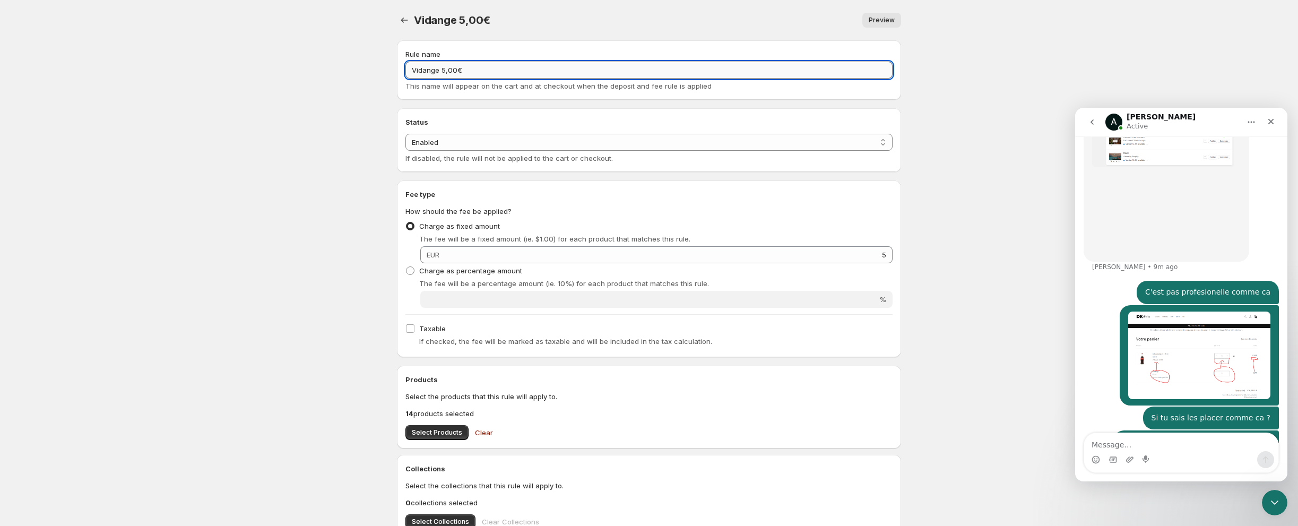
drag, startPoint x: 441, startPoint y: 65, endPoint x: 477, endPoint y: 64, distance: 36.1
click at [477, 64] on input "Vidange 5,00€" at bounding box center [648, 70] width 487 height 17
type input "Vidange"
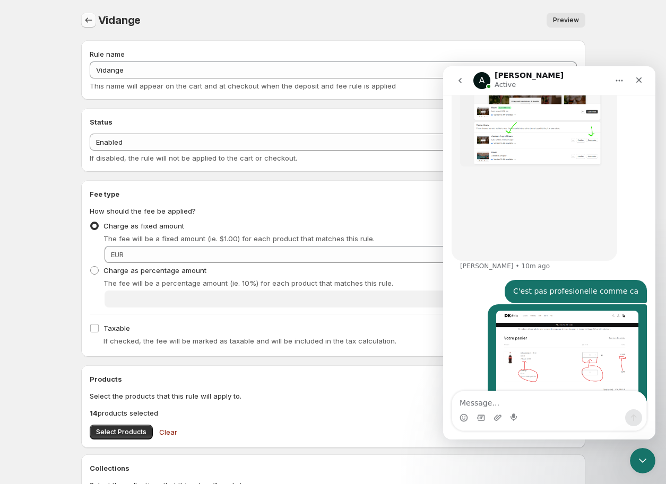
click at [88, 20] on icon "Settings" at bounding box center [88, 20] width 11 height 11
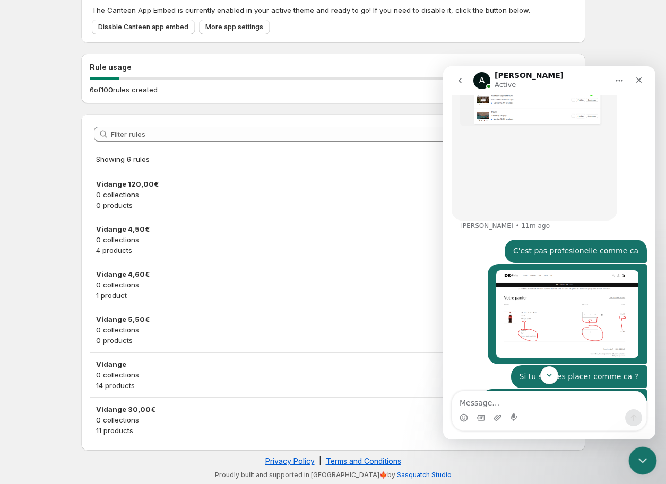
scroll to position [1470, 0]
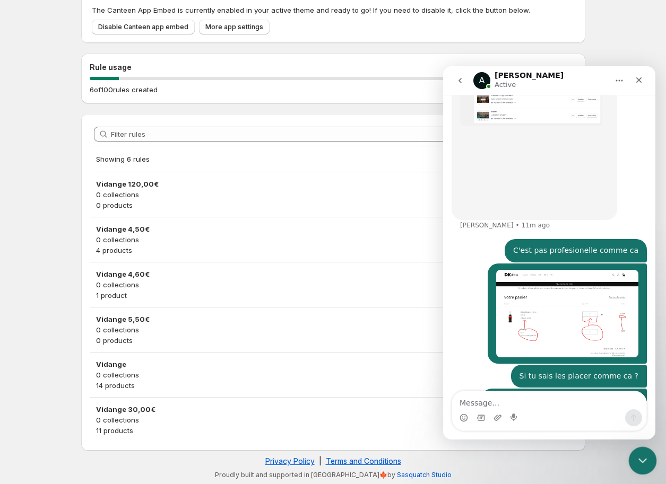
click at [645, 462] on icon "Close Intercom Messenger" at bounding box center [641, 459] width 13 height 13
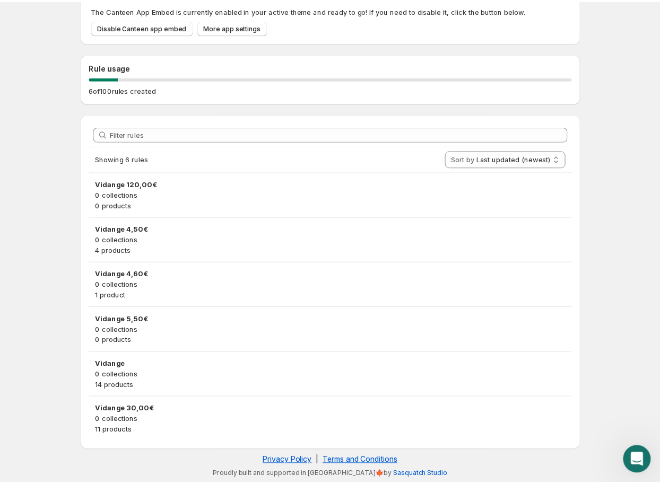
scroll to position [697, 0]
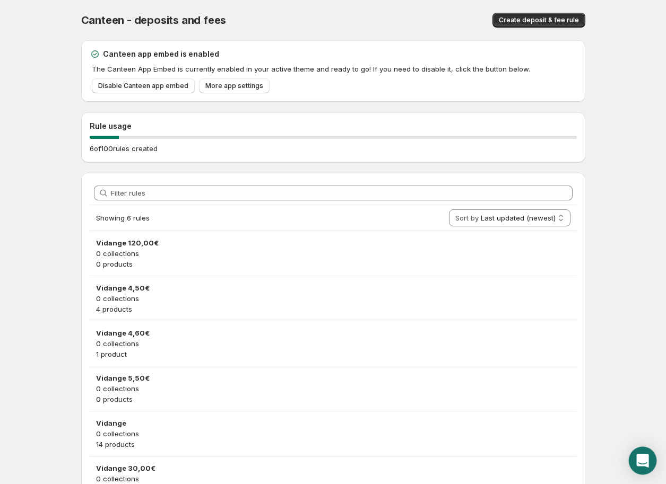
click at [641, 463] on icon "Open Intercom Messenger" at bounding box center [642, 461] width 12 height 14
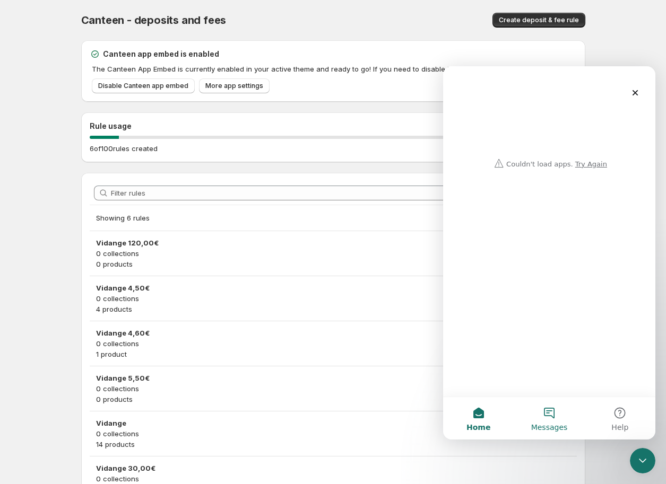
click at [541, 416] on button "Messages" at bounding box center [549, 418] width 71 height 42
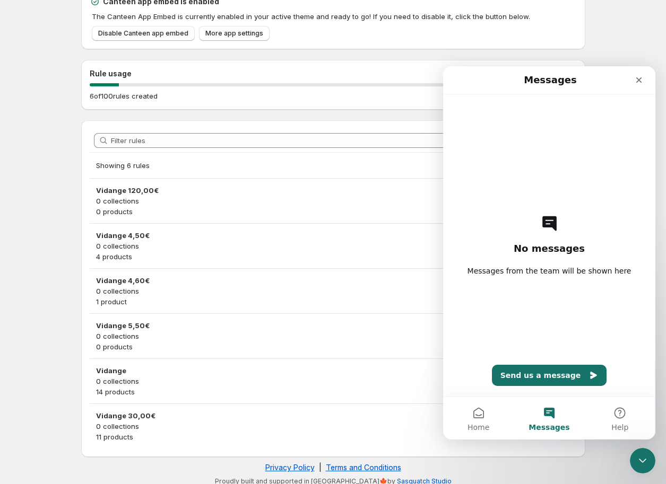
scroll to position [59, 0]
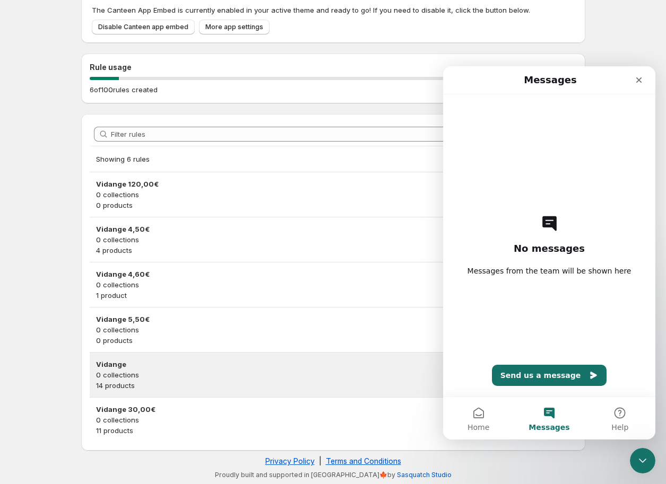
drag, startPoint x: 223, startPoint y: 385, endPoint x: 180, endPoint y: 381, distance: 42.6
click at [180, 381] on p "14 products" at bounding box center [333, 385] width 474 height 11
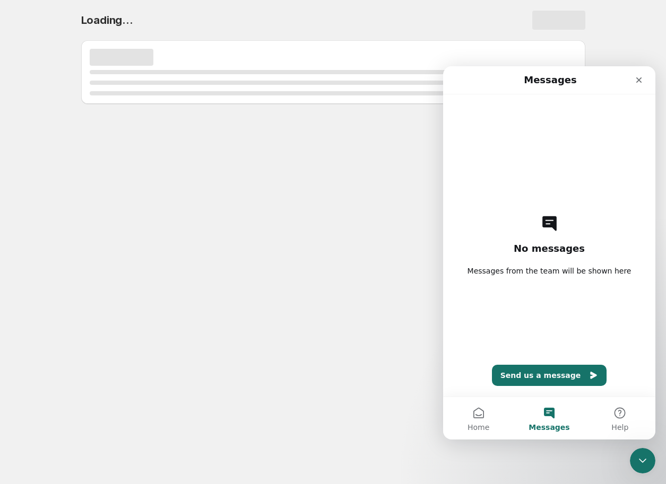
scroll to position [0, 0]
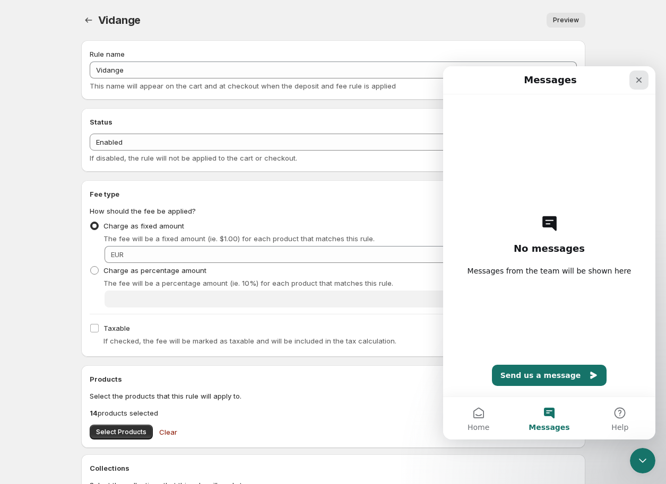
click at [638, 77] on icon "Close" at bounding box center [639, 80] width 8 height 8
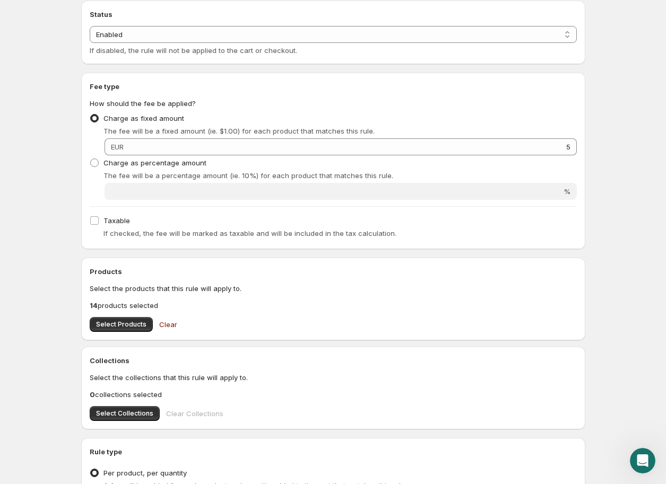
scroll to position [107, 0]
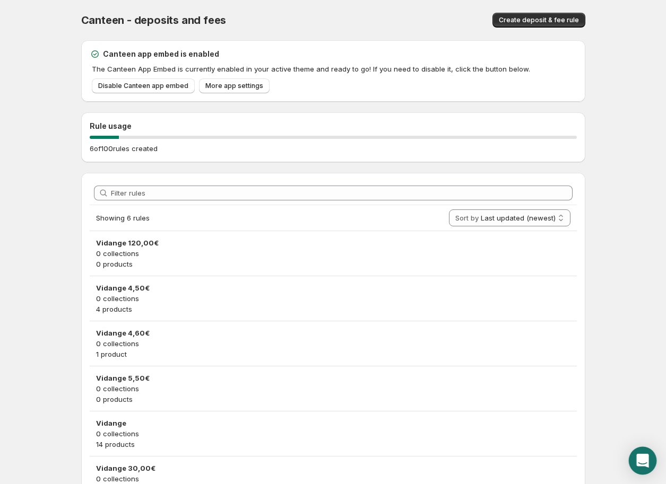
click at [638, 465] on icon "Open Intercom Messenger" at bounding box center [643, 461] width 14 height 14
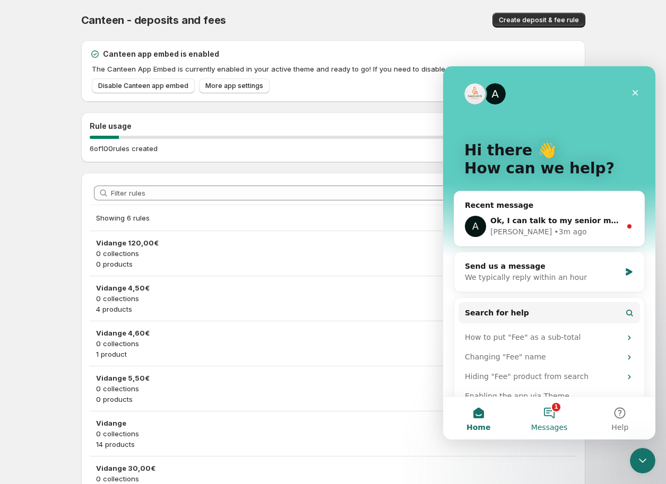
click at [543, 409] on button "1 Messages" at bounding box center [549, 418] width 71 height 42
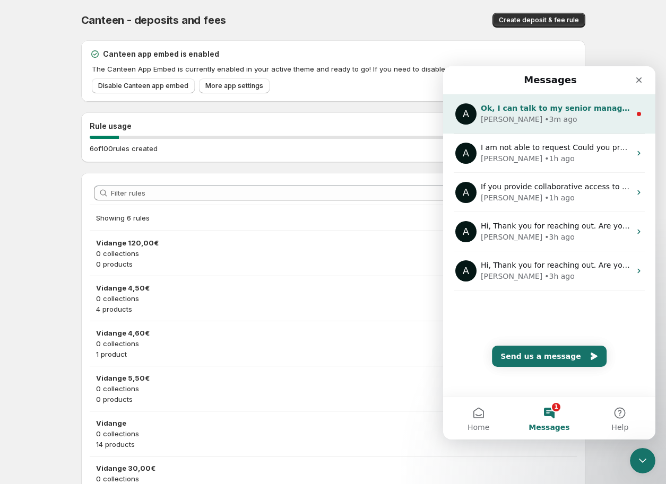
click at [544, 121] on div "• 3m ago" at bounding box center [560, 119] width 32 height 11
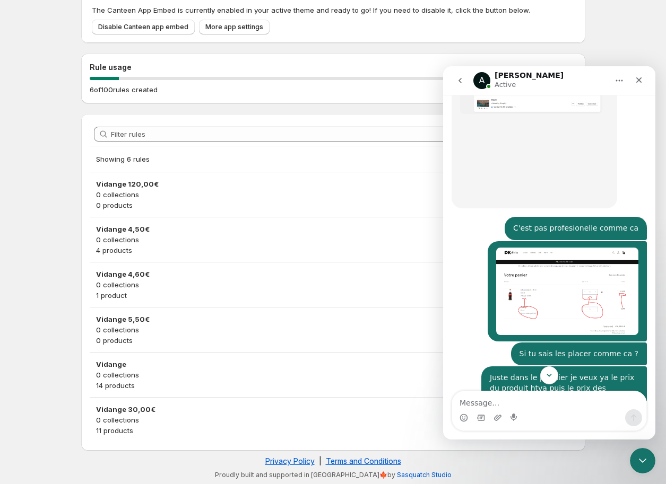
scroll to position [1482, 0]
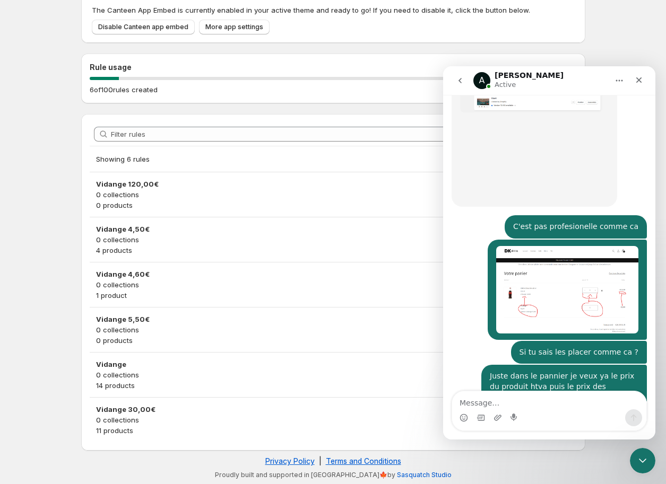
drag, startPoint x: 462, startPoint y: 336, endPoint x: 581, endPoint y: 363, distance: 123.0
click at [581, 428] on div "Ok, I can talk to my senior management and discuss what can be done. I'll have …" at bounding box center [534, 455] width 166 height 54
copy div "Ok, I can talk to my senior management and discuss what can be done. I'll have …"
click at [523, 396] on textarea "Message…" at bounding box center [549, 401] width 194 height 18
type textarea "Mercii"
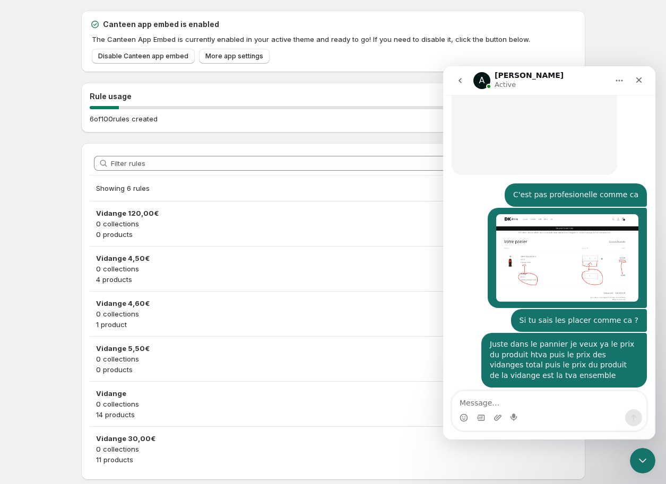
scroll to position [30, 0]
